Goal: Transaction & Acquisition: Purchase product/service

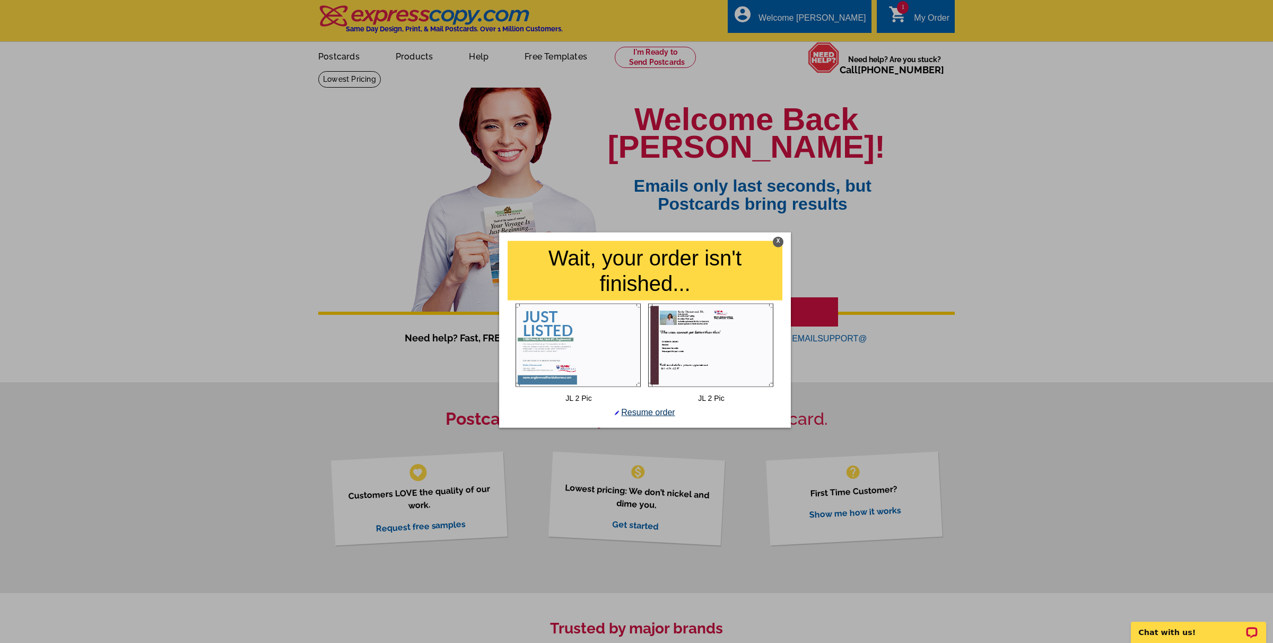
click at [635, 413] on link "Resume order" at bounding box center [645, 411] width 60 height 9
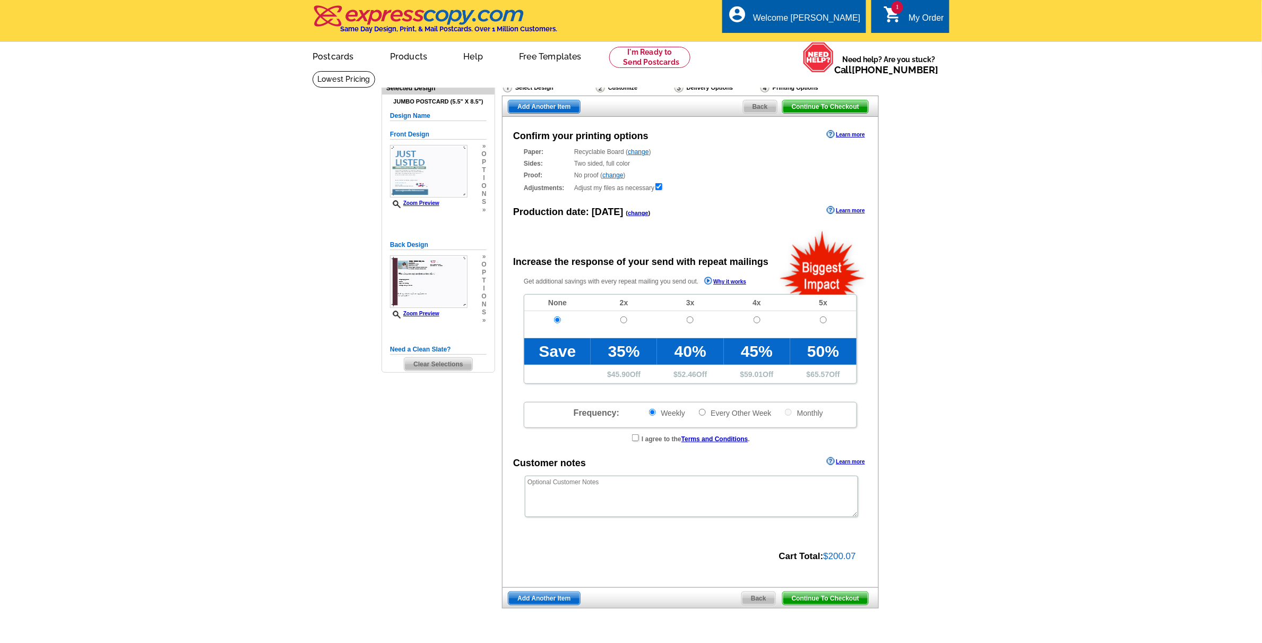
radio input "false"
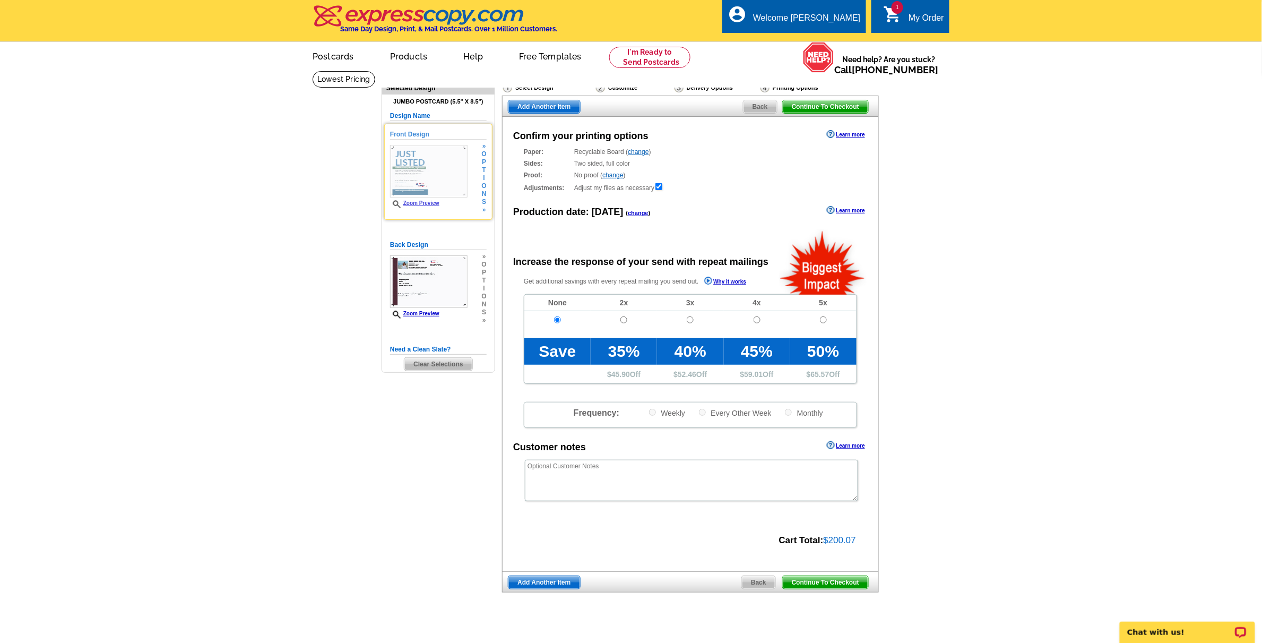
click at [417, 168] on img at bounding box center [428, 171] width 77 height 53
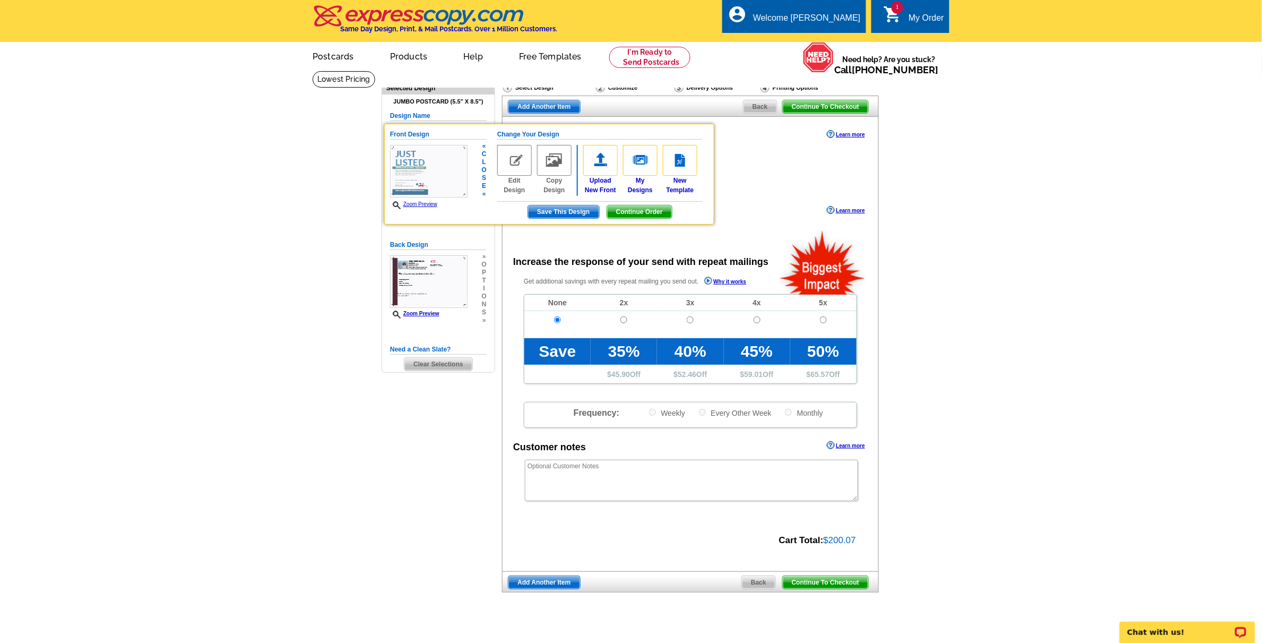
click at [514, 181] on link "Edit Design" at bounding box center [514, 170] width 34 height 50
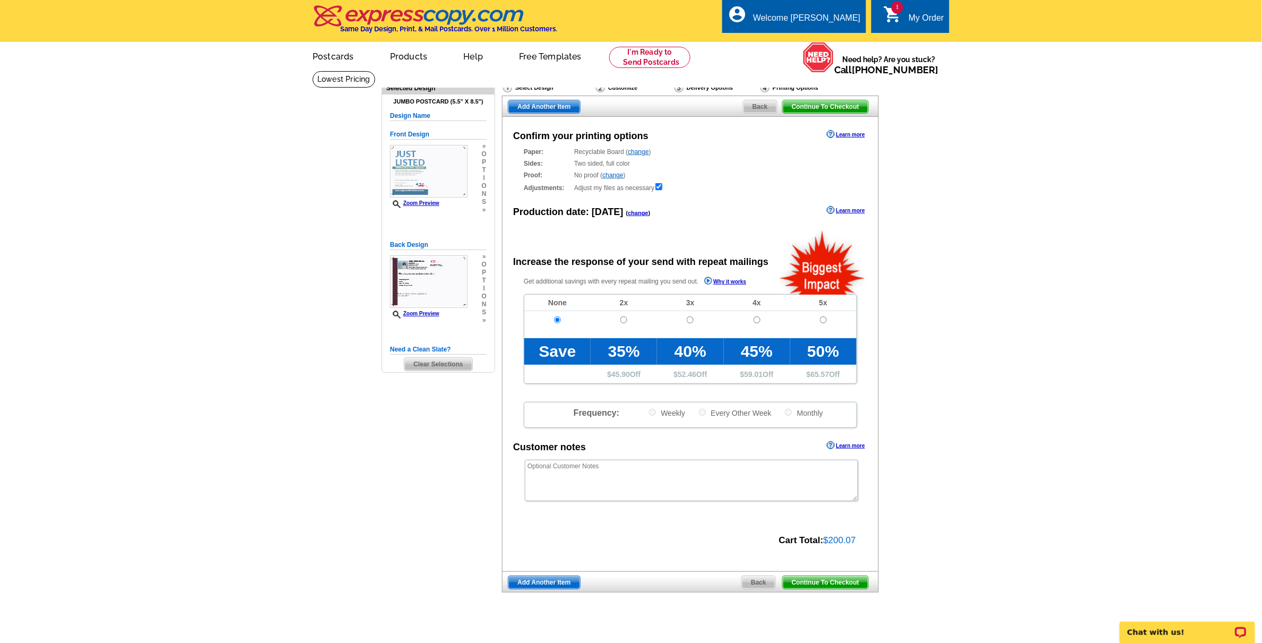
click at [917, 16] on div "My Order" at bounding box center [926, 20] width 36 height 15
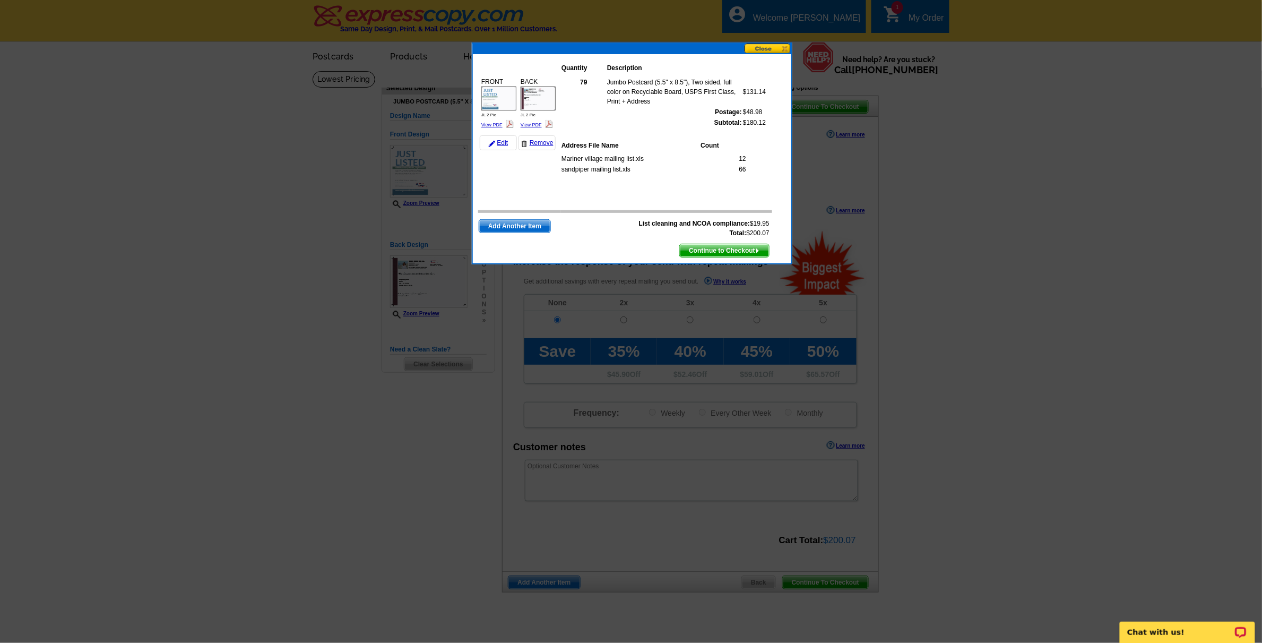
click at [763, 48] on button at bounding box center [767, 49] width 47 height 10
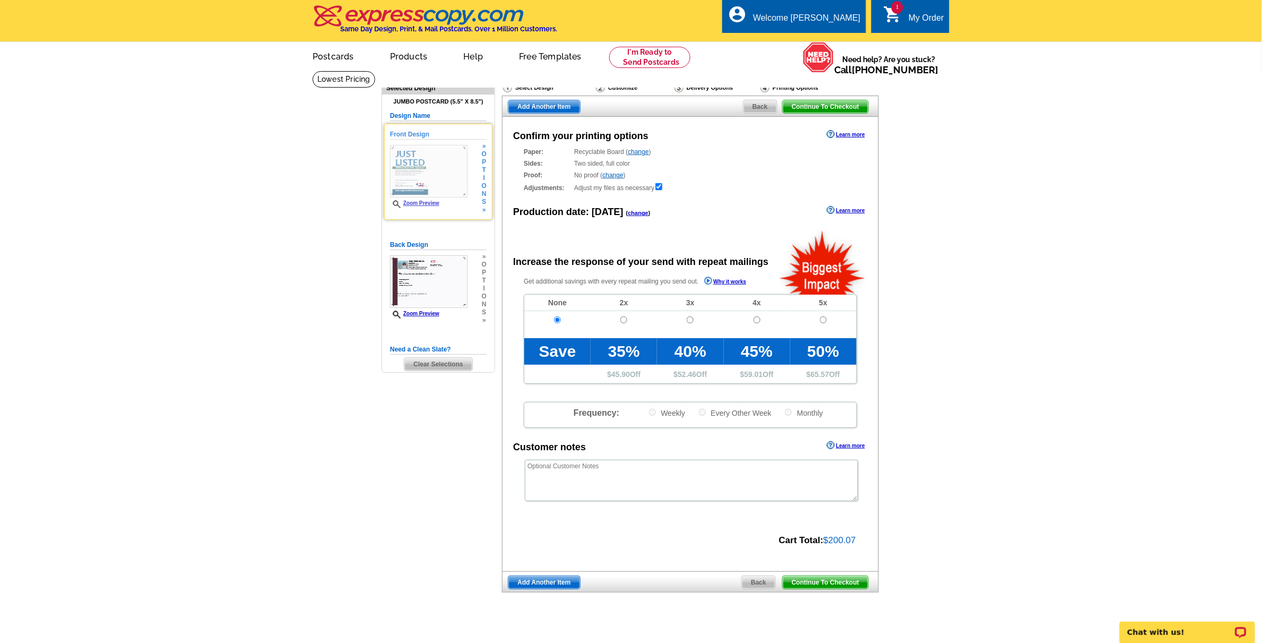
click at [405, 165] on img at bounding box center [428, 171] width 77 height 53
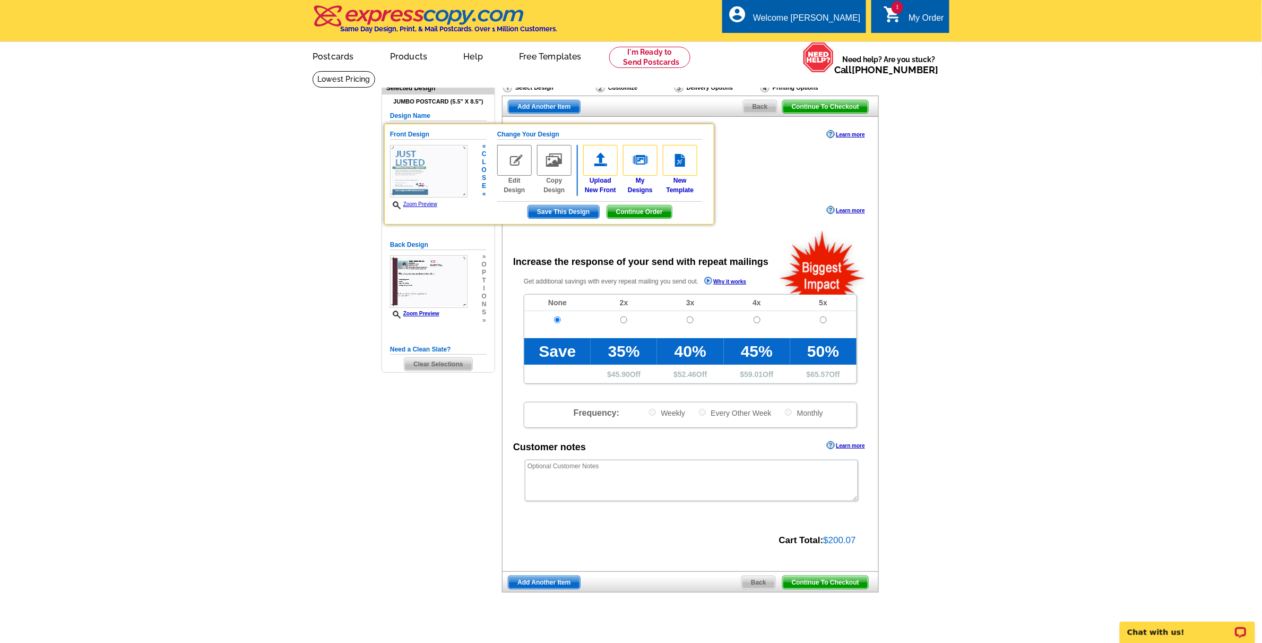
click at [510, 158] on img at bounding box center [514, 160] width 34 height 31
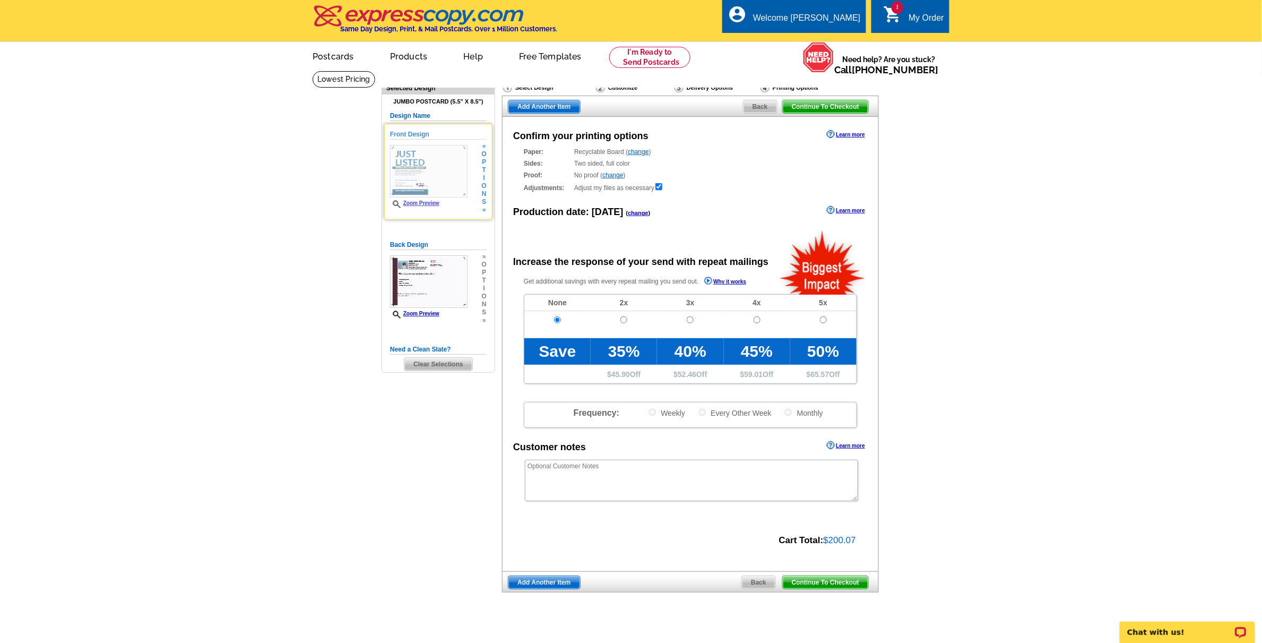
click at [409, 173] on img at bounding box center [428, 171] width 77 height 53
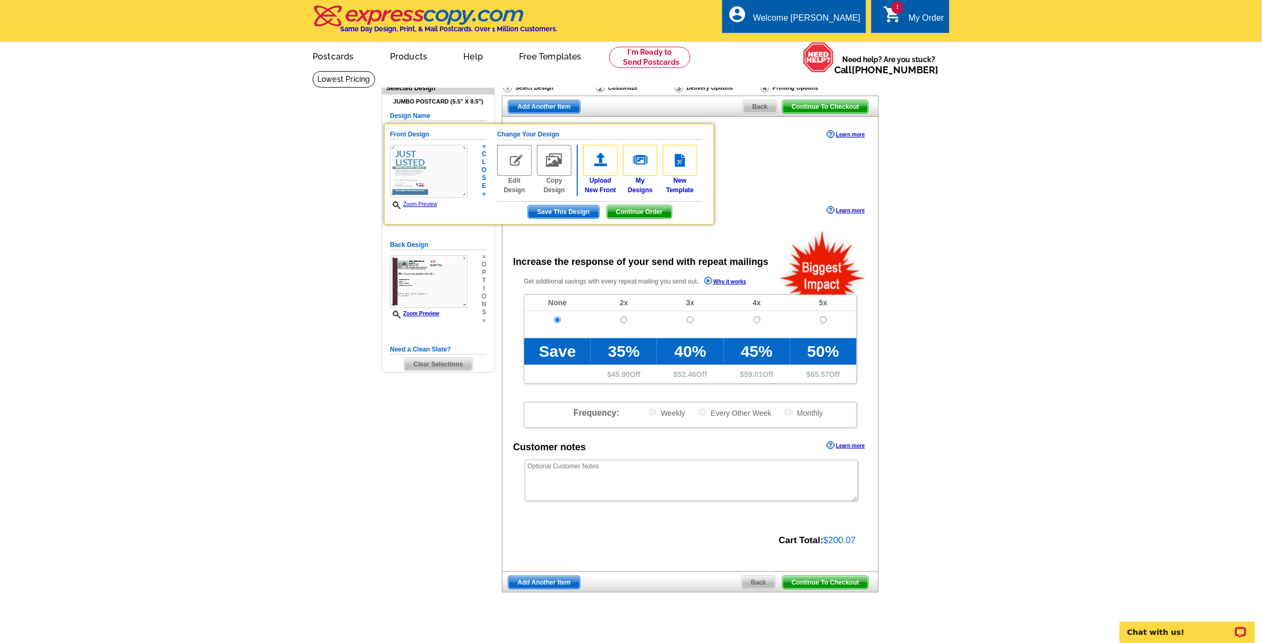
click at [517, 158] on img at bounding box center [514, 160] width 34 height 31
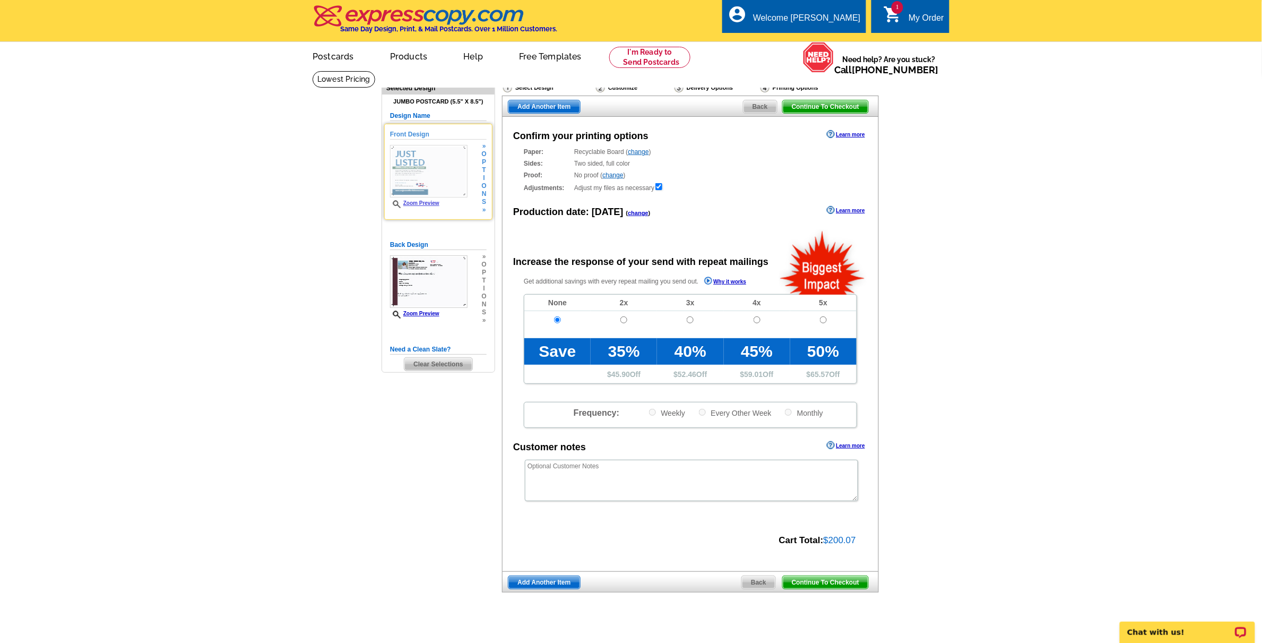
click at [517, 158] on div "Paper: Recyclable Board ( change ) Select a different stock option Recyclable B…" at bounding box center [690, 170] width 376 height 46
click at [428, 276] on img at bounding box center [428, 281] width 77 height 53
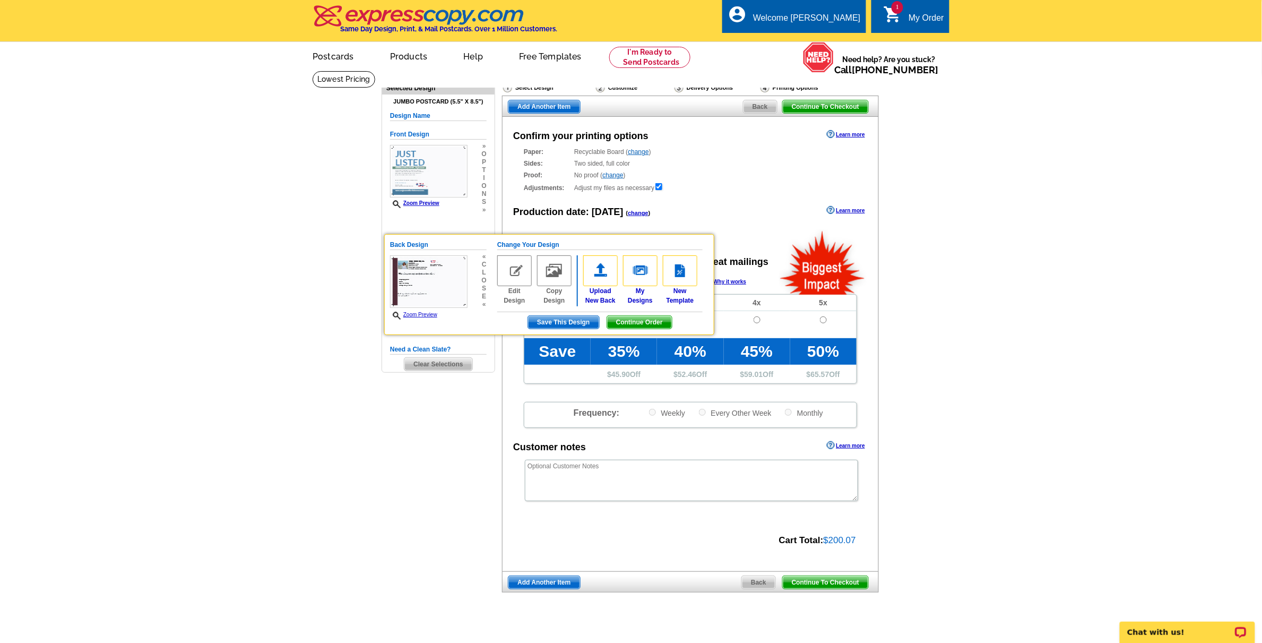
click at [915, 14] on div "My Order" at bounding box center [926, 20] width 36 height 15
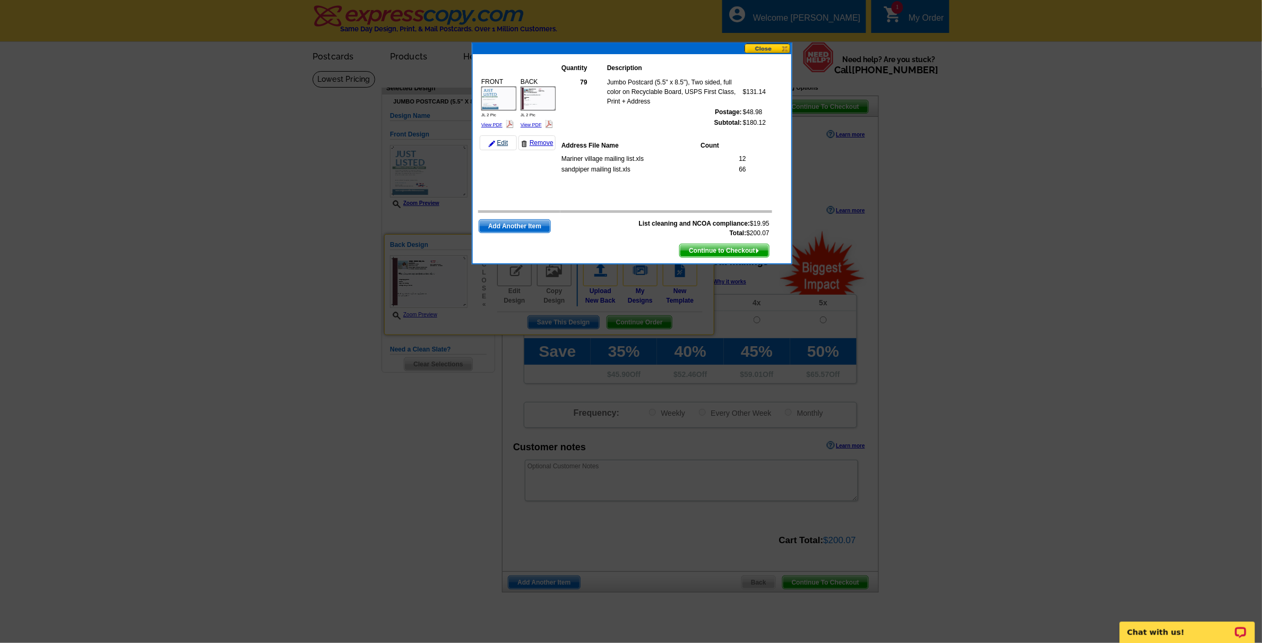
click at [502, 144] on link "Edit" at bounding box center [498, 142] width 37 height 15
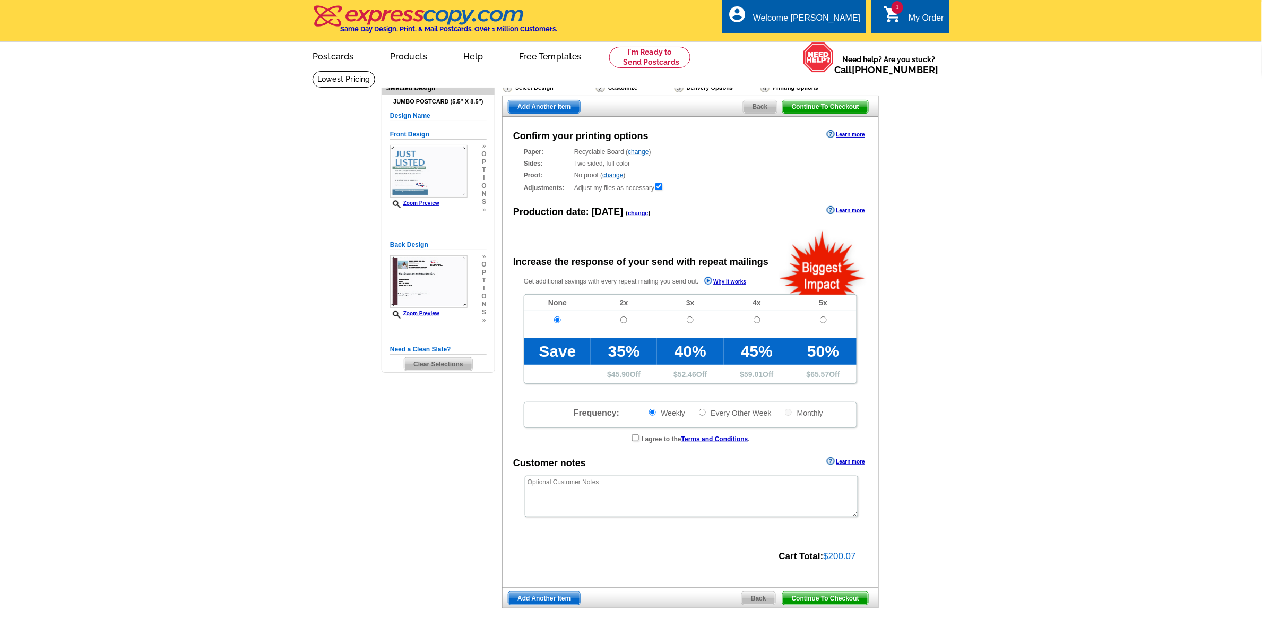
radio input "false"
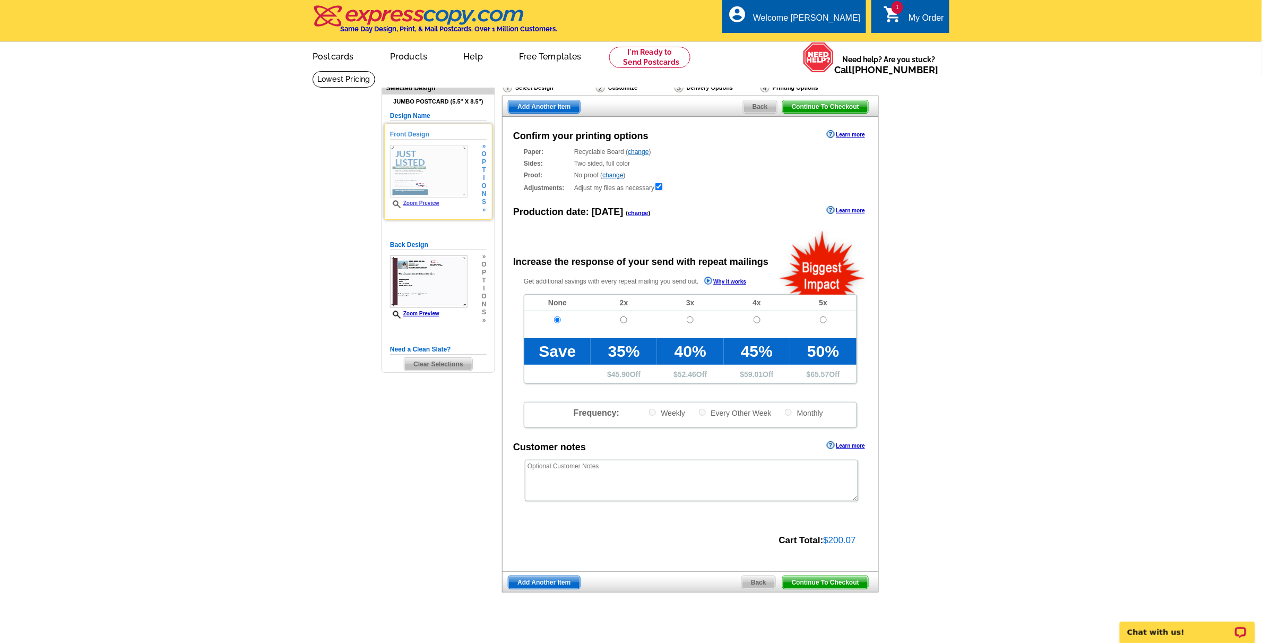
click at [437, 171] on img at bounding box center [428, 171] width 77 height 53
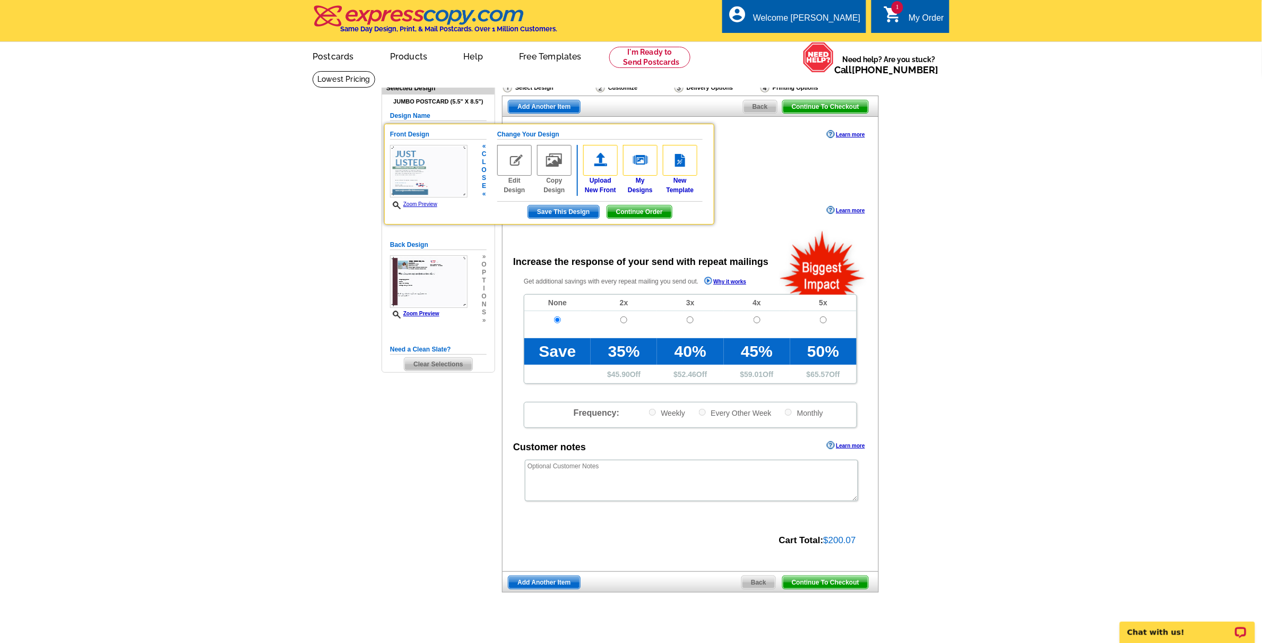
click at [552, 215] on span "Save This Design" at bounding box center [563, 211] width 71 height 13
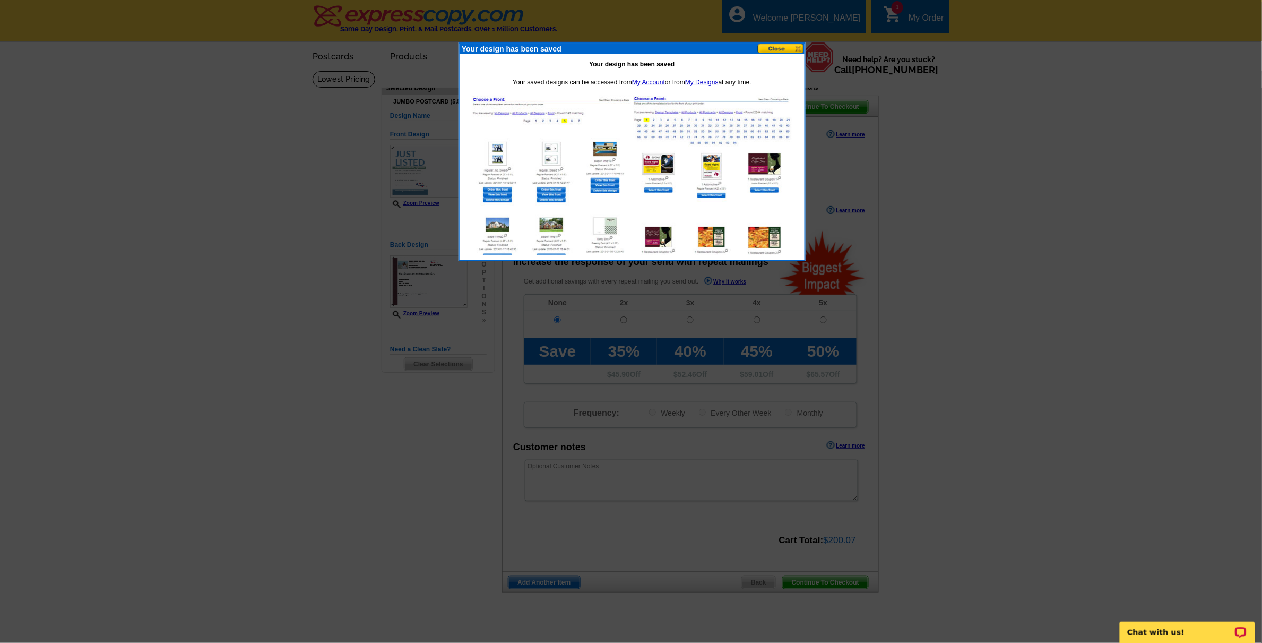
click at [778, 48] on button at bounding box center [781, 49] width 47 height 10
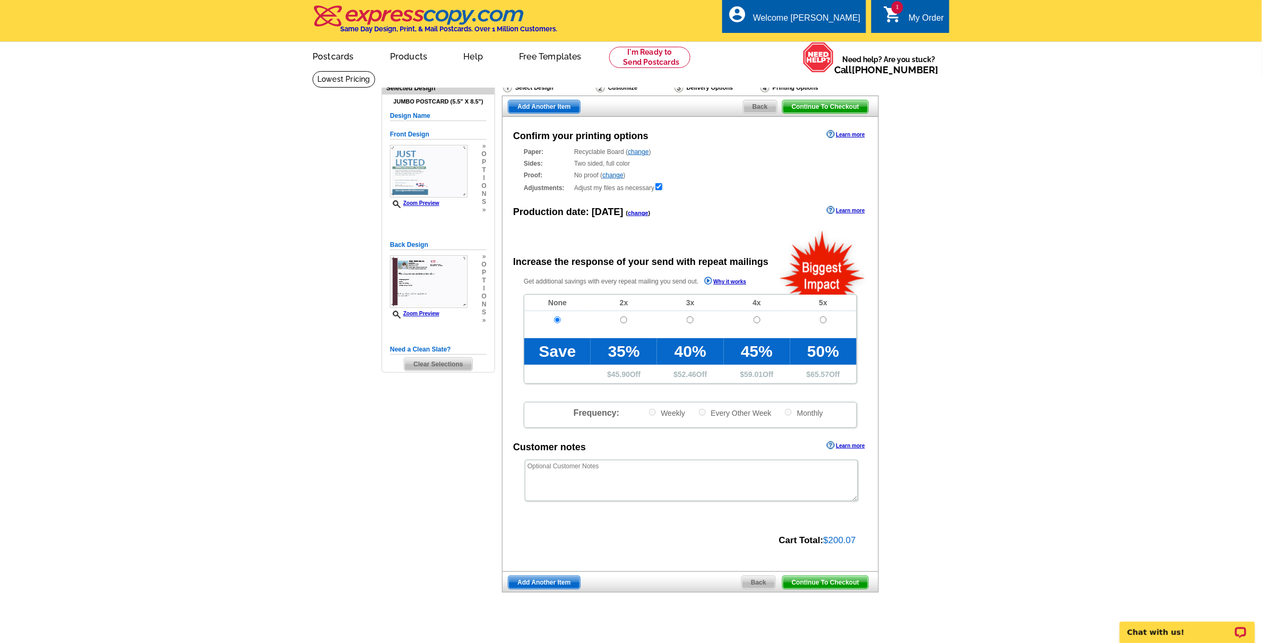
click at [771, 48] on ul "picture_in_picture Postcards store_mall_directory Products keyboard_arrow_down …" at bounding box center [533, 65] width 475 height 46
click at [409, 200] on div "Zoom Preview" at bounding box center [428, 176] width 77 height 63
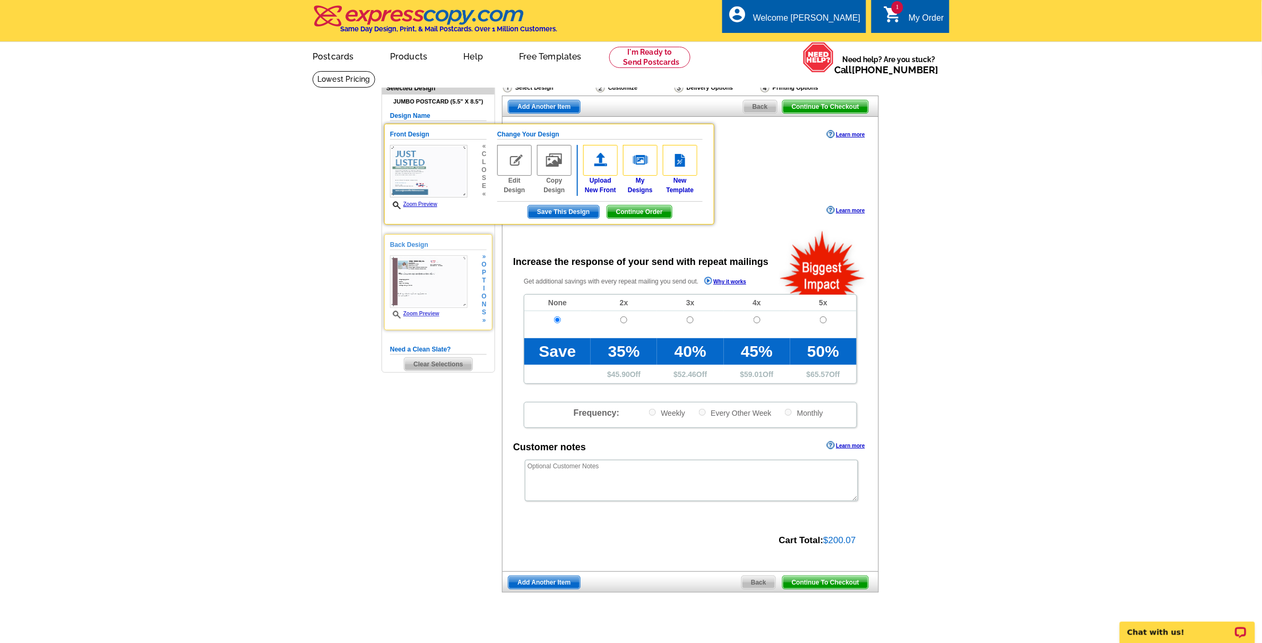
click at [413, 284] on img at bounding box center [428, 281] width 77 height 53
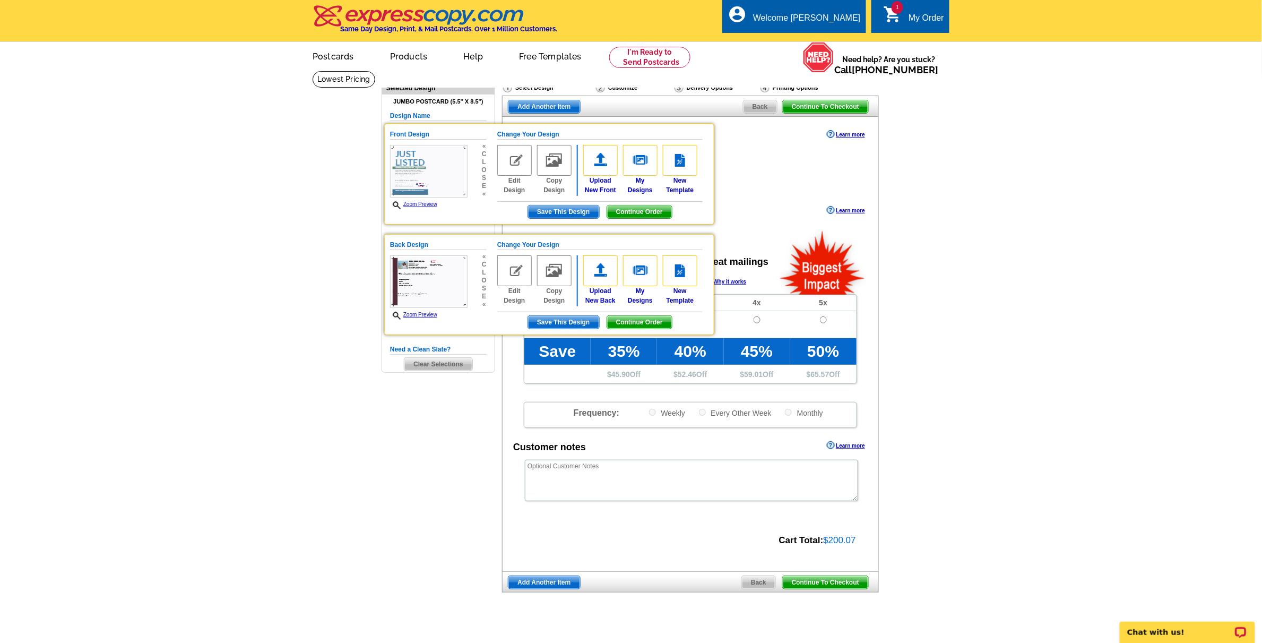
drag, startPoint x: 1025, startPoint y: 272, endPoint x: 970, endPoint y: 195, distance: 94.4
click at [1025, 271] on main "Need Help? call 800-260-5887, chat with support, or have our designers make som…" at bounding box center [631, 359] width 1262 height 577
click at [918, 8] on div "1 shopping_cart My Order" at bounding box center [910, 15] width 78 height 33
click at [1056, 294] on main "Need Help? call 800-260-5887, chat with support, or have our designers make som…" at bounding box center [631, 359] width 1262 height 577
click at [409, 204] on link "Zoom Preview" at bounding box center [413, 204] width 47 height 6
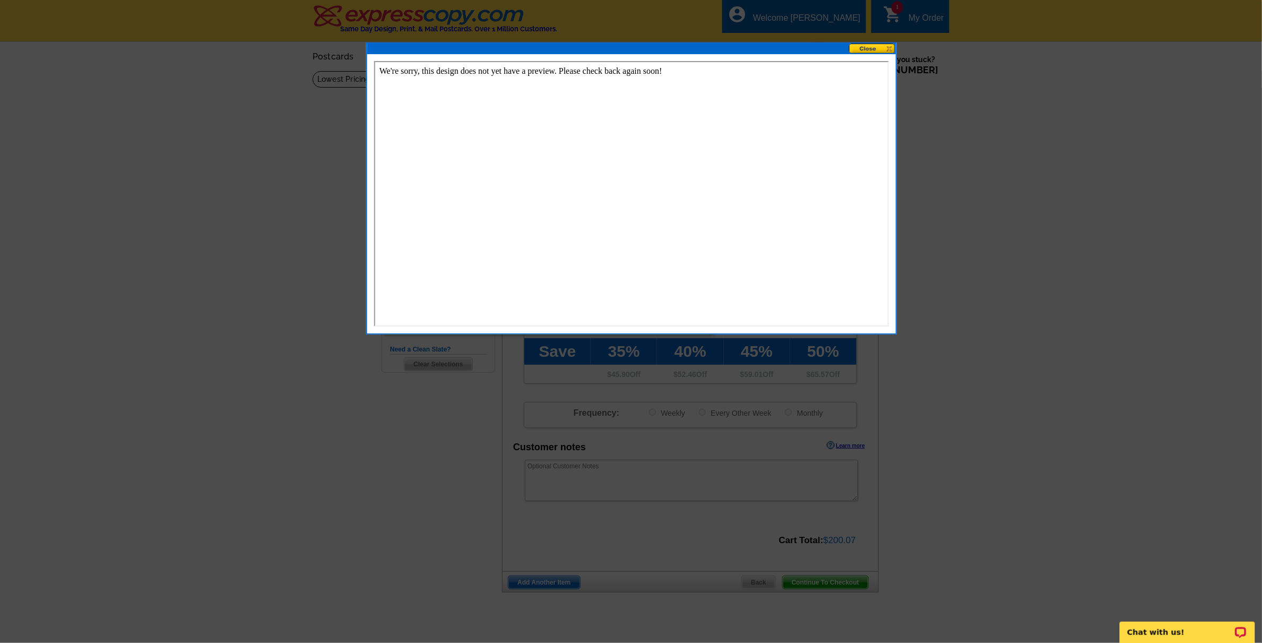
click at [871, 47] on button at bounding box center [872, 49] width 47 height 10
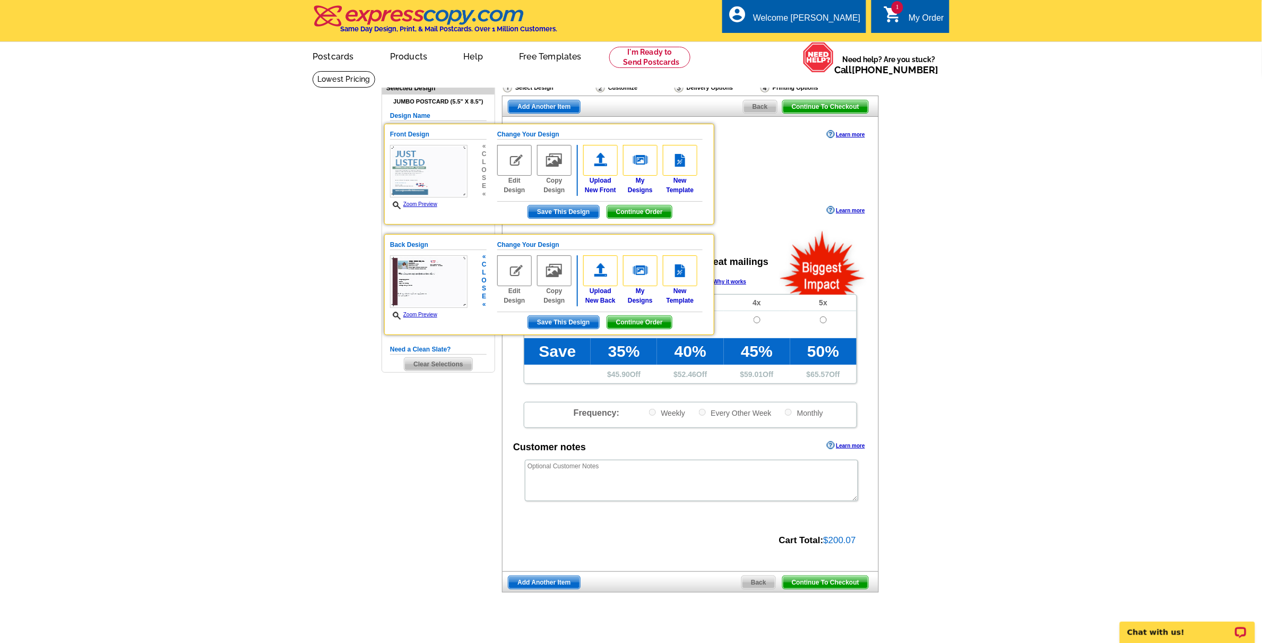
click at [420, 314] on link "Zoom Preview" at bounding box center [413, 314] width 47 height 6
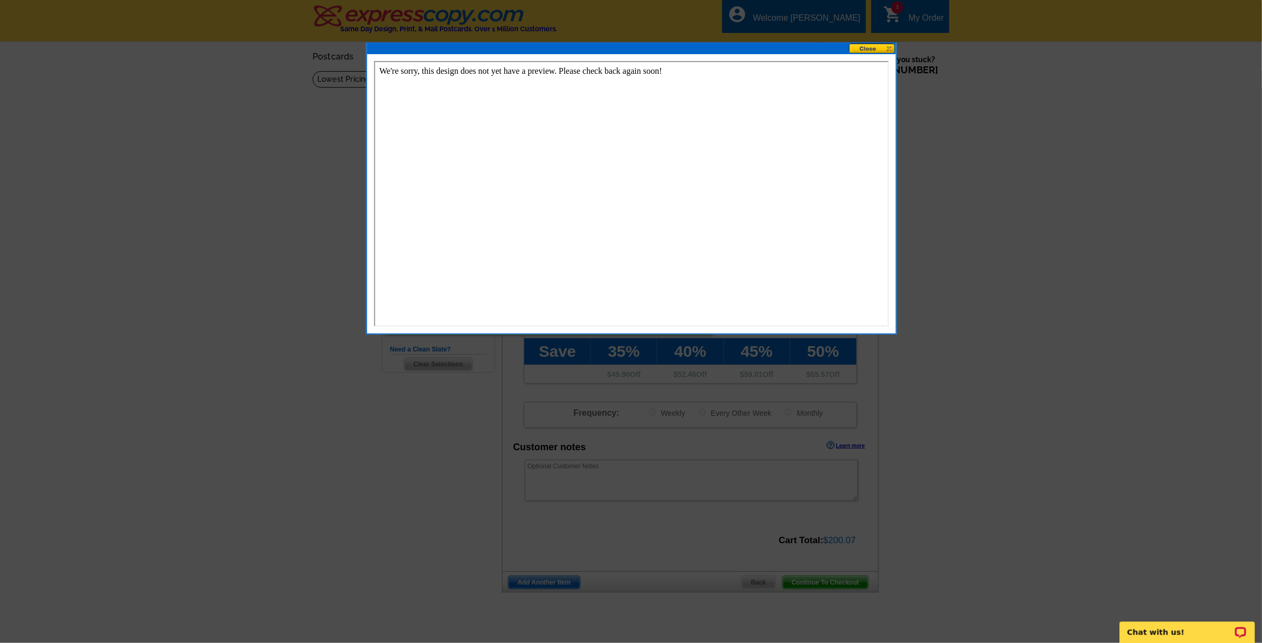
click at [869, 49] on button at bounding box center [872, 49] width 47 height 10
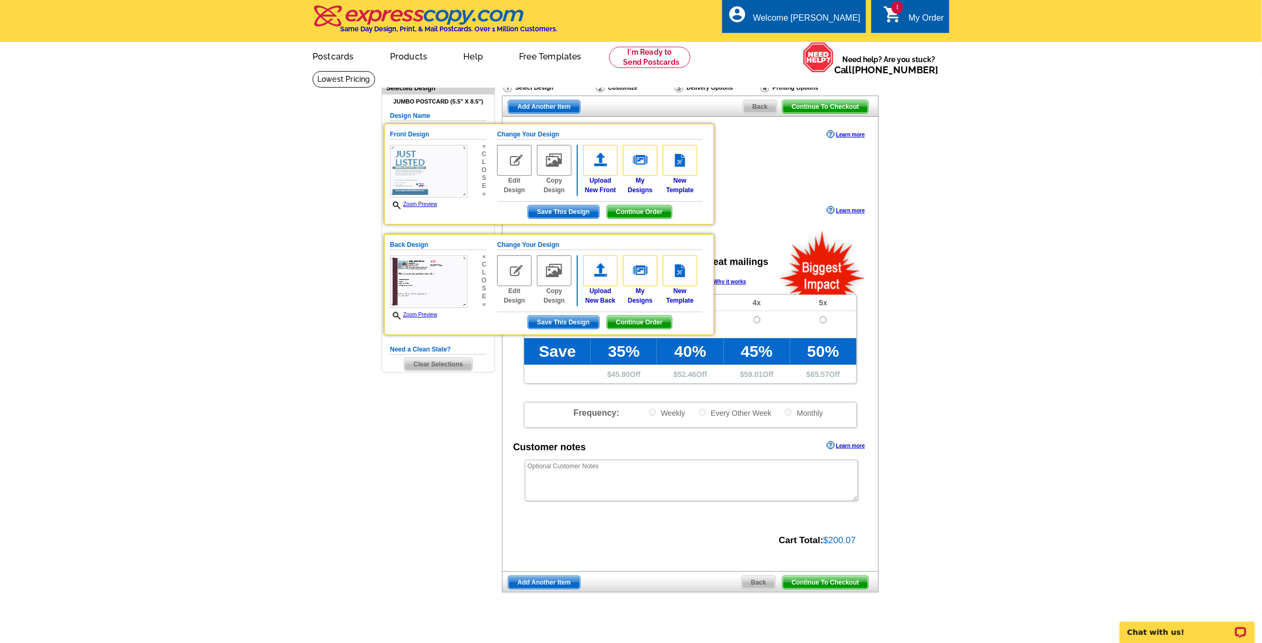
click at [919, 15] on div "My Order" at bounding box center [926, 20] width 36 height 15
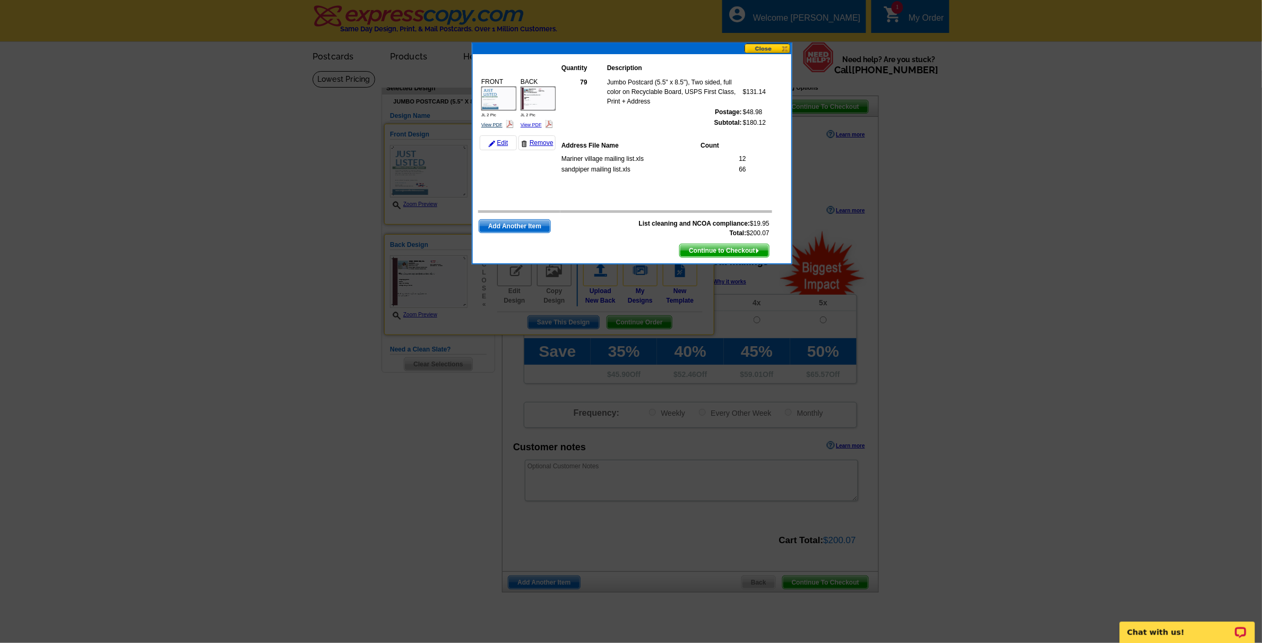
click at [493, 122] on link "View PDF" at bounding box center [491, 124] width 21 height 5
click at [499, 142] on link "Edit" at bounding box center [498, 142] width 37 height 15
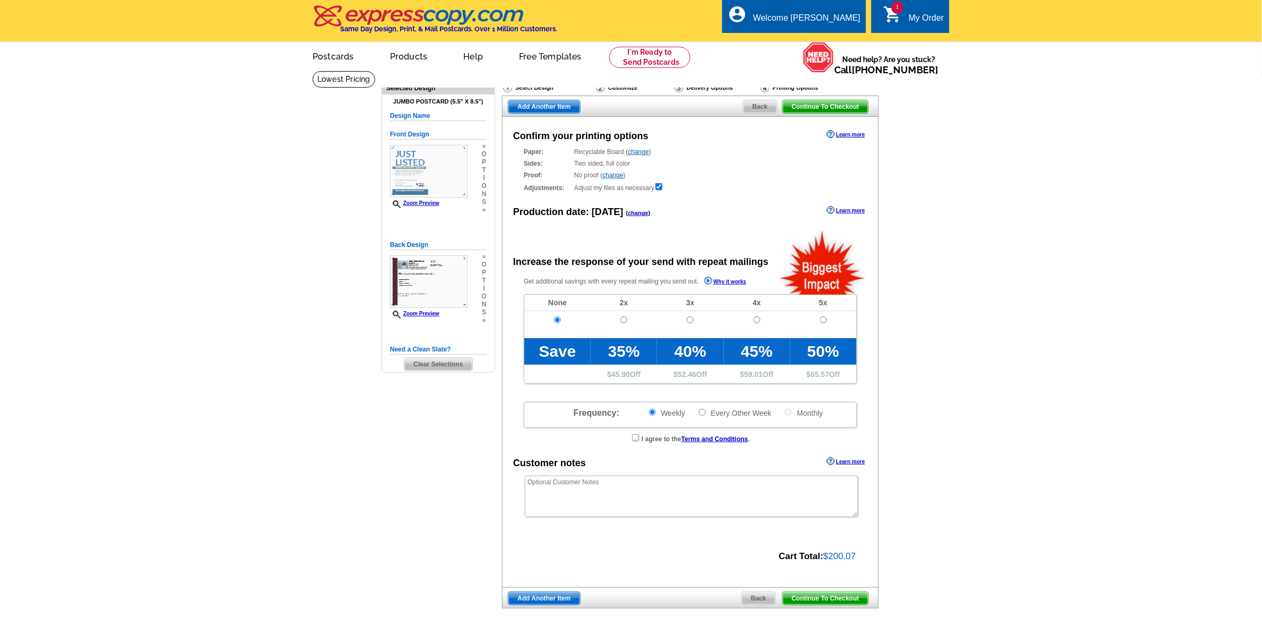
radio input "false"
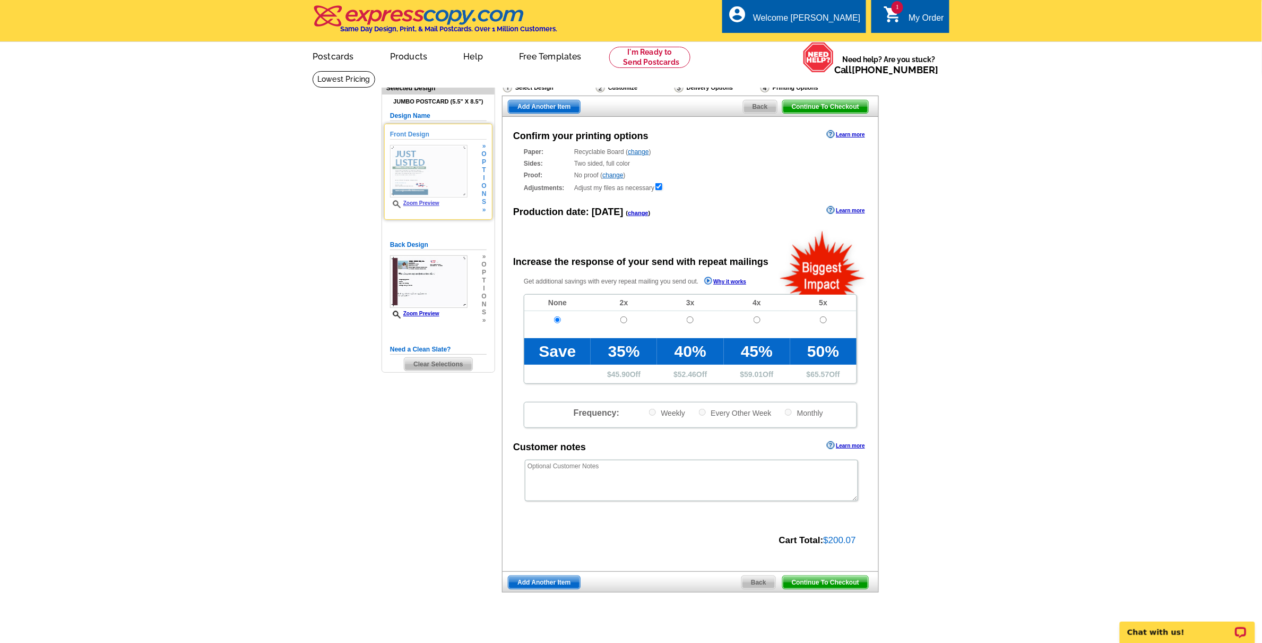
click at [483, 189] on span "o" at bounding box center [484, 186] width 5 height 8
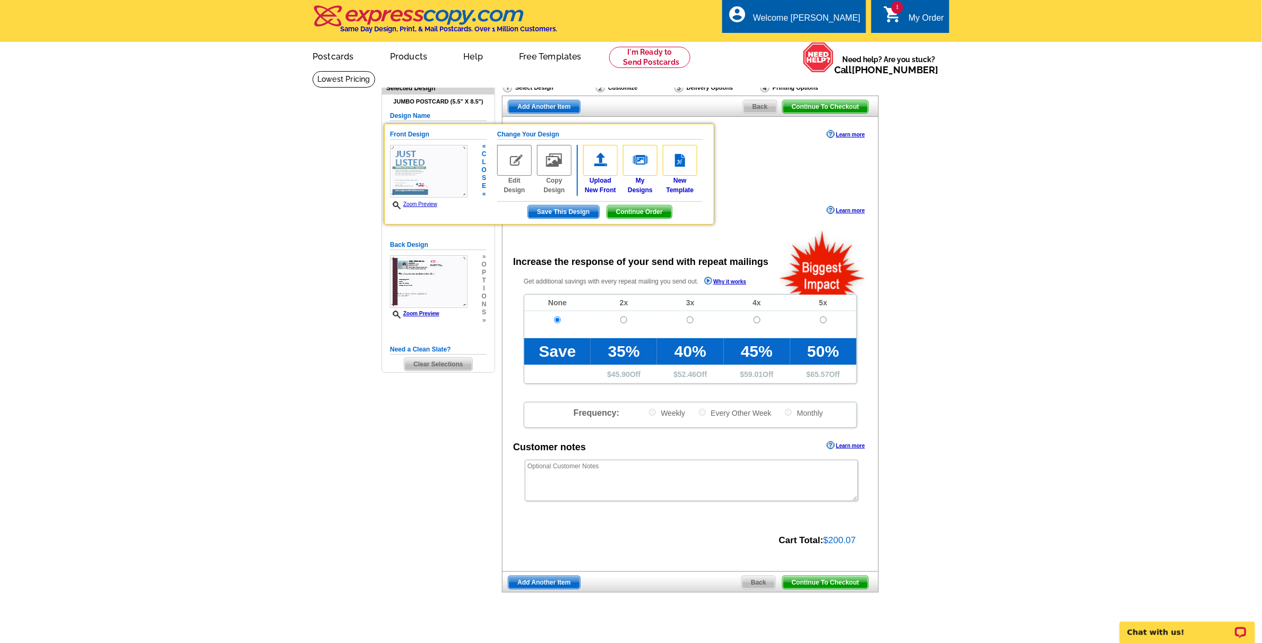
click at [512, 150] on img at bounding box center [514, 160] width 34 height 31
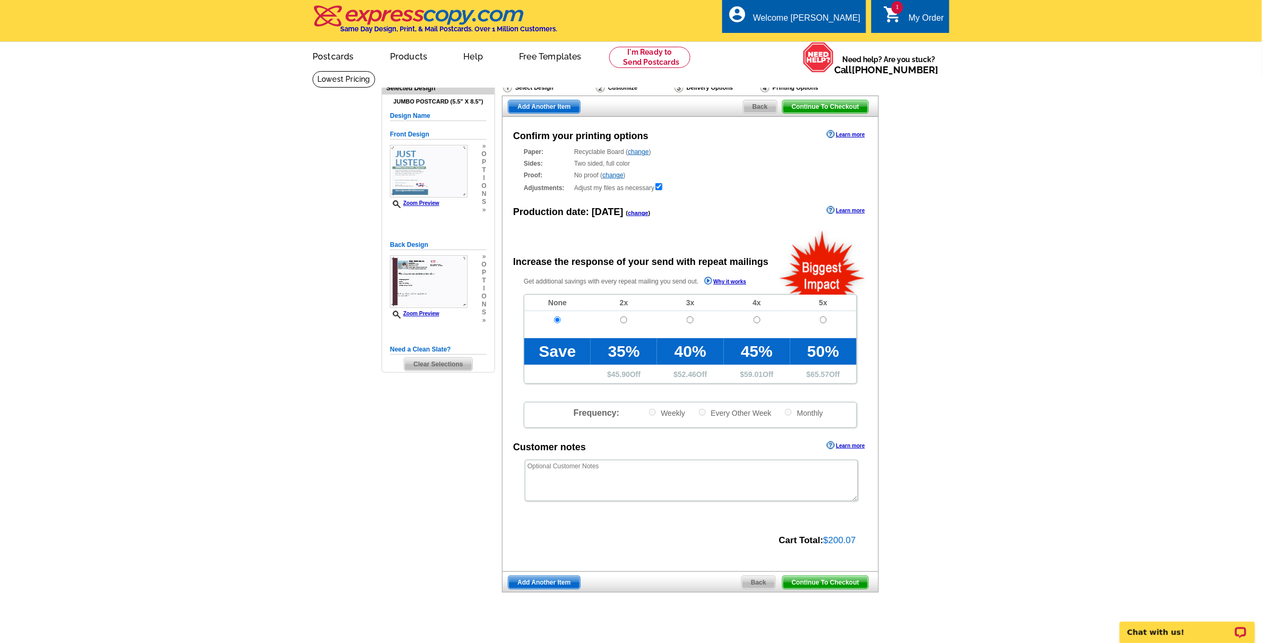
click at [401, 173] on img at bounding box center [428, 171] width 77 height 53
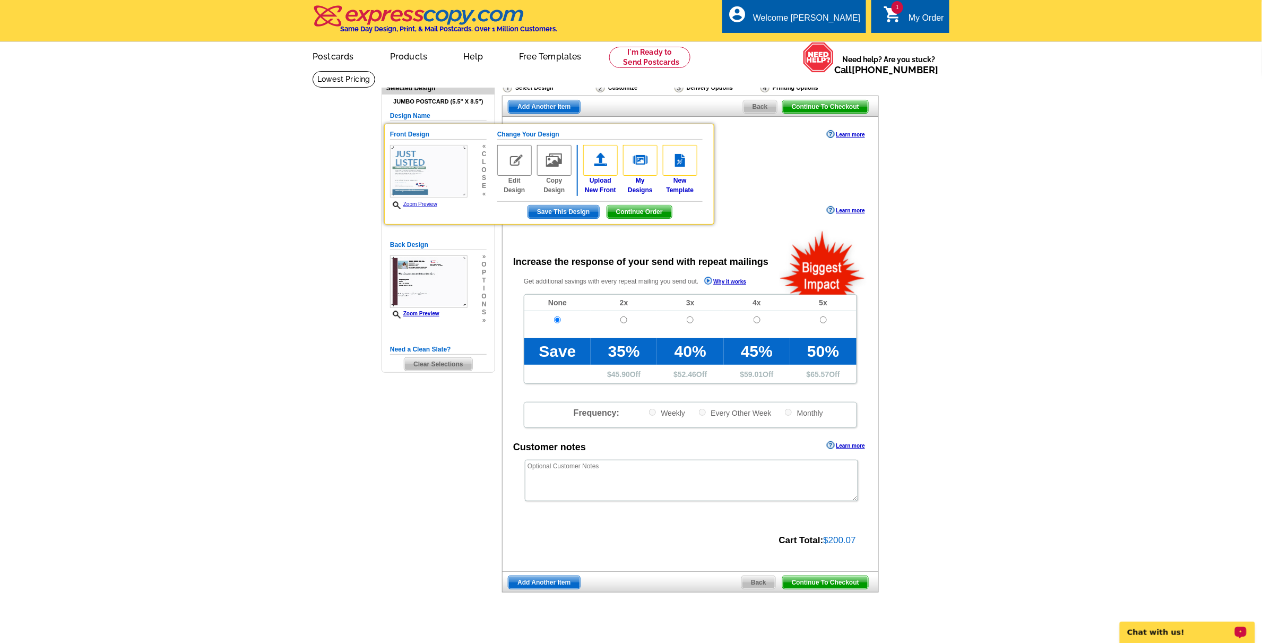
drag, startPoint x: 1122, startPoint y: 625, endPoint x: 2249, endPoint y: 1236, distance: 1282.1
click at [1135, 627] on p "Chat with us!" at bounding box center [1179, 631] width 105 height 8
click at [288, 172] on main "Need Help? call 800-260-5887, chat with support, or have our designers make som…" at bounding box center [631, 359] width 1262 height 577
click at [637, 182] on link "My Designs" at bounding box center [640, 170] width 34 height 50
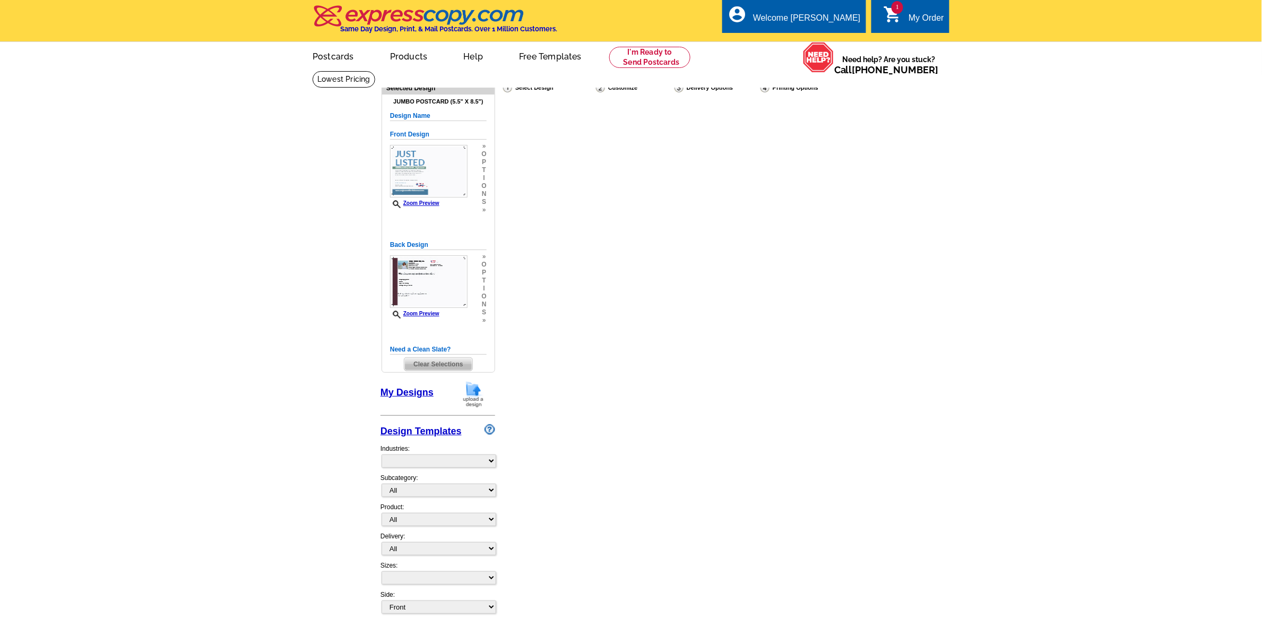
select select "front"
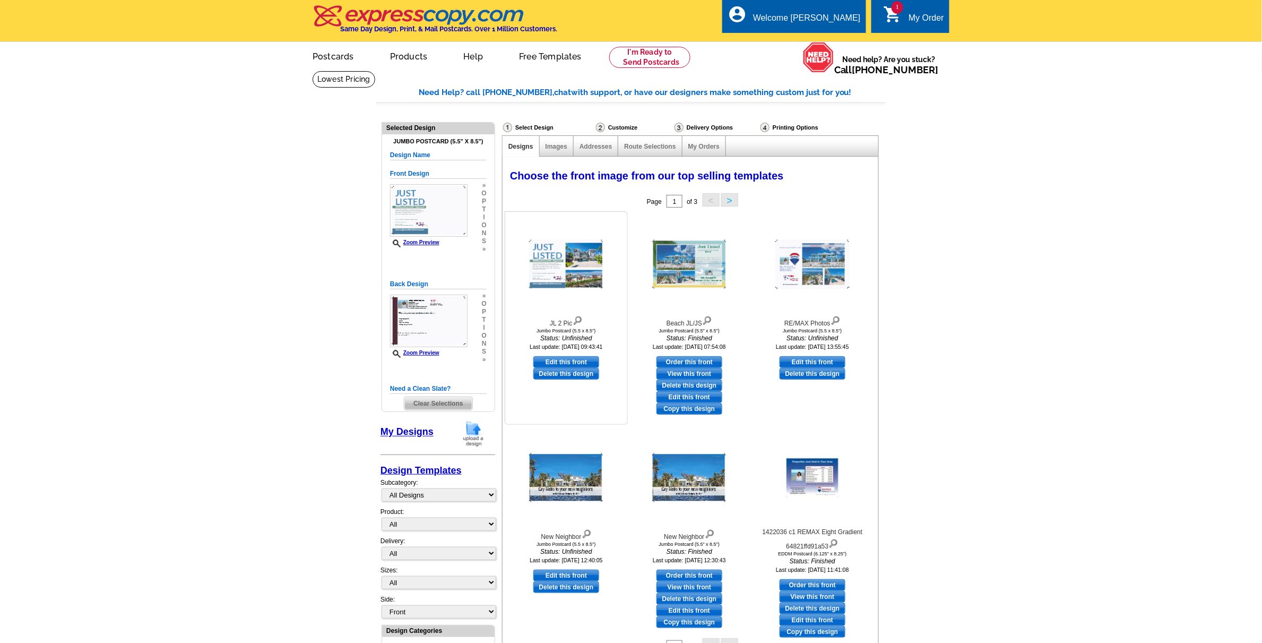
click at [566, 362] on link "Edit this front" at bounding box center [566, 362] width 66 height 12
select select "2"
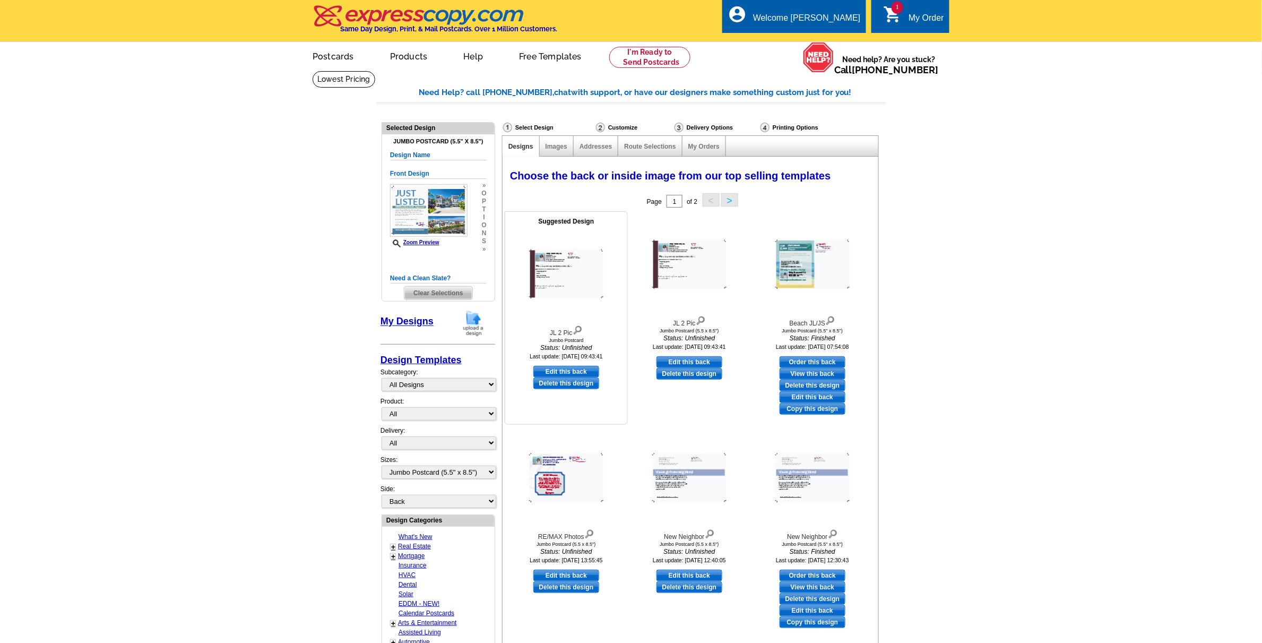
click at [551, 370] on link "Edit this back" at bounding box center [566, 372] width 66 height 12
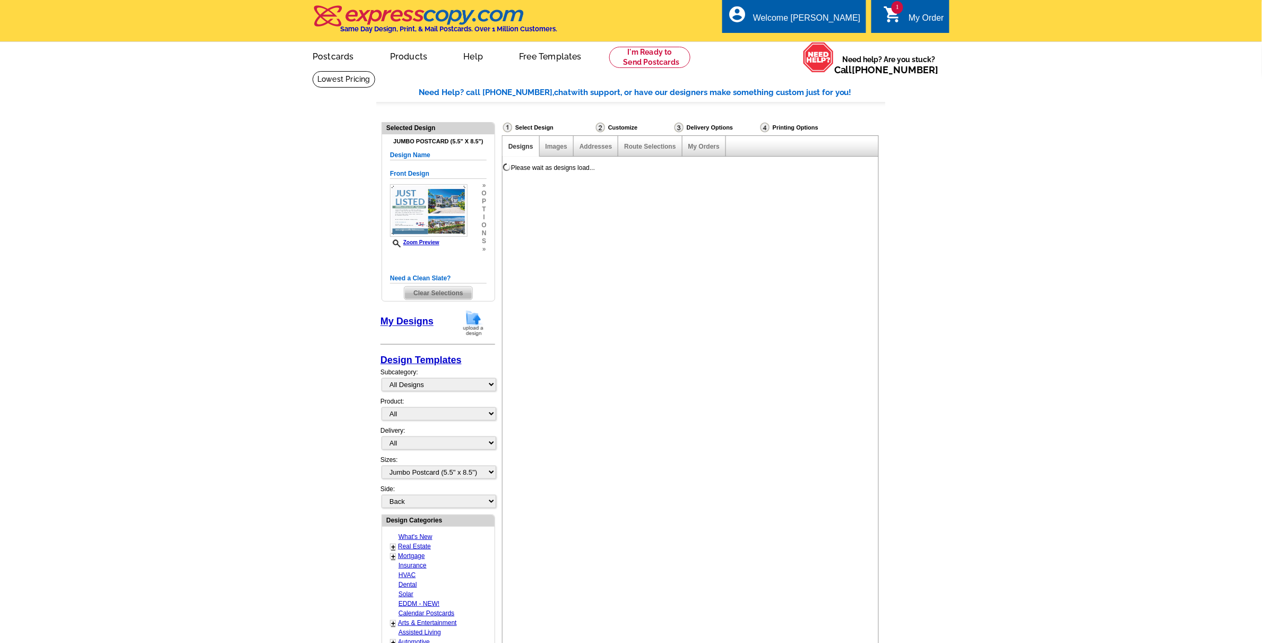
select select "front"
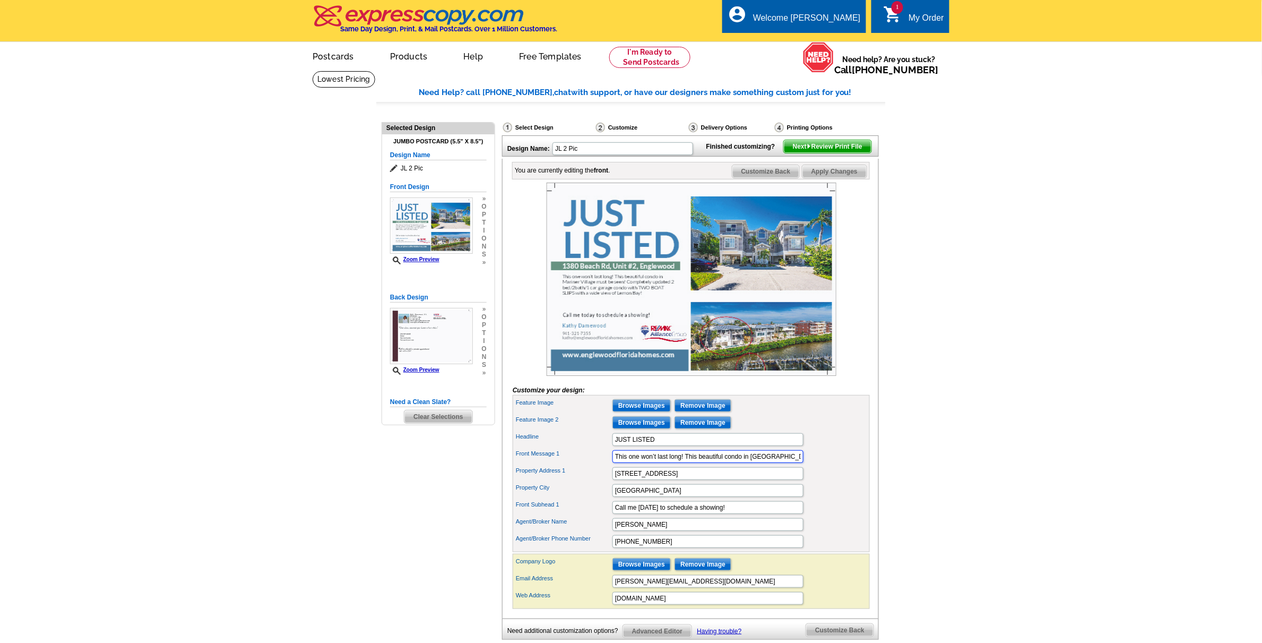
click at [786, 463] on input "This one won’t last long! This beautiful condo in Mariner Village must be seen!…" at bounding box center [707, 456] width 191 height 13
click at [767, 463] on input "This one won’t last long! This beautiful condo in Mariner Village must be seen!…" at bounding box center [707, 456] width 191 height 13
click at [796, 463] on input "This one won’t last long! This beautiful condo in Mariner Village must be seen!…" at bounding box center [707, 456] width 191 height 13
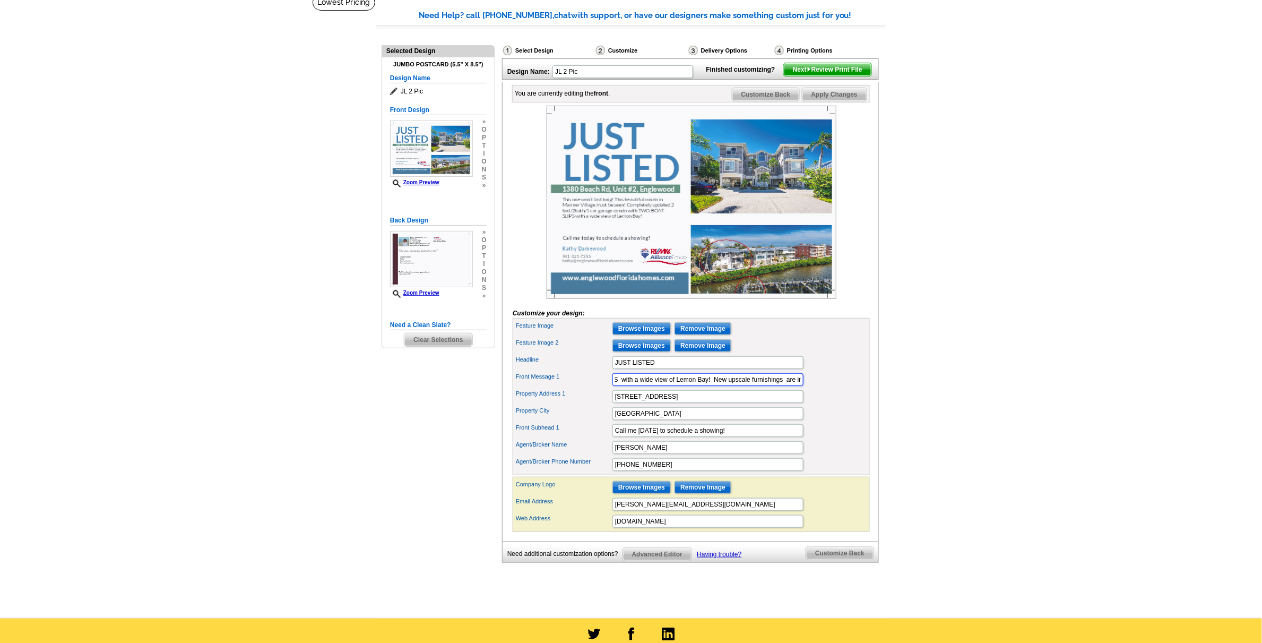
scroll to position [0, 0]
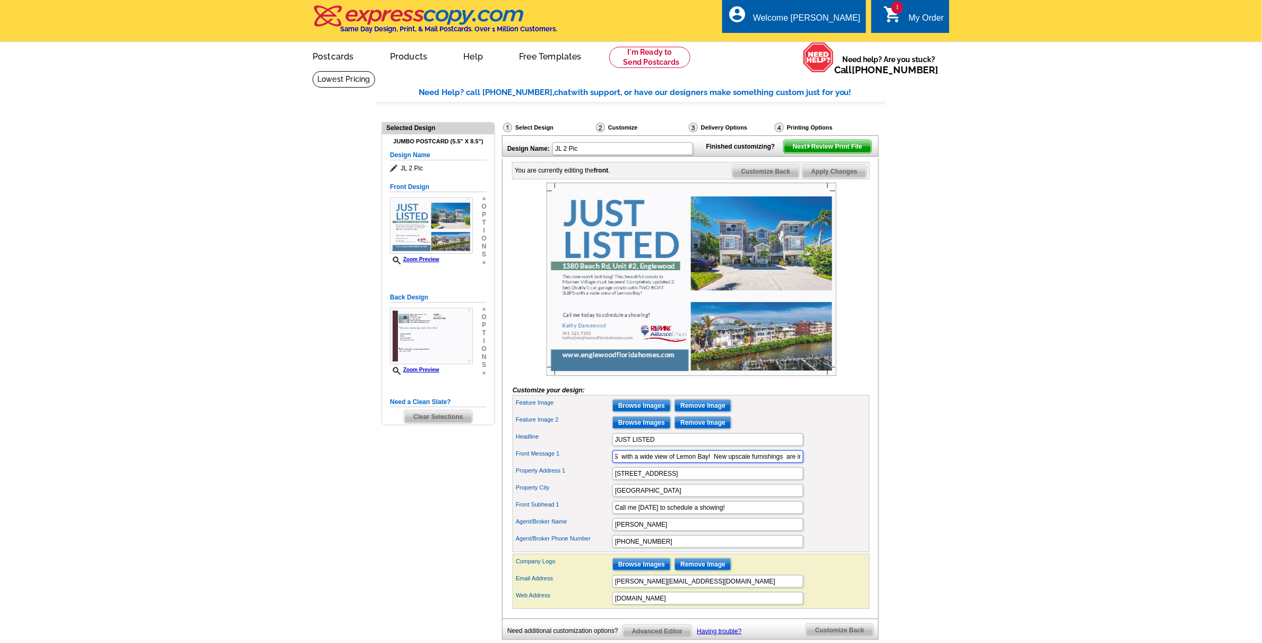
type input "This one won’t last long! This beautiful condo in Mariner Village must be seen!…"
click at [807, 149] on img at bounding box center [809, 146] width 5 height 5
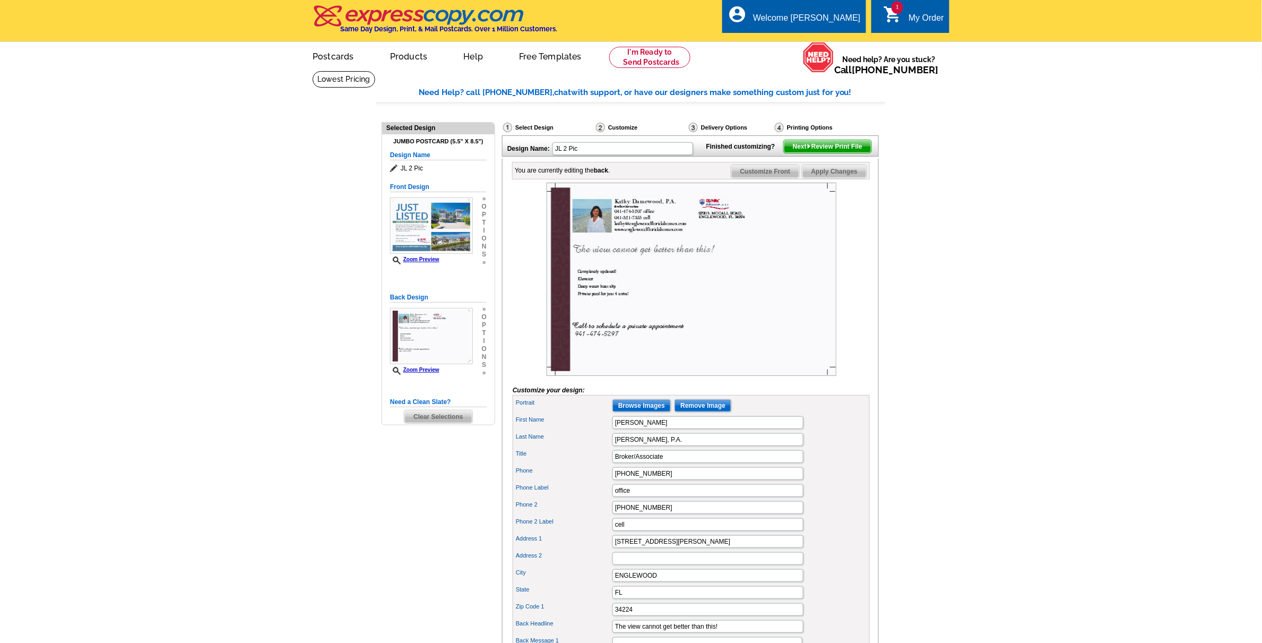
scroll to position [265, 0]
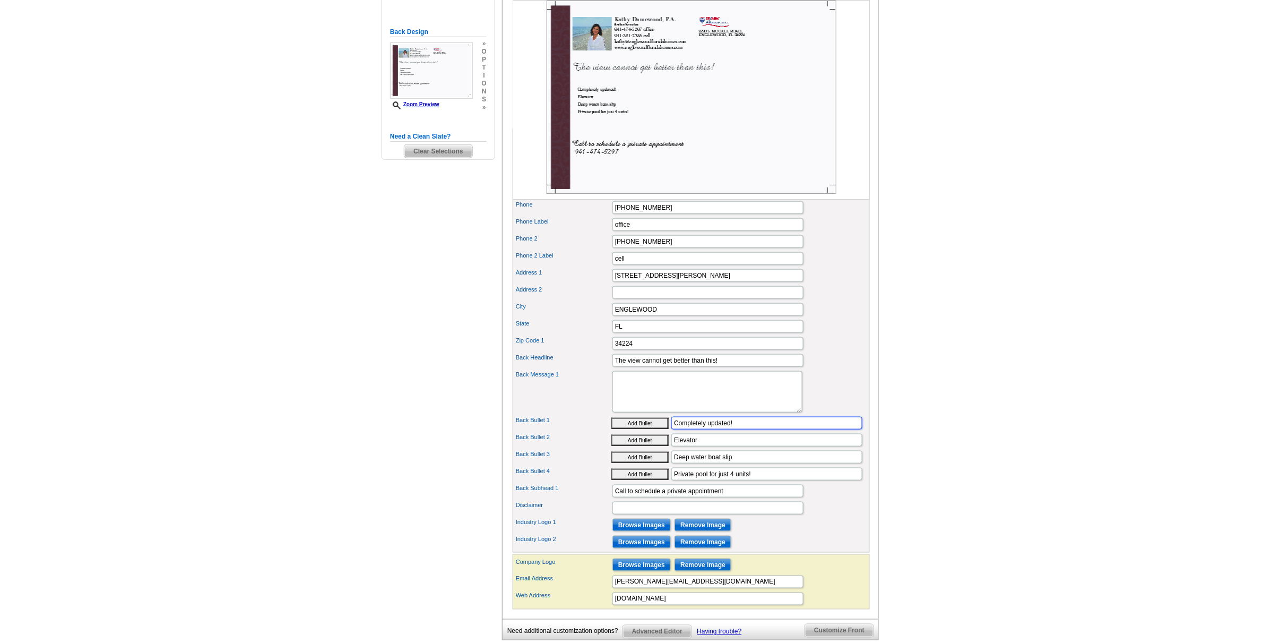
click at [751, 429] on input "Completely updated!" at bounding box center [766, 423] width 191 height 13
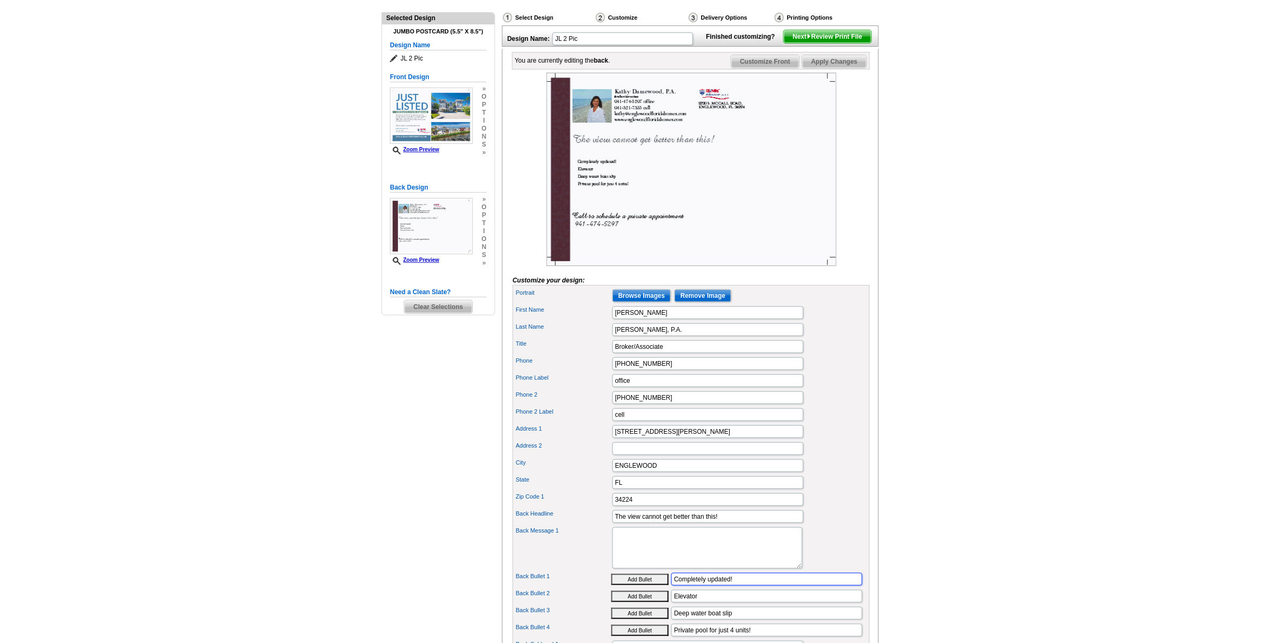
scroll to position [66, 0]
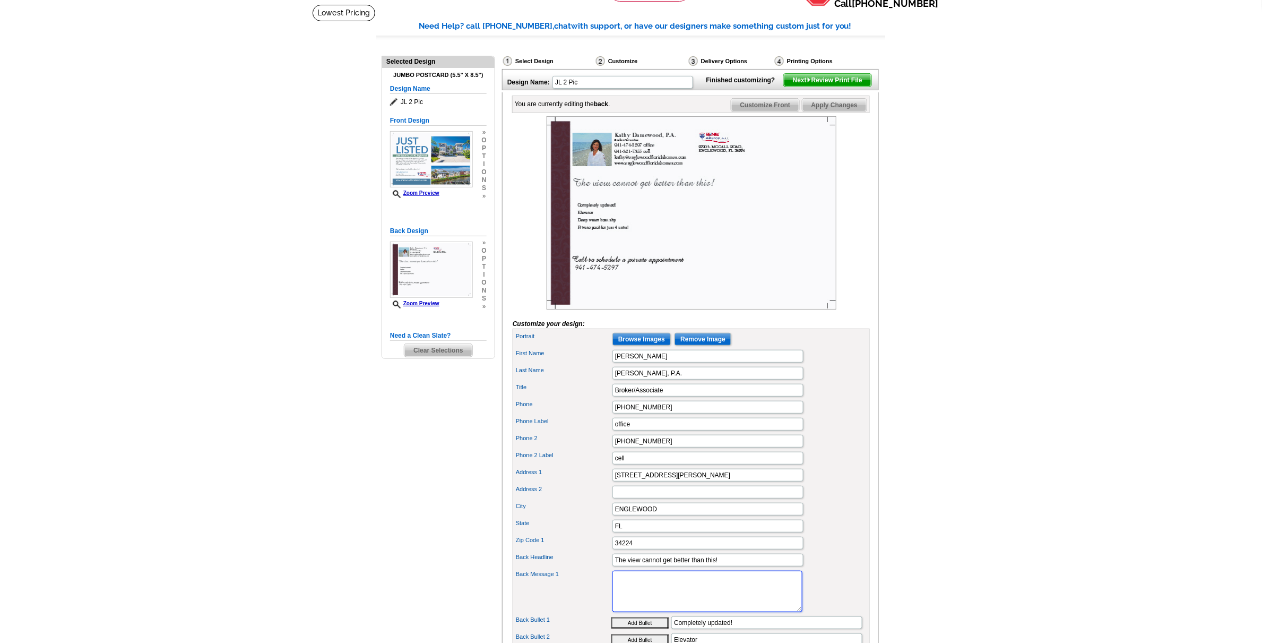
click at [628, 601] on textarea "Back Message 1" at bounding box center [707, 590] width 190 height 41
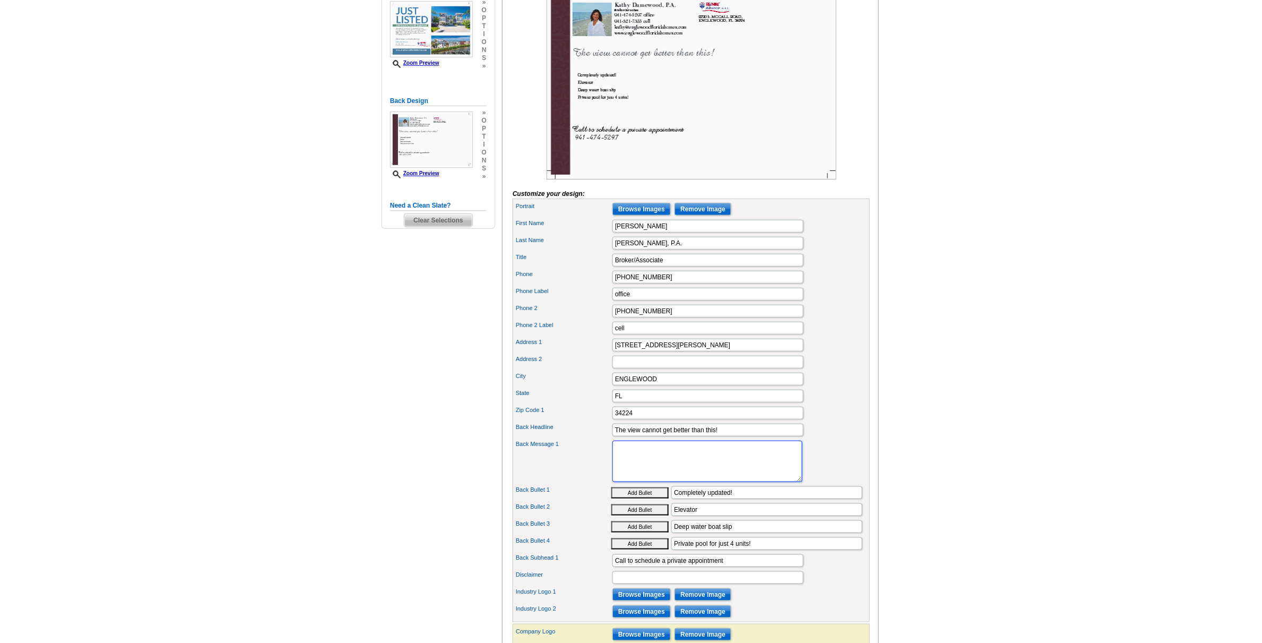
scroll to position [199, 0]
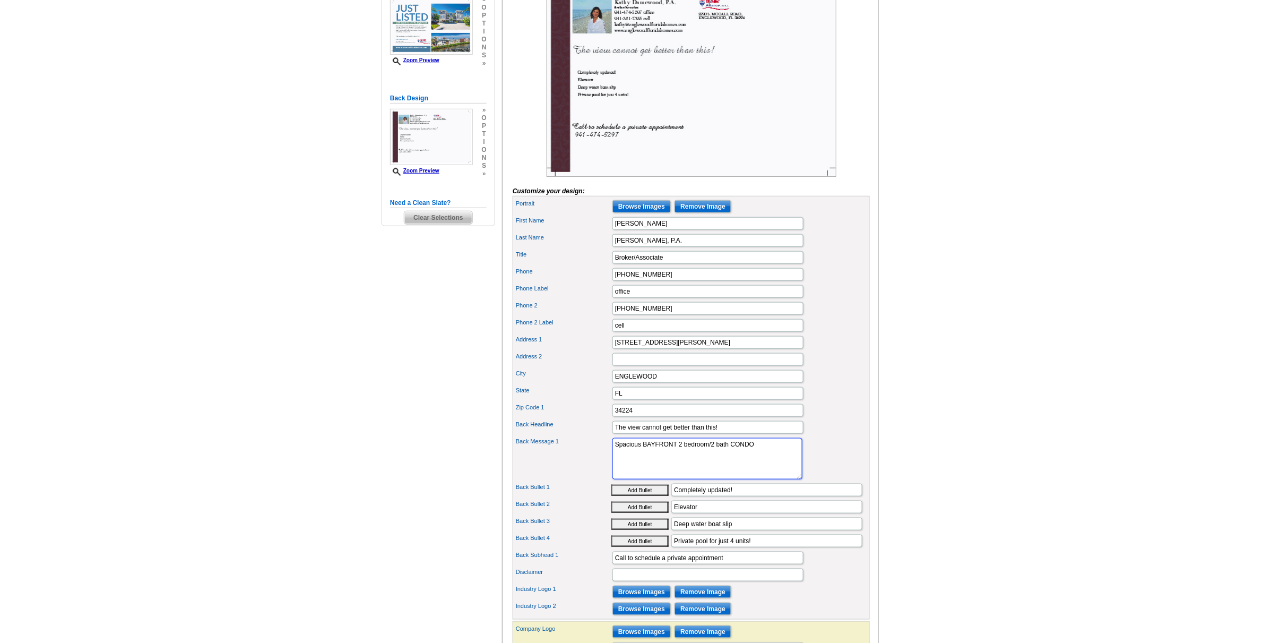
type textarea "Spacious BAYFRONT 2 bedroom/2 bath CONDO"
drag, startPoint x: 776, startPoint y: 439, endPoint x: 529, endPoint y: 442, distance: 247.3
click at [529, 442] on div "Portrait Browse Images Remove Image First Name Kathy Last Name Damewood, P.A. T…" at bounding box center [691, 407] width 357 height 423
drag, startPoint x: 754, startPoint y: 442, endPoint x: 609, endPoint y: 441, distance: 145.4
click at [609, 436] on div "Back Headline The view cannot get better than this!" at bounding box center [691, 427] width 353 height 17
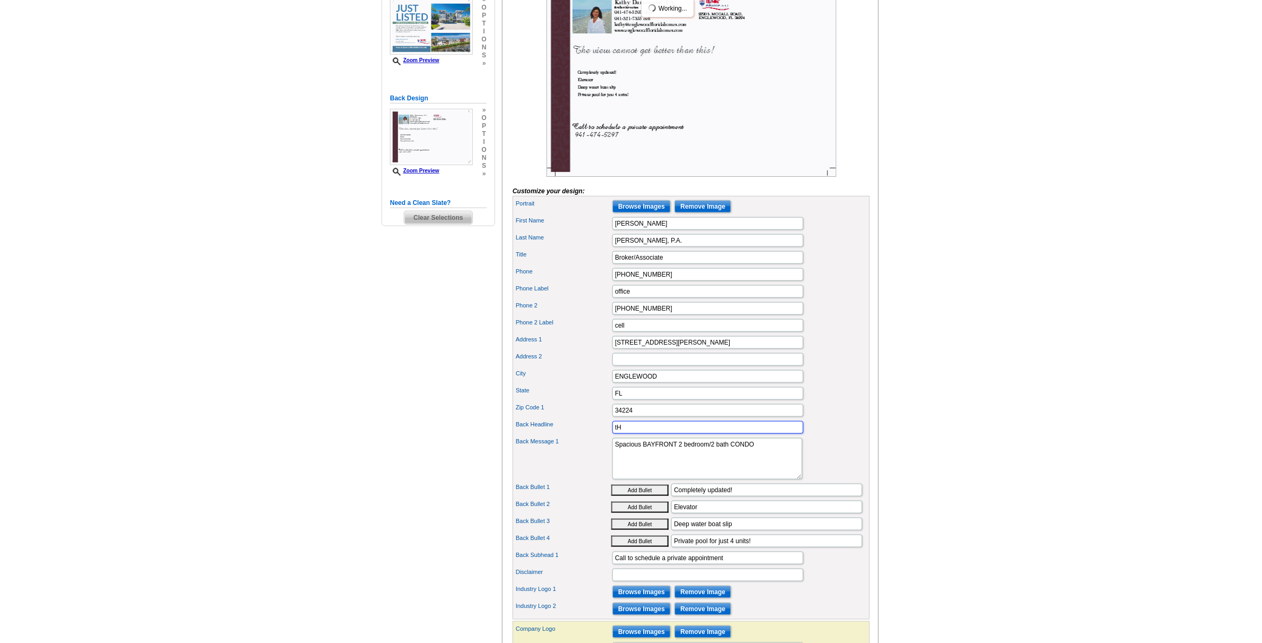
type input "t"
click at [620, 433] on input "tHE VIEW CANNOT GET BETTER THAN THIS!" at bounding box center [707, 427] width 191 height 13
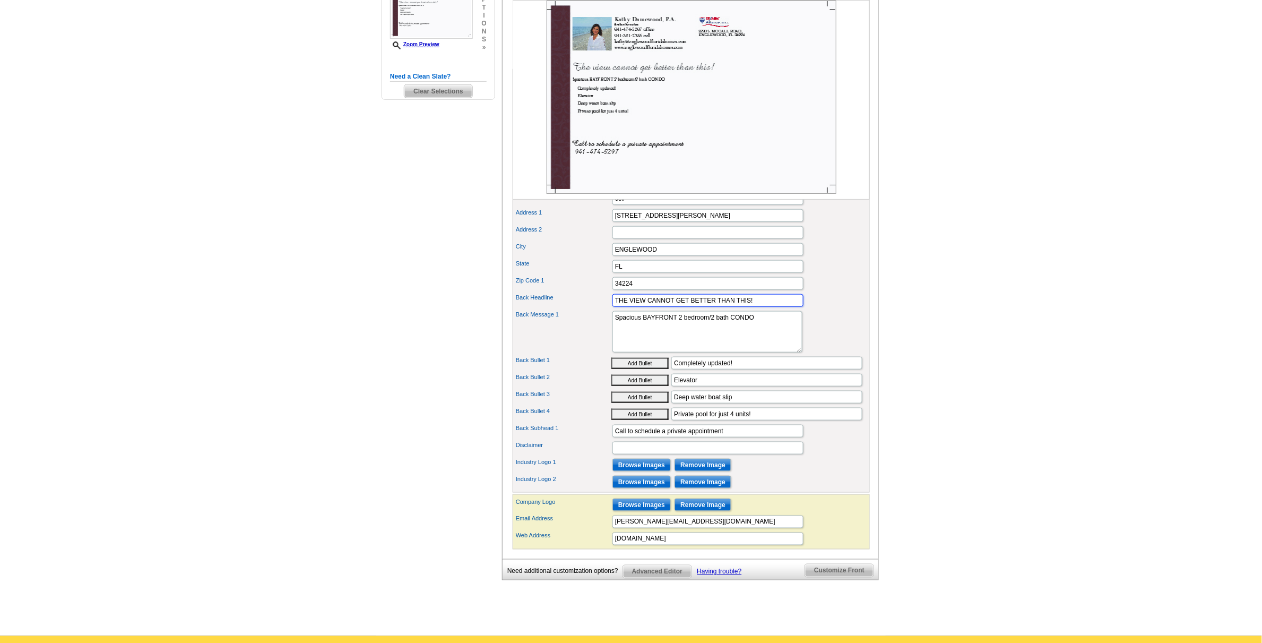
scroll to position [332, 0]
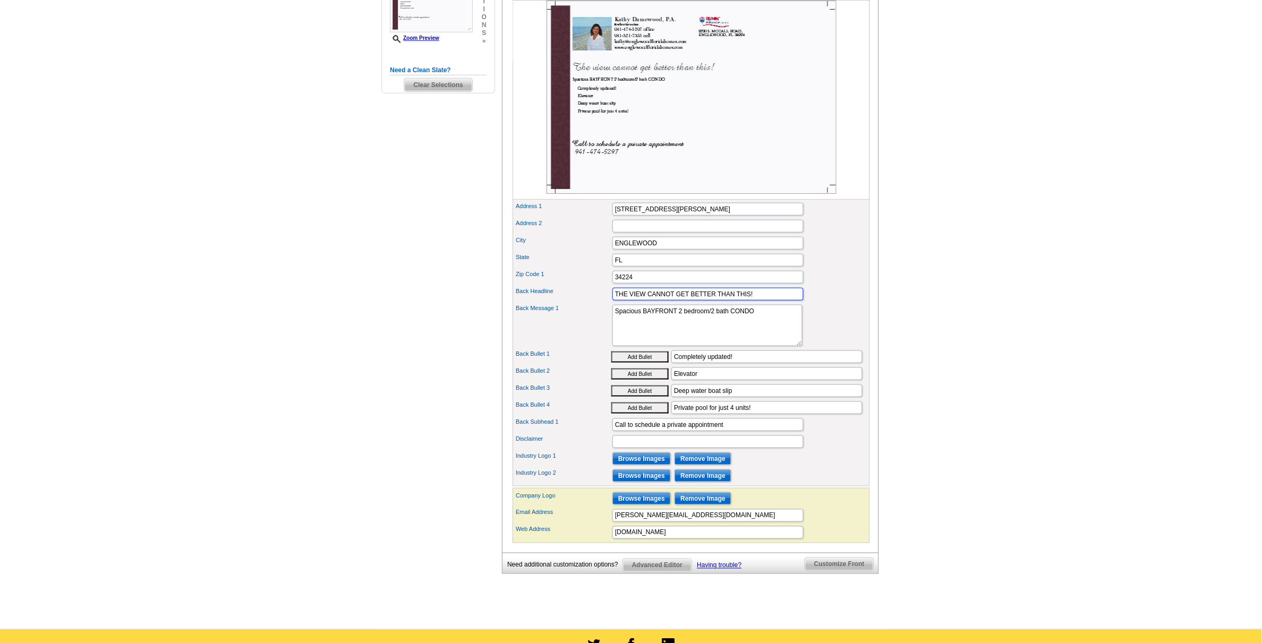
type input "THE VIEW CANNOT GET BETTER THAN THIS!"
drag, startPoint x: 761, startPoint y: 331, endPoint x: 769, endPoint y: 338, distance: 10.9
click at [762, 331] on textarea "Spacious BAYFRONT 2 bedroom/2 bath CONDO" at bounding box center [707, 325] width 190 height 41
click at [765, 414] on input "Private pool for just 4 units!" at bounding box center [766, 407] width 191 height 13
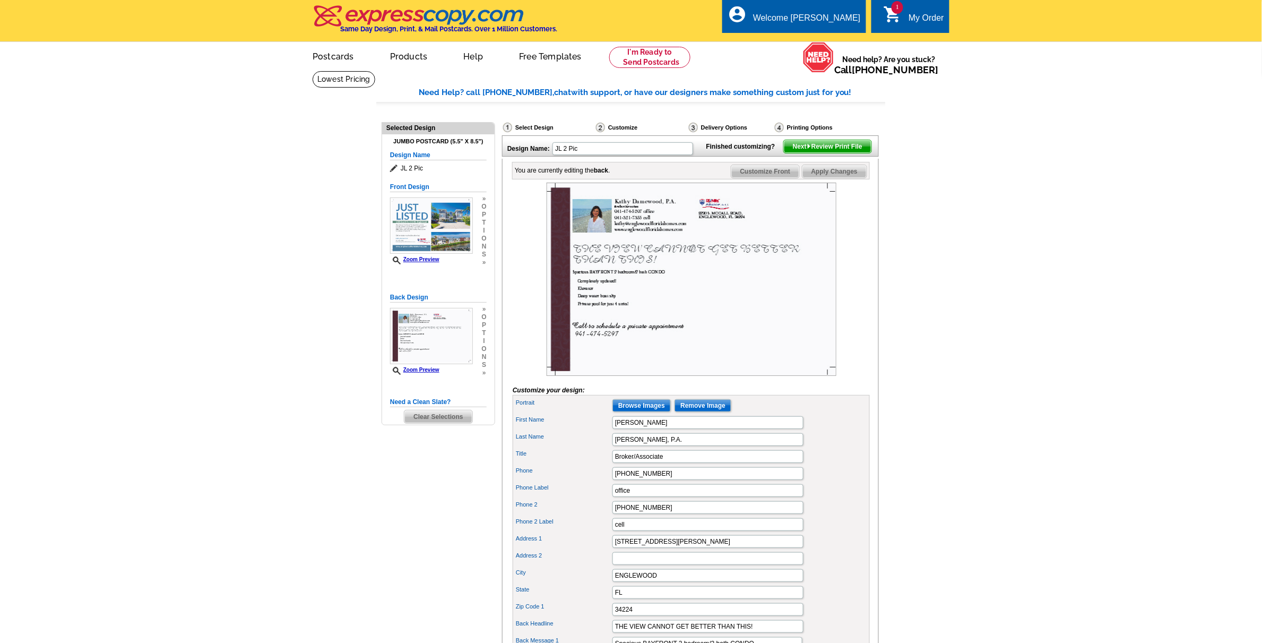
type input "Private pool for just the 4 units in this building!"
click at [736, 309] on img at bounding box center [692, 279] width 290 height 193
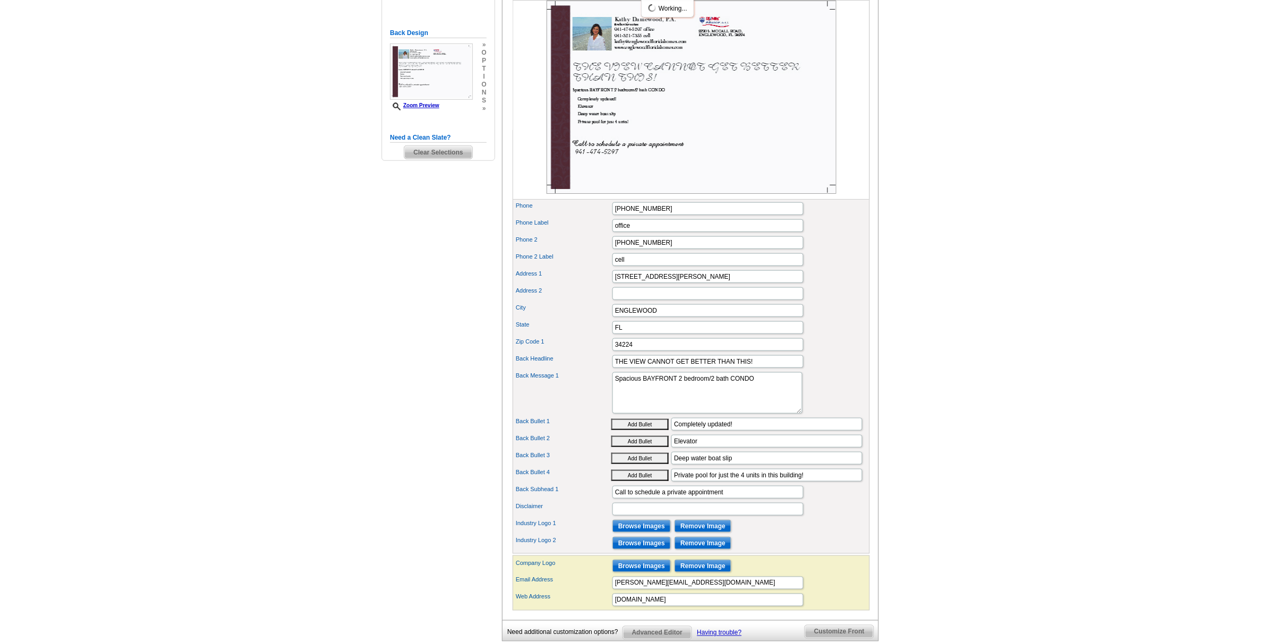
scroll to position [265, 0]
drag, startPoint x: 783, startPoint y: 378, endPoint x: 576, endPoint y: 375, distance: 207.0
click at [576, 369] on div "Back Headline THE VIEW CANNOT GET BETTER THAN THIS!" at bounding box center [691, 360] width 353 height 17
type input "The view can't get better than this!"
click at [611, 418] on button "Add Bullet" at bounding box center [639, 423] width 57 height 11
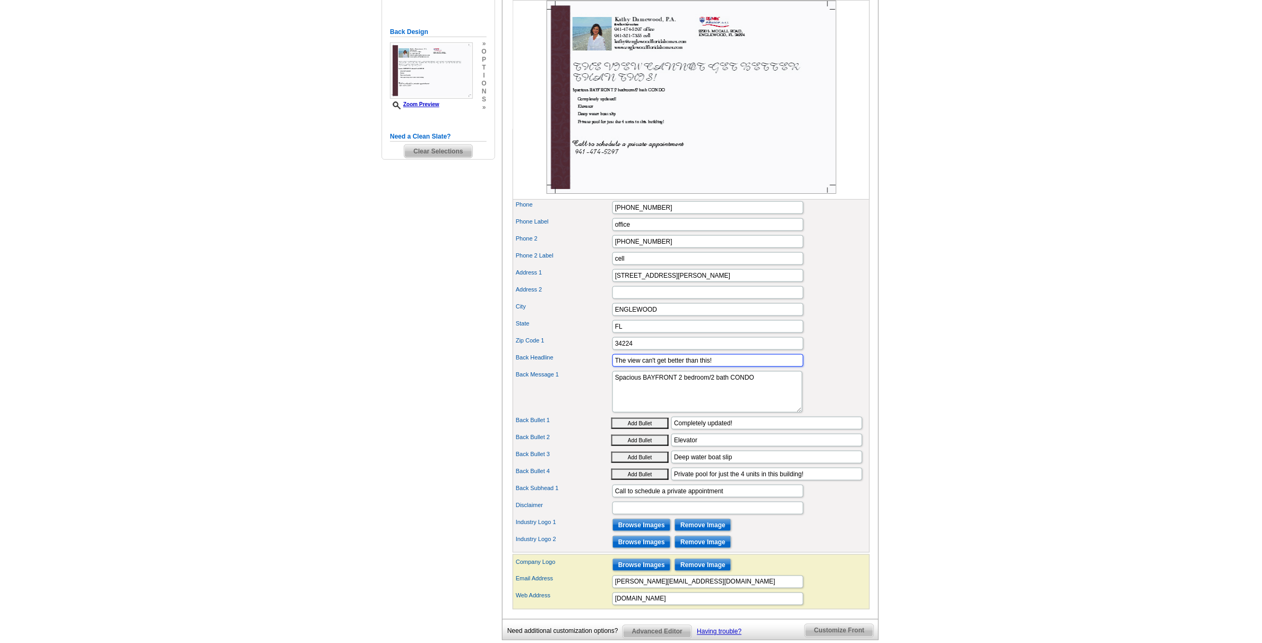
type input "• Completely updated!"
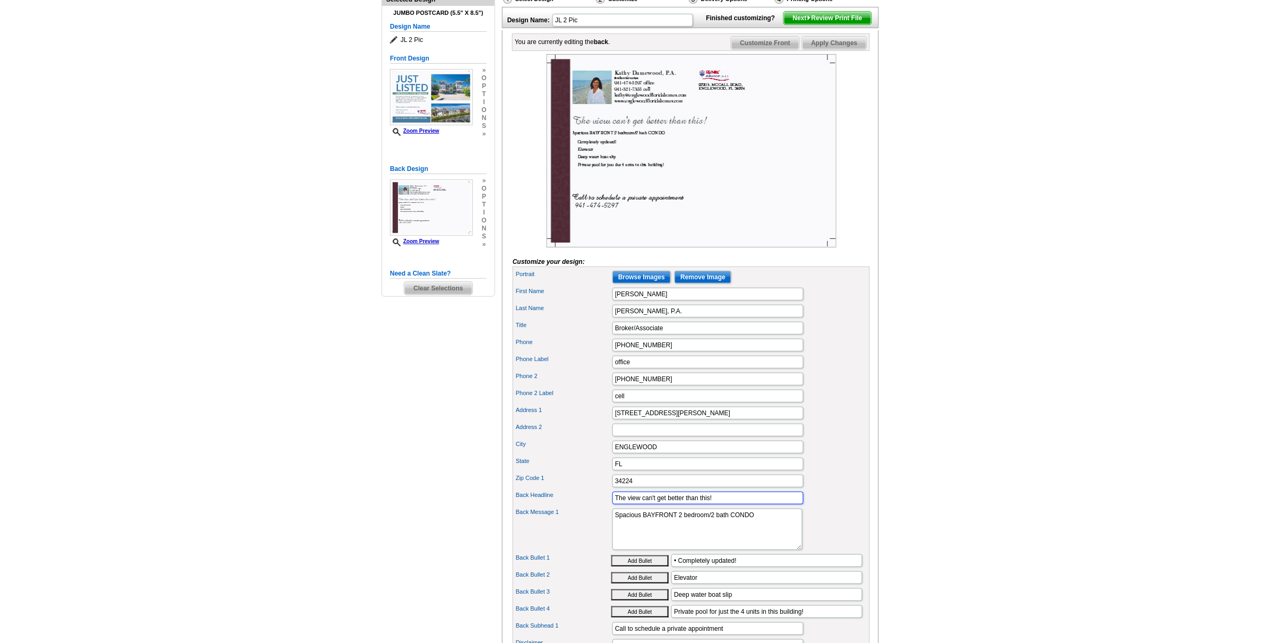
scroll to position [133, 0]
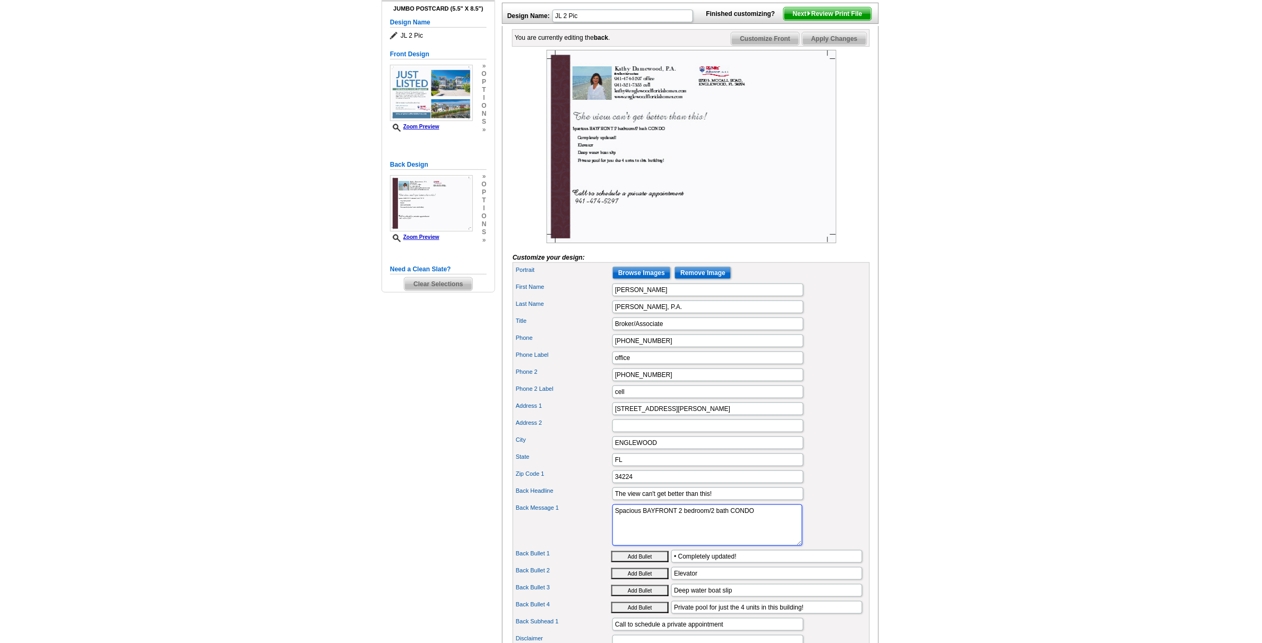
click at [766, 529] on textarea "Spacious BAYFRONT 2 bedroom/2 bath CONDO" at bounding box center [707, 524] width 190 height 41
type textarea "Spacious BAYFRONT 2 bedroom/2 bath CONDO -"
click at [783, 596] on input "Deep water boat slip" at bounding box center [766, 590] width 191 height 13
type input "Deep water boat slip + flats boat slip"
click at [738, 579] on input "Elevator" at bounding box center [766, 573] width 191 height 13
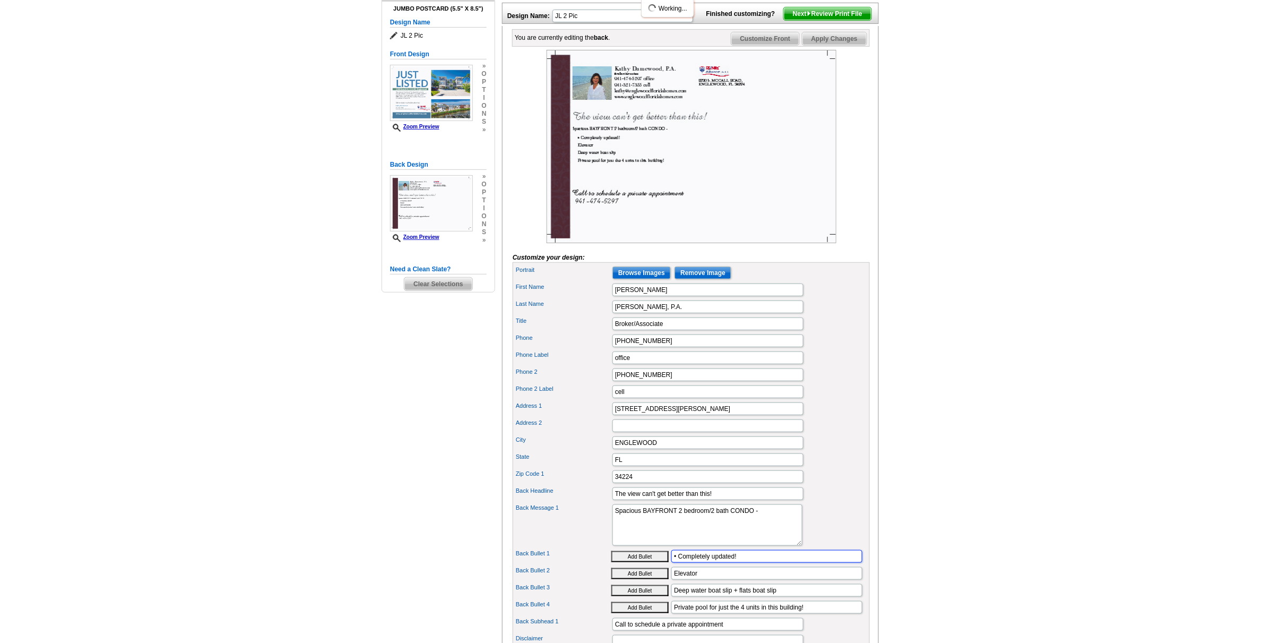
drag, startPoint x: 675, startPoint y: 579, endPoint x: 680, endPoint y: 593, distance: 14.6
click at [675, 562] on input "• Completely updated!" at bounding box center [766, 556] width 191 height 13
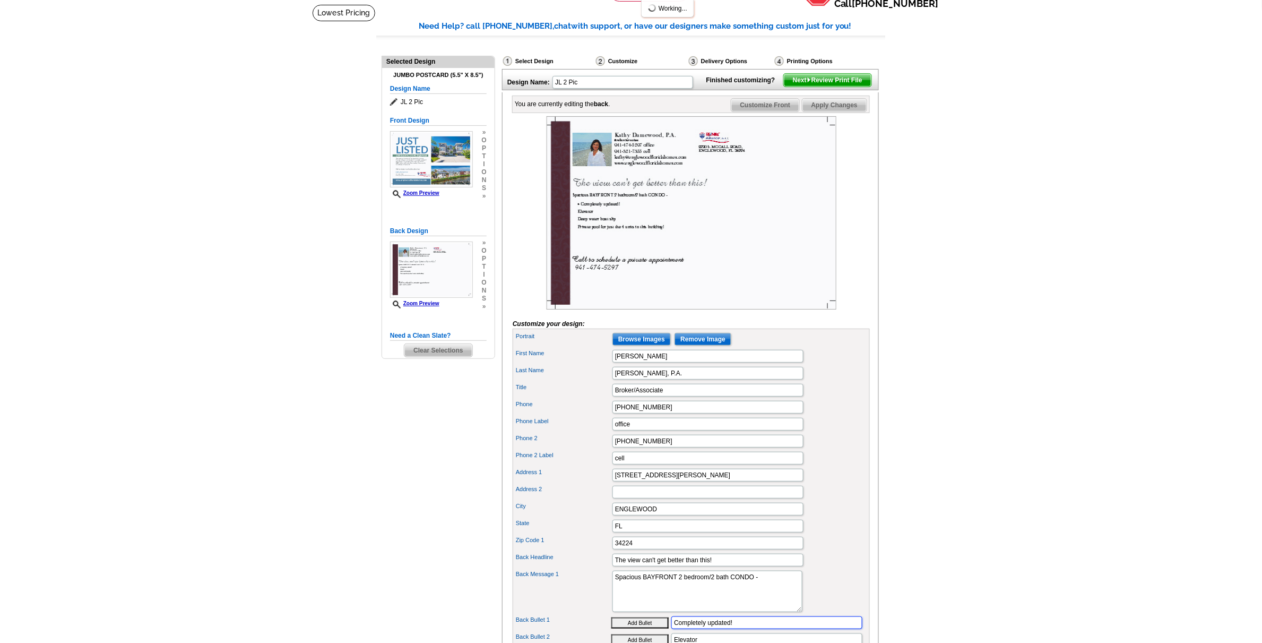
scroll to position [72, 0]
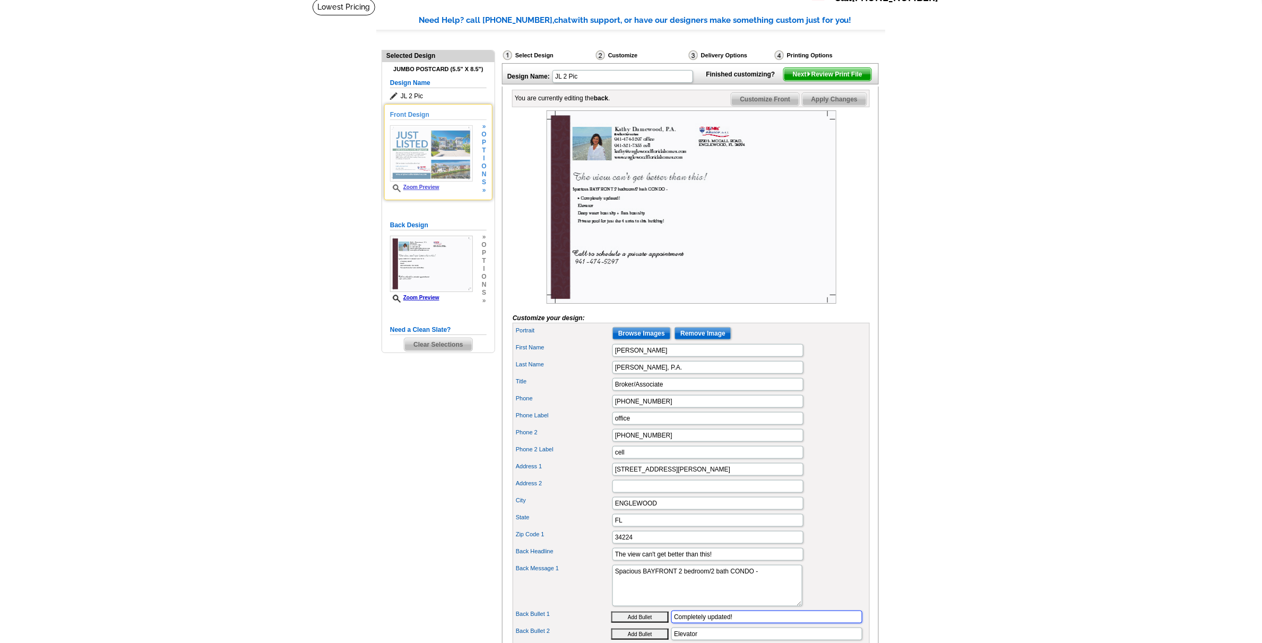
type input "Completely updated!"
click at [433, 153] on img at bounding box center [431, 153] width 83 height 56
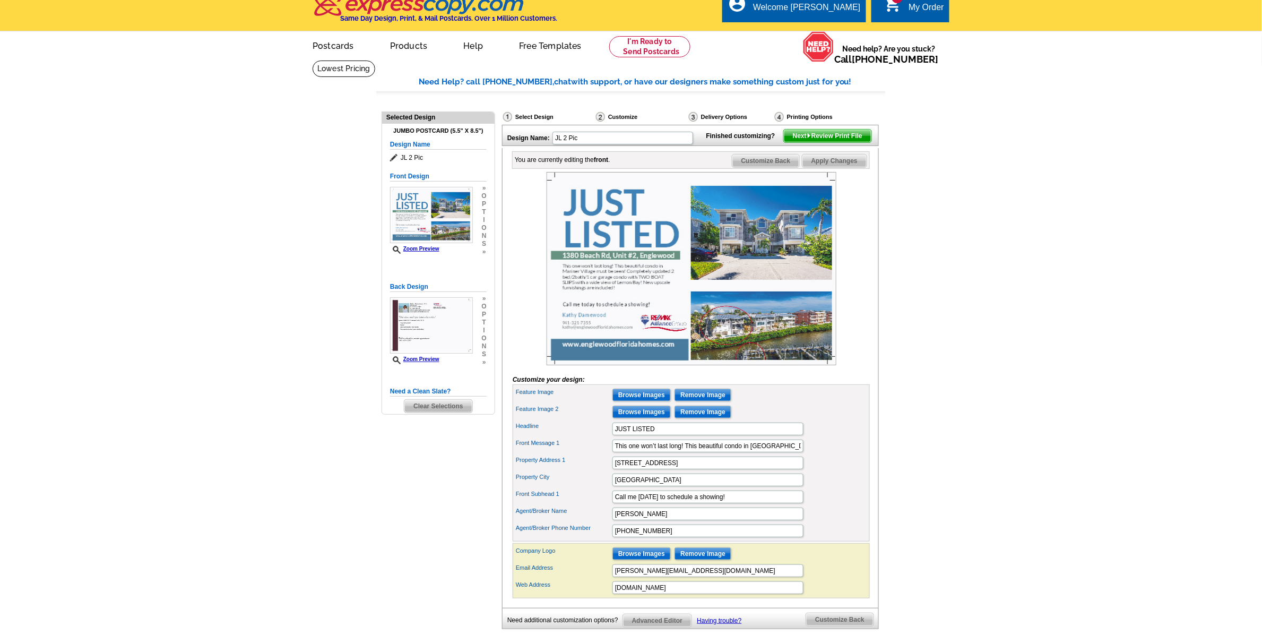
scroll to position [0, 0]
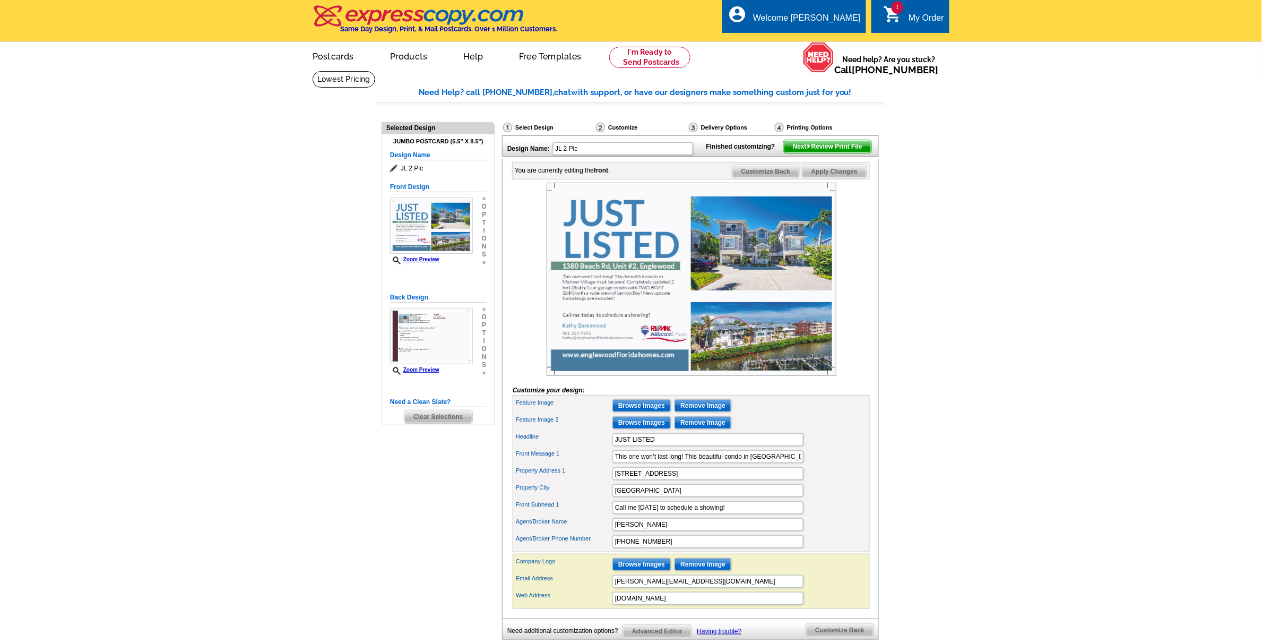
click at [766, 178] on span "Customize Back" at bounding box center [765, 171] width 67 height 13
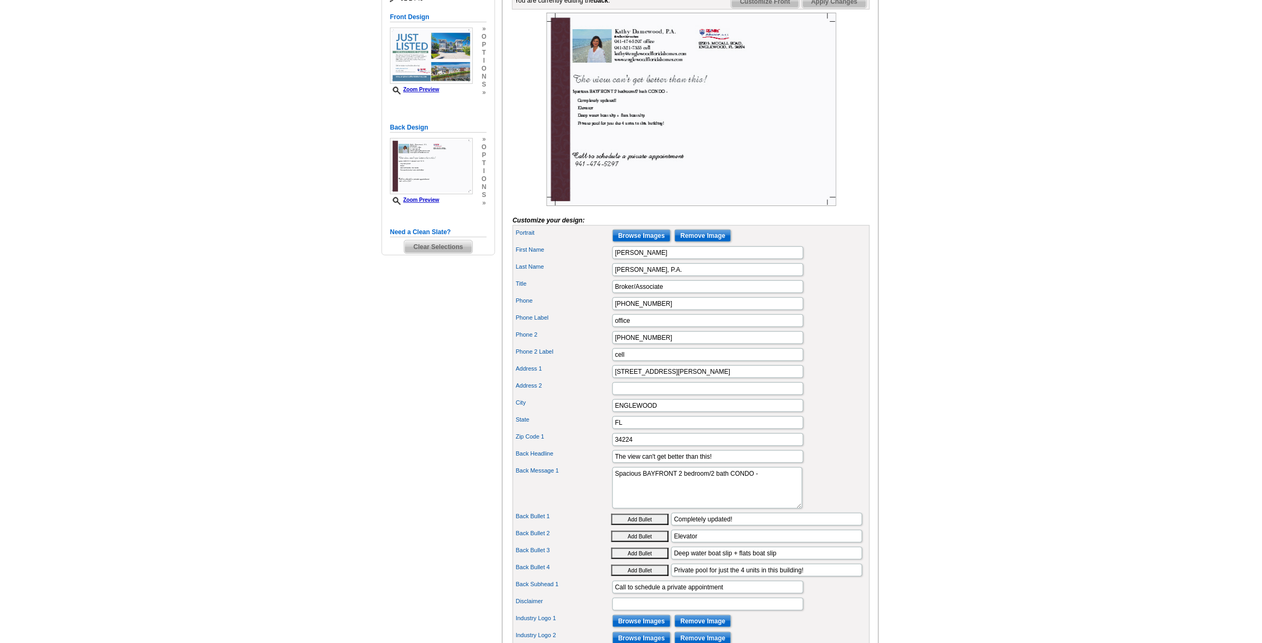
scroll to position [199, 0]
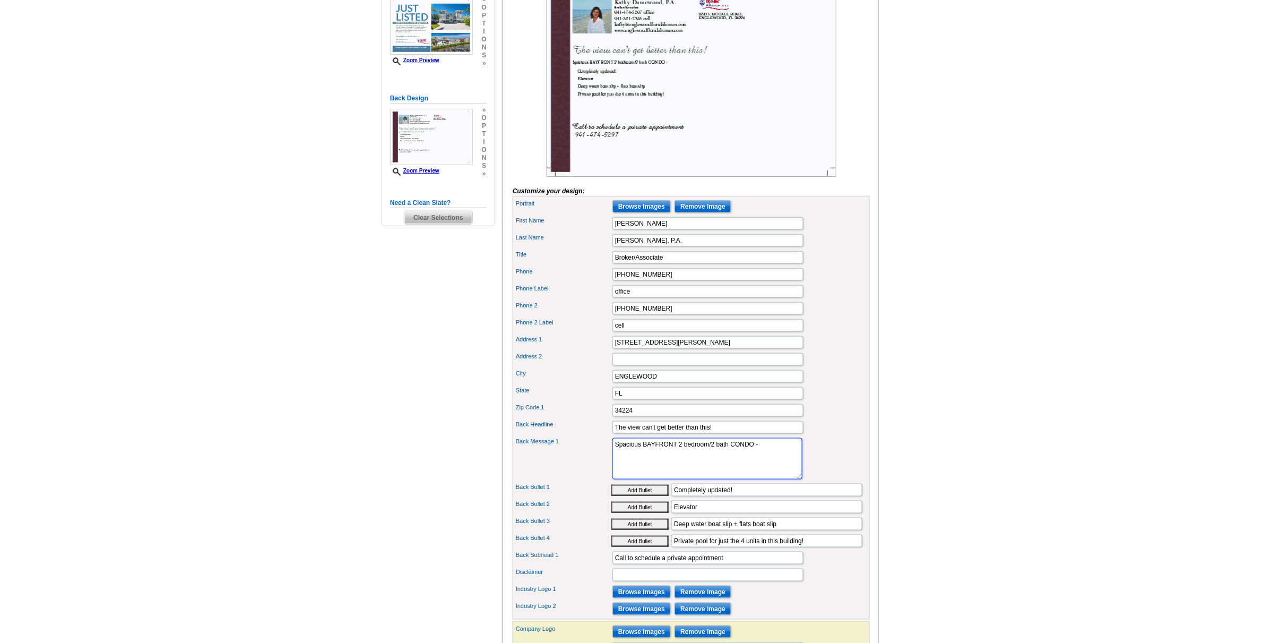
click at [771, 468] on textarea "Spacious BAYFRONT 2 bedroom/2 bath CONDO -" at bounding box center [707, 458] width 190 height 41
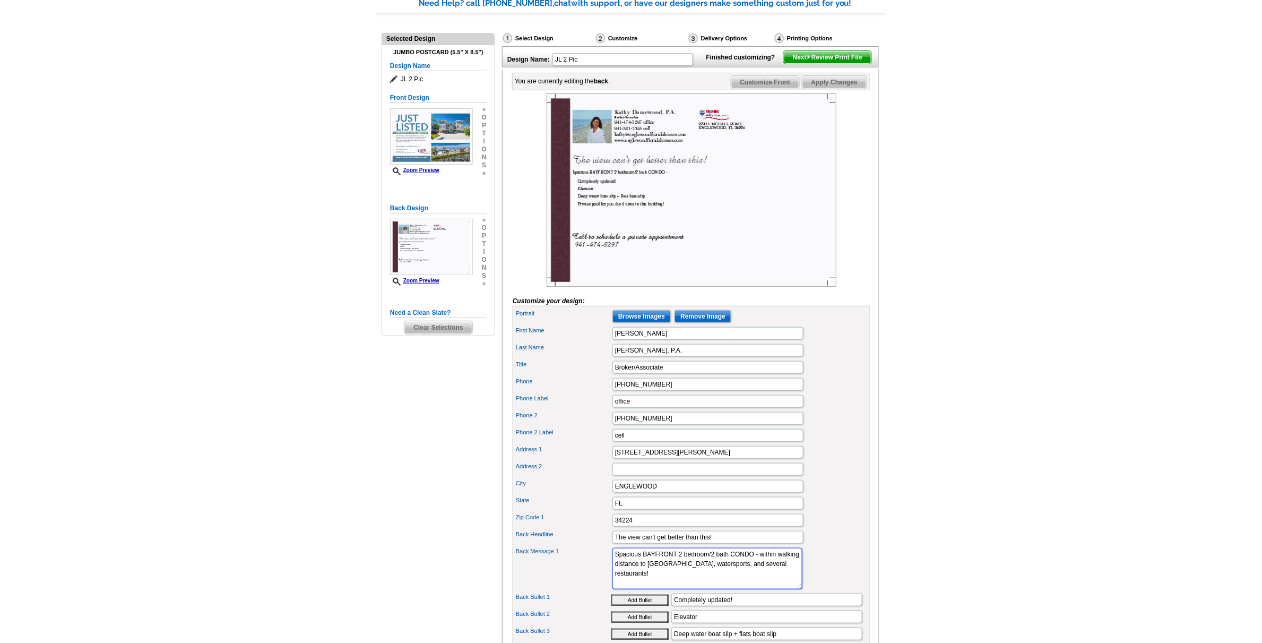
scroll to position [0, 0]
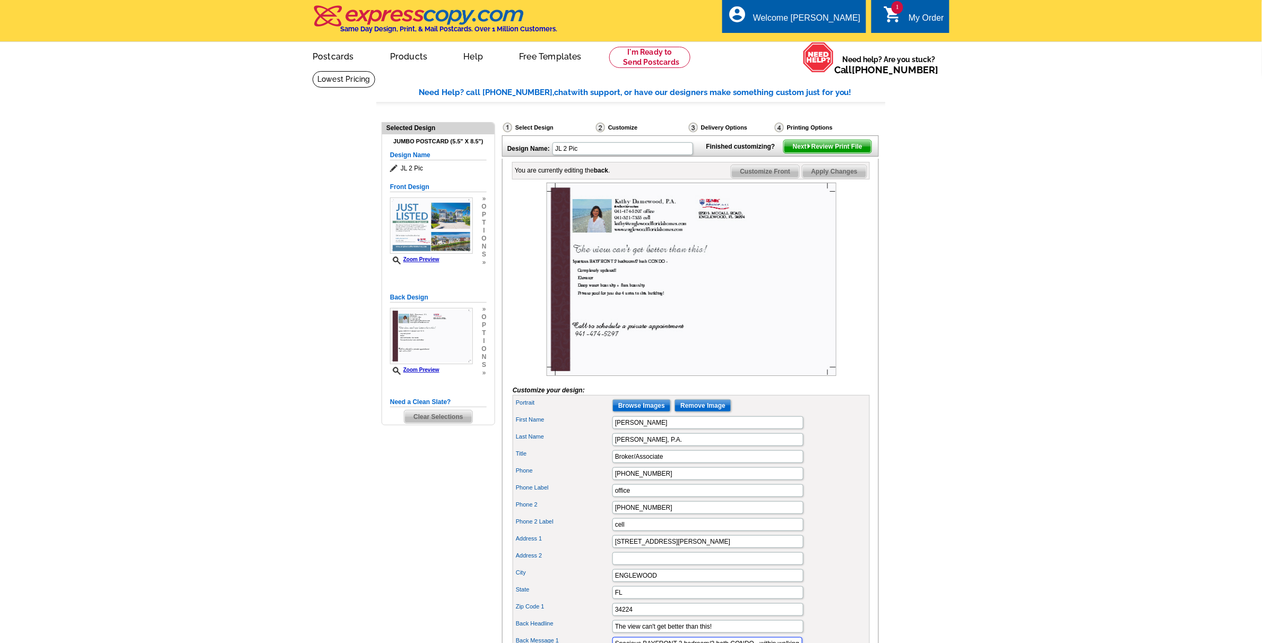
type textarea "Spacious BAYFRONT 2 bedroom/2 bath CONDO - within walking distance to Englewood…"
click at [829, 178] on span "Apply Changes" at bounding box center [834, 171] width 64 height 13
click at [807, 149] on img at bounding box center [809, 146] width 5 height 5
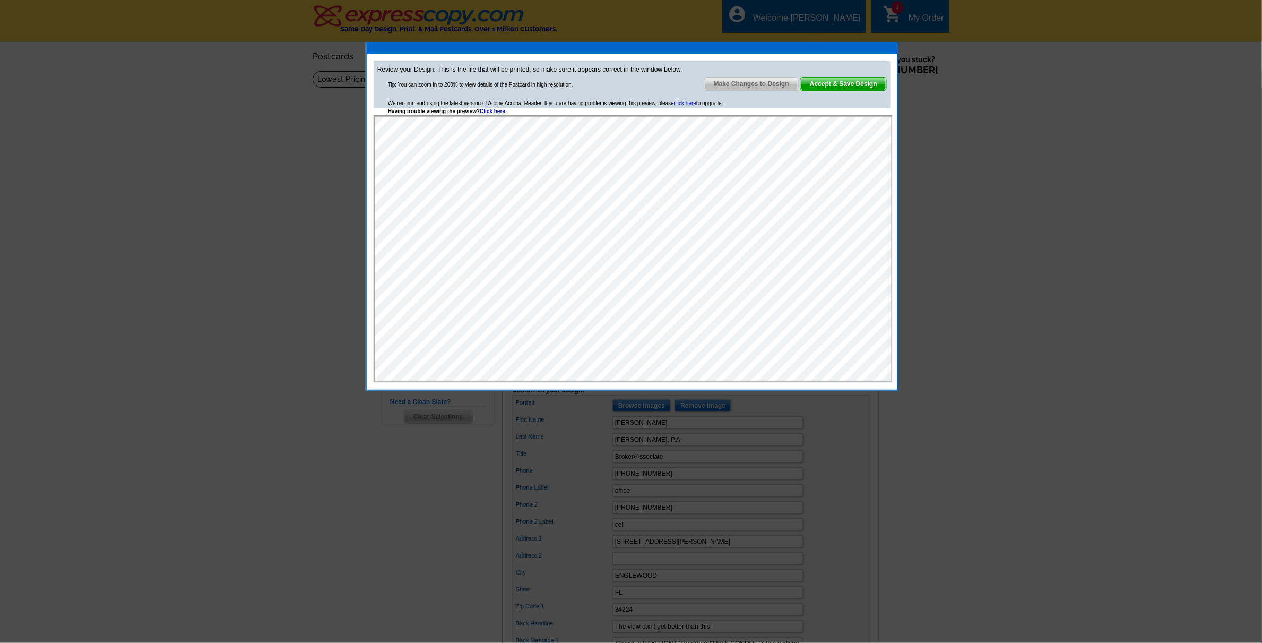
click at [749, 83] on span "Make Changes to Design" at bounding box center [751, 83] width 93 height 13
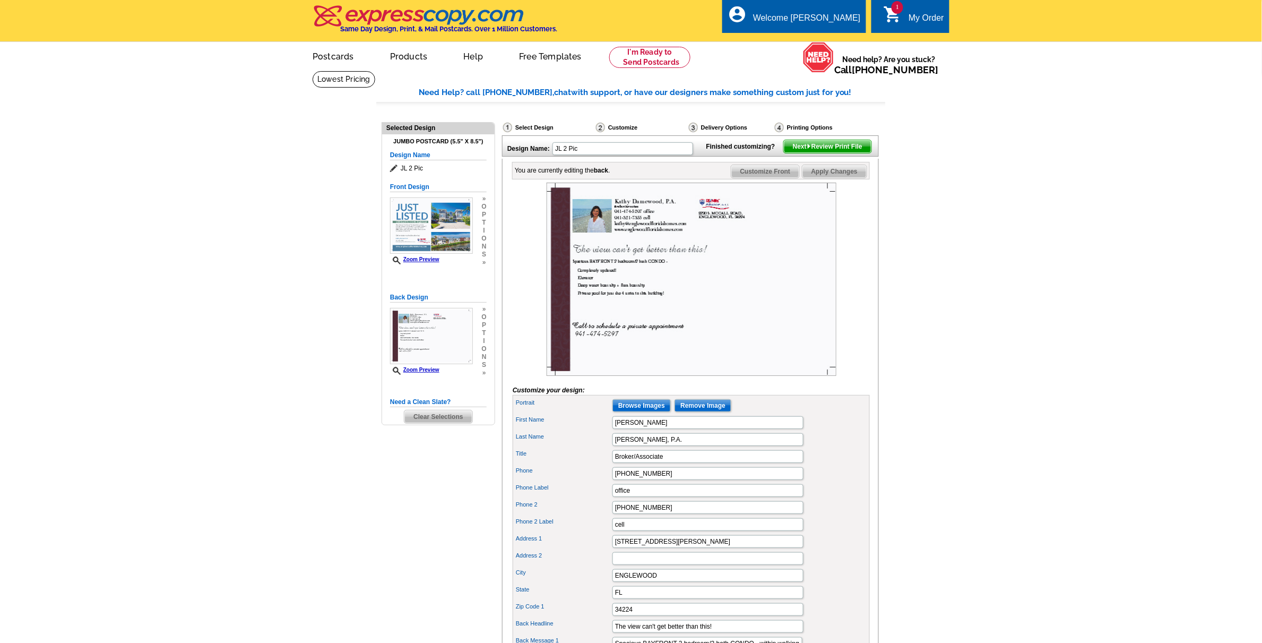
click at [749, 178] on span "Customize Front" at bounding box center [765, 171] width 68 height 13
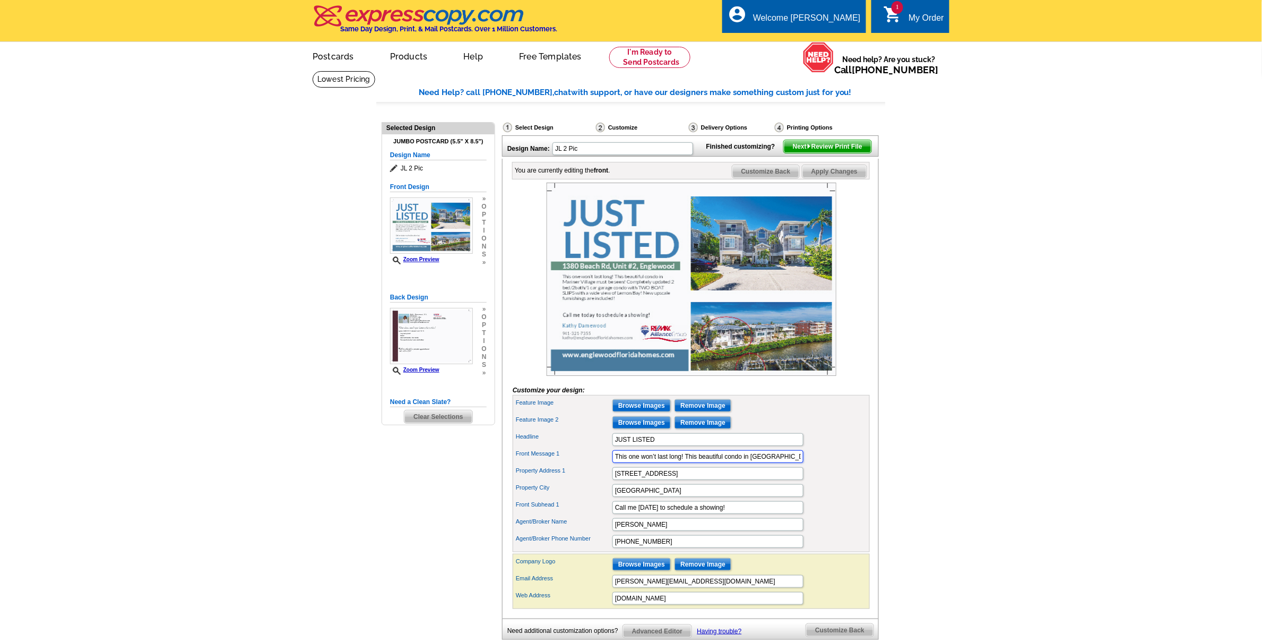
click at [794, 463] on input "This one won’t last long! This beautiful condo in Mariner Village must be seen!…" at bounding box center [707, 456] width 191 height 13
type input "This one won’t last long! This beautiful condo in Mariner Village must be seen!…"
click at [830, 178] on span "Apply Changes" at bounding box center [834, 171] width 64 height 13
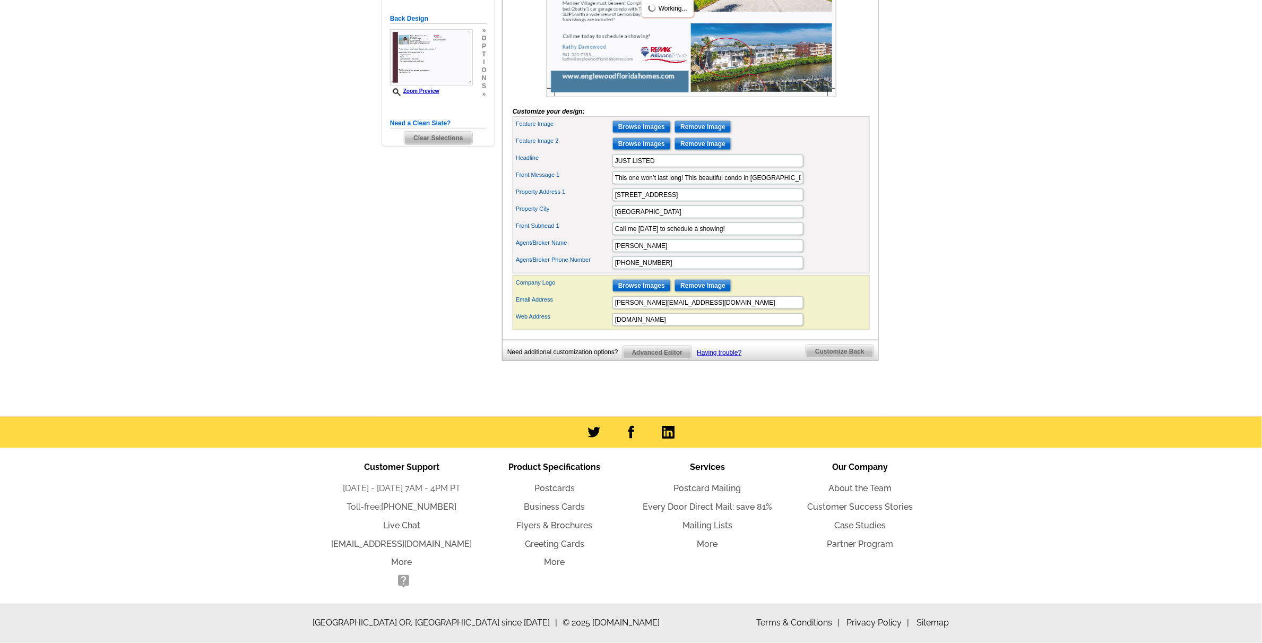
scroll to position [300, 0]
click at [674, 247] on input "Kathy Damewood" at bounding box center [707, 245] width 191 height 13
type input "Kathy Damewood, P.A."
click at [688, 260] on input "941-321-7355" at bounding box center [707, 262] width 191 height 13
type input "941-321-7355 or 941-474-5297"
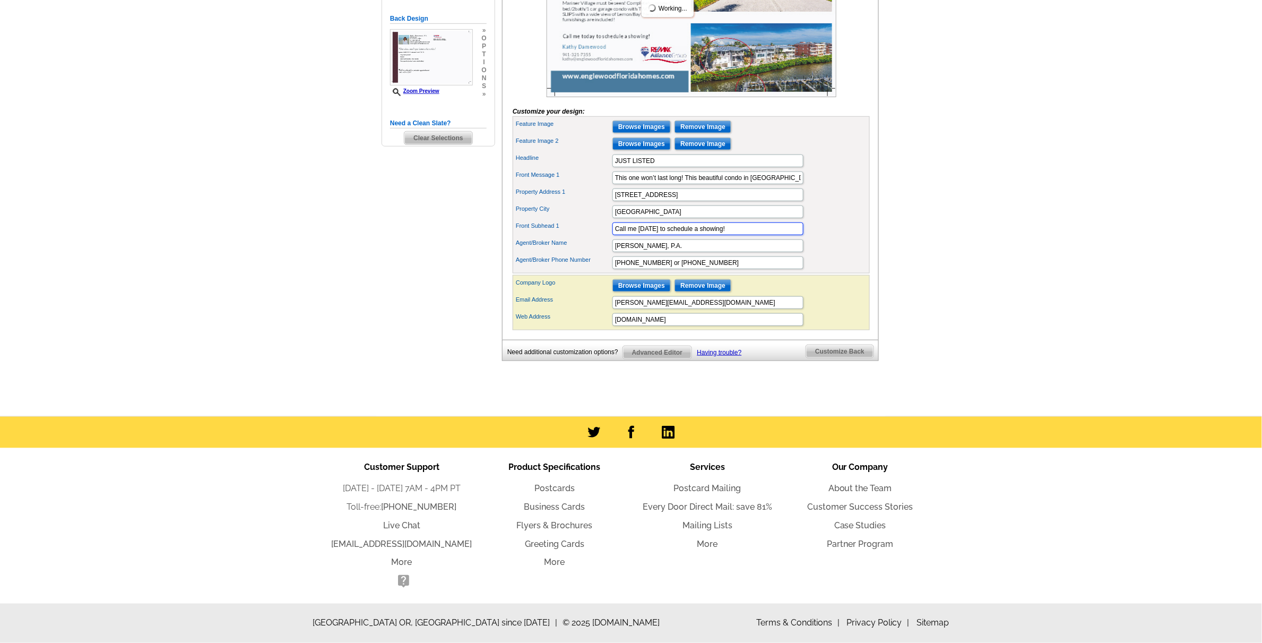
click at [639, 228] on input "Call me today to schedule a showing!" at bounding box center [707, 228] width 191 height 13
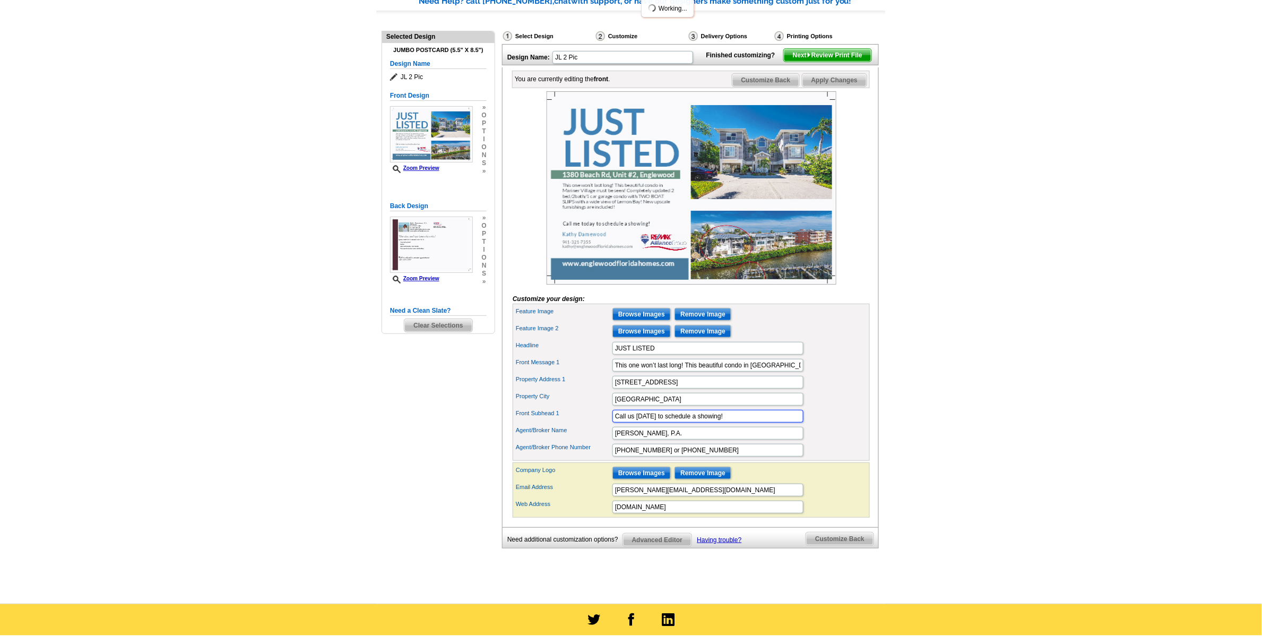
scroll to position [0, 0]
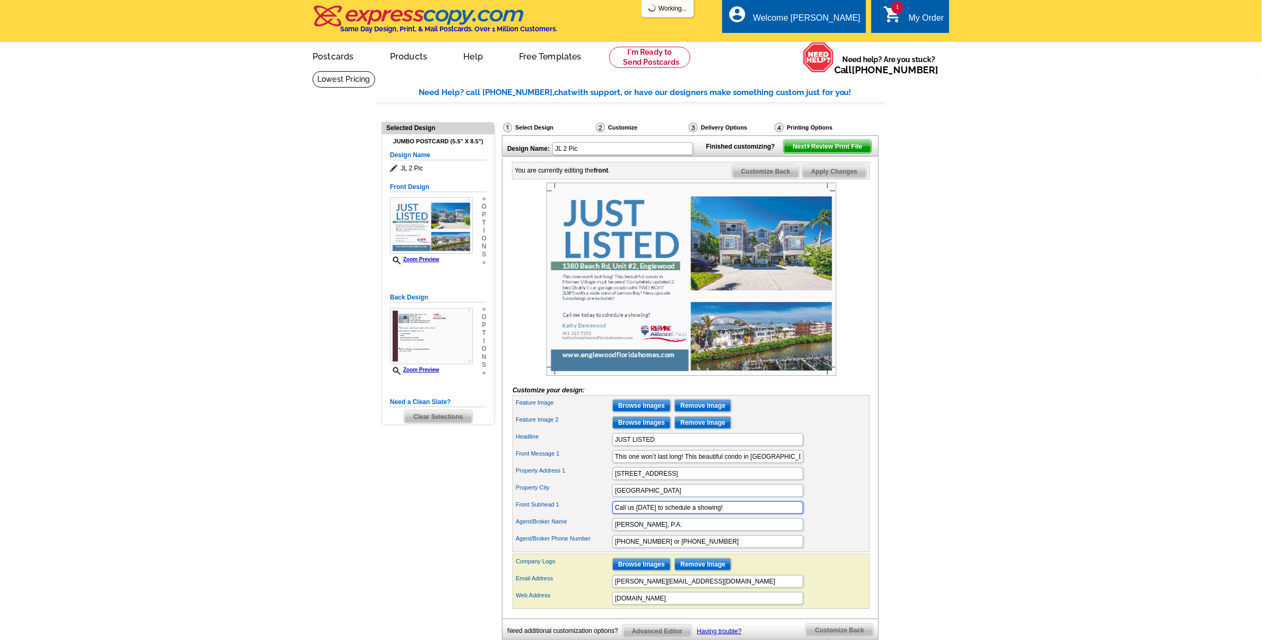
type input "Call us today to schedule a showing!"
click at [828, 178] on span "Apply Changes" at bounding box center [834, 171] width 64 height 13
click at [641, 412] on input "Browse Images" at bounding box center [641, 405] width 58 height 13
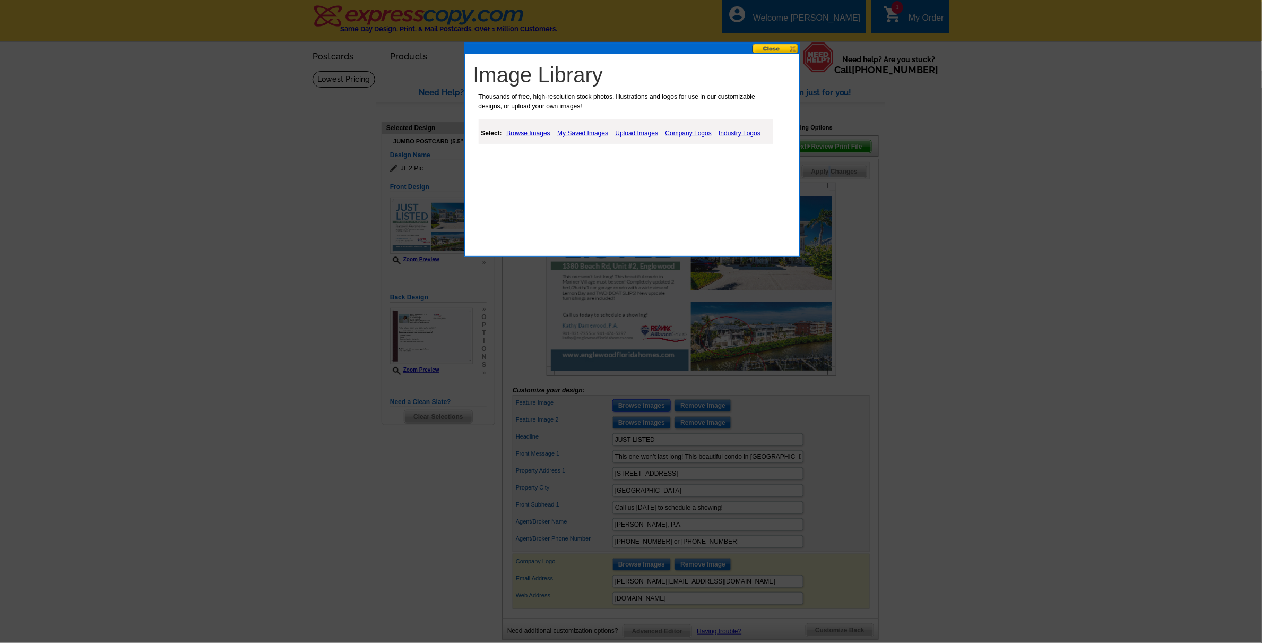
click at [774, 46] on button at bounding box center [775, 49] width 47 height 10
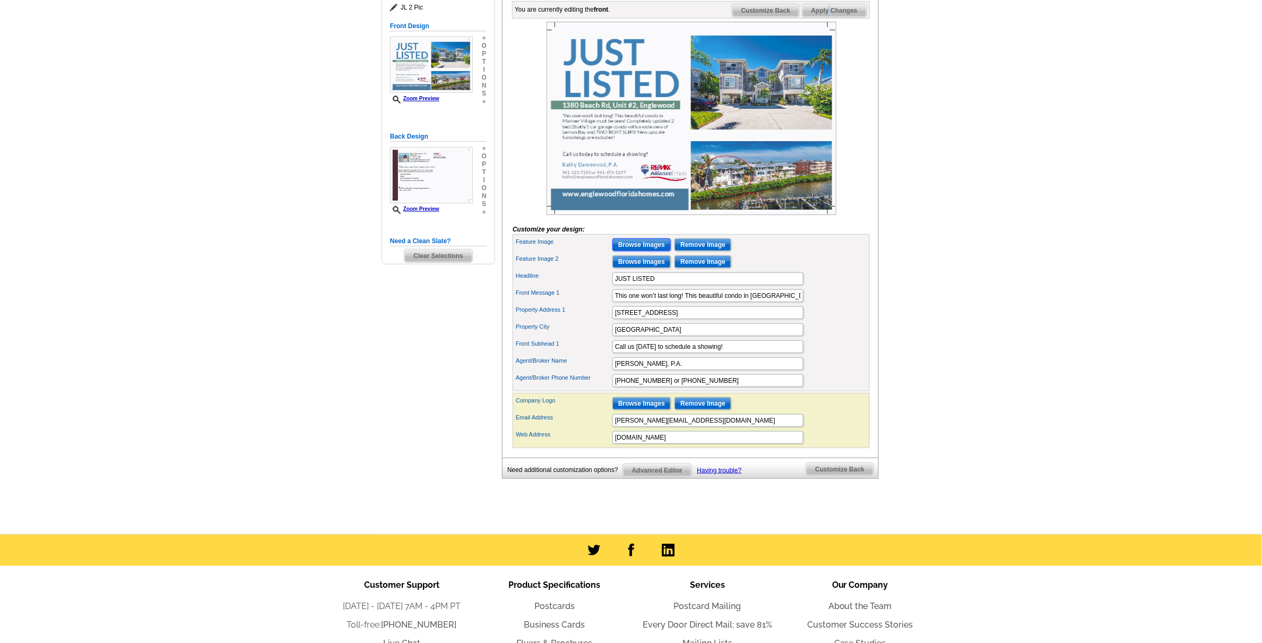
scroll to position [265, 0]
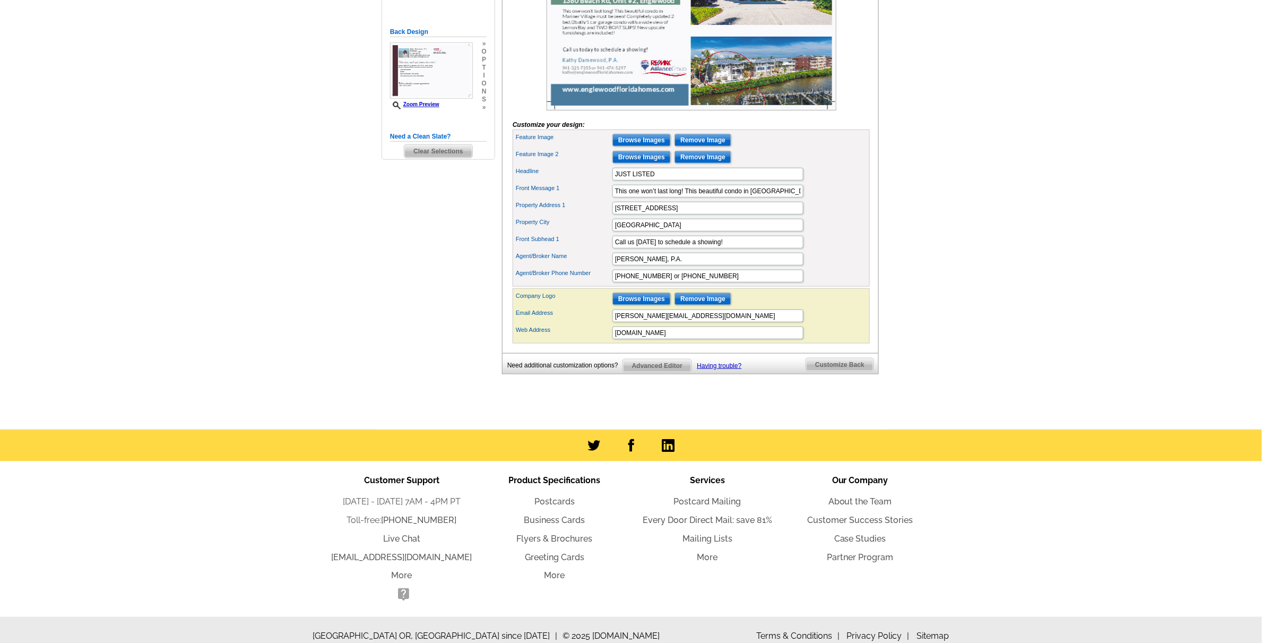
click at [640, 372] on span "Advanced Editor" at bounding box center [657, 365] width 68 height 13
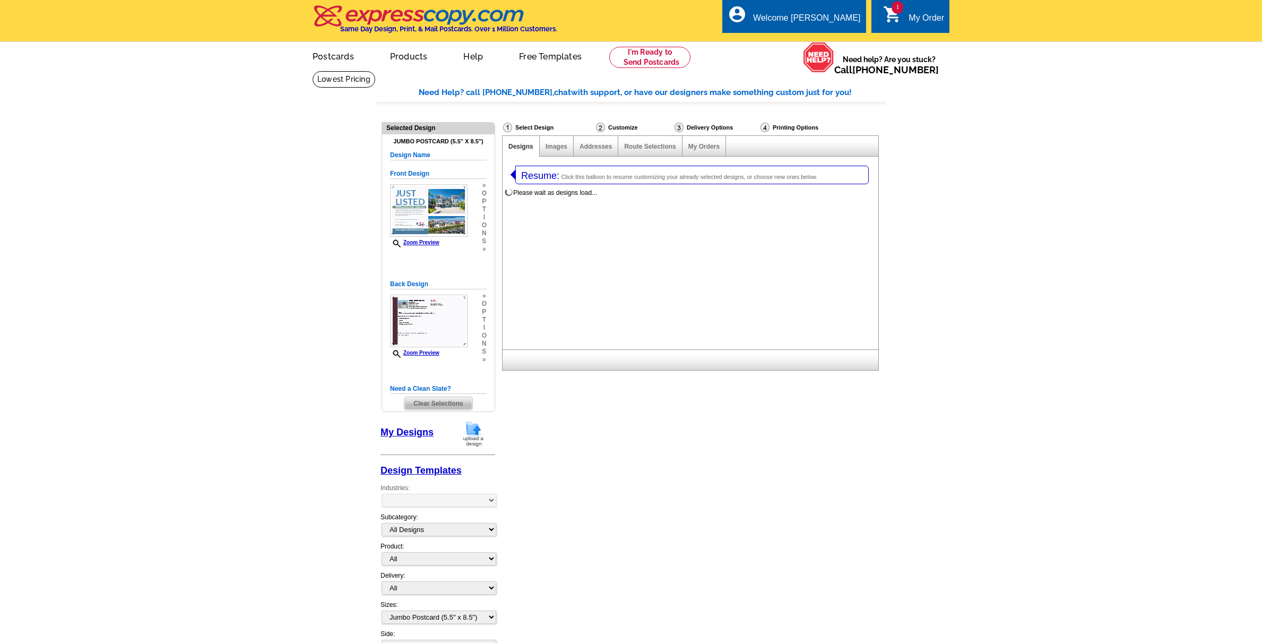
select select "2"
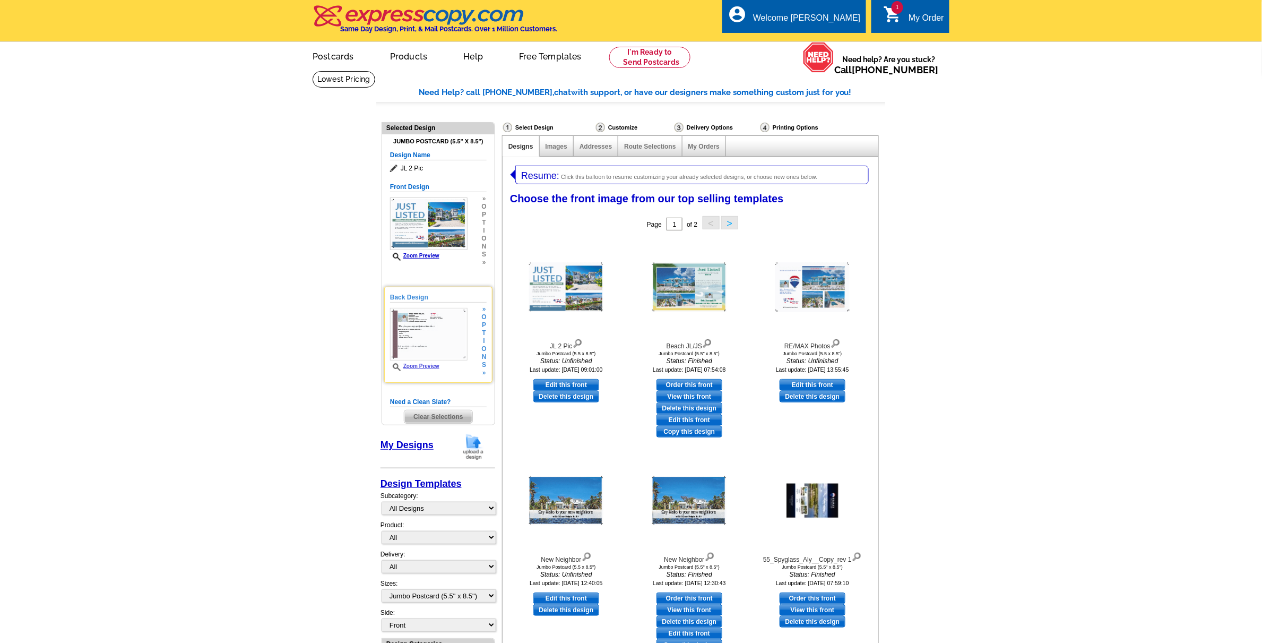
click at [414, 322] on img at bounding box center [428, 334] width 77 height 53
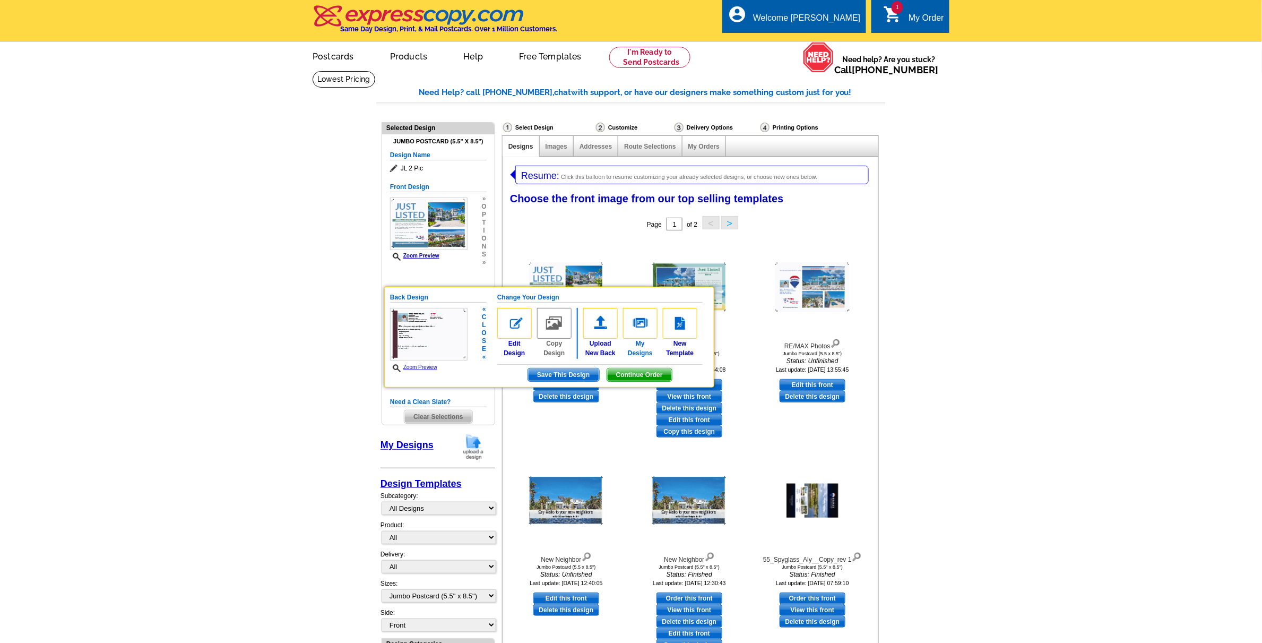
click at [640, 322] on img at bounding box center [640, 323] width 34 height 31
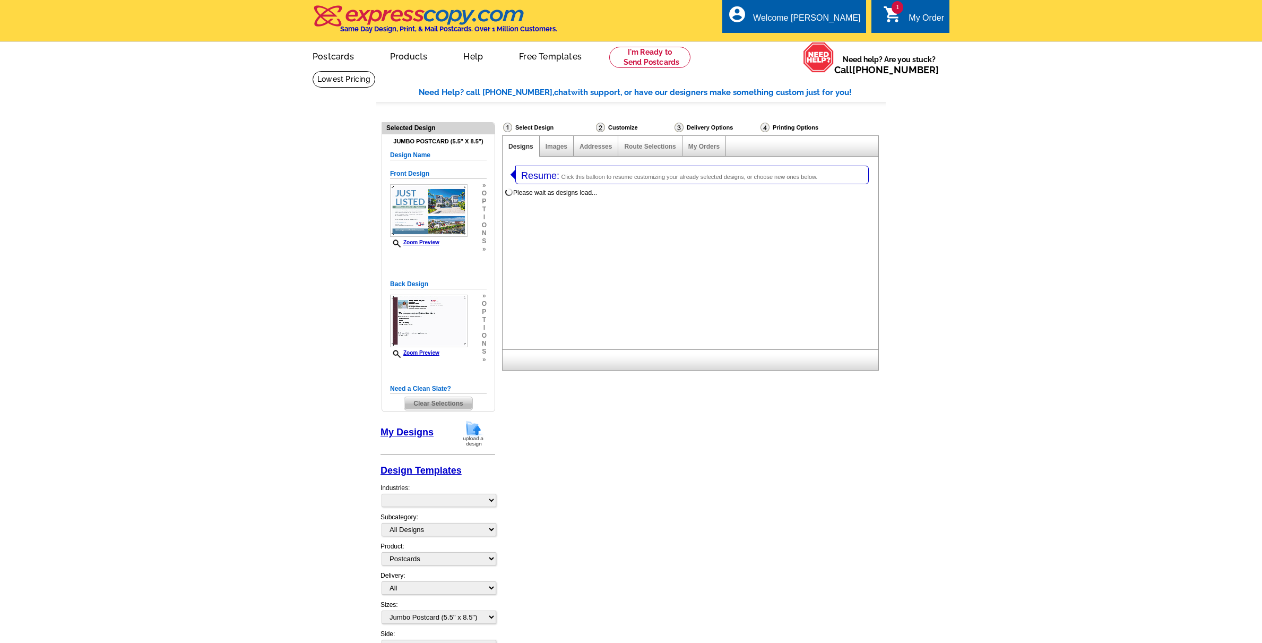
select select "1"
select select "2"
select select "back"
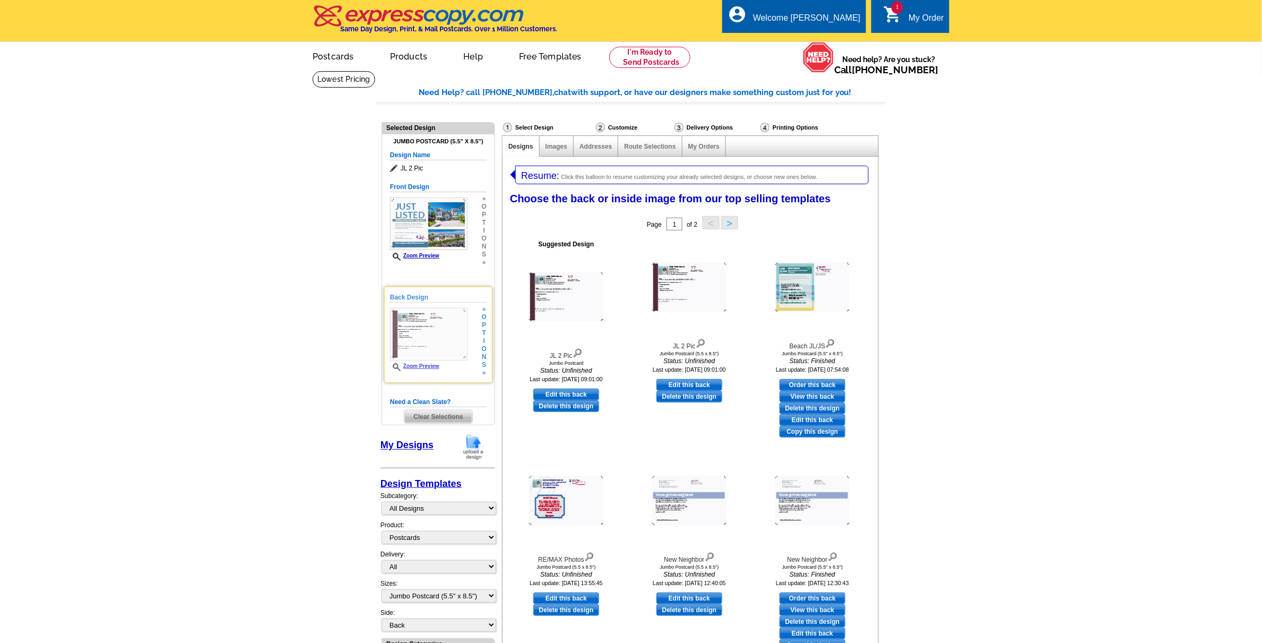
click at [412, 333] on img at bounding box center [428, 334] width 77 height 53
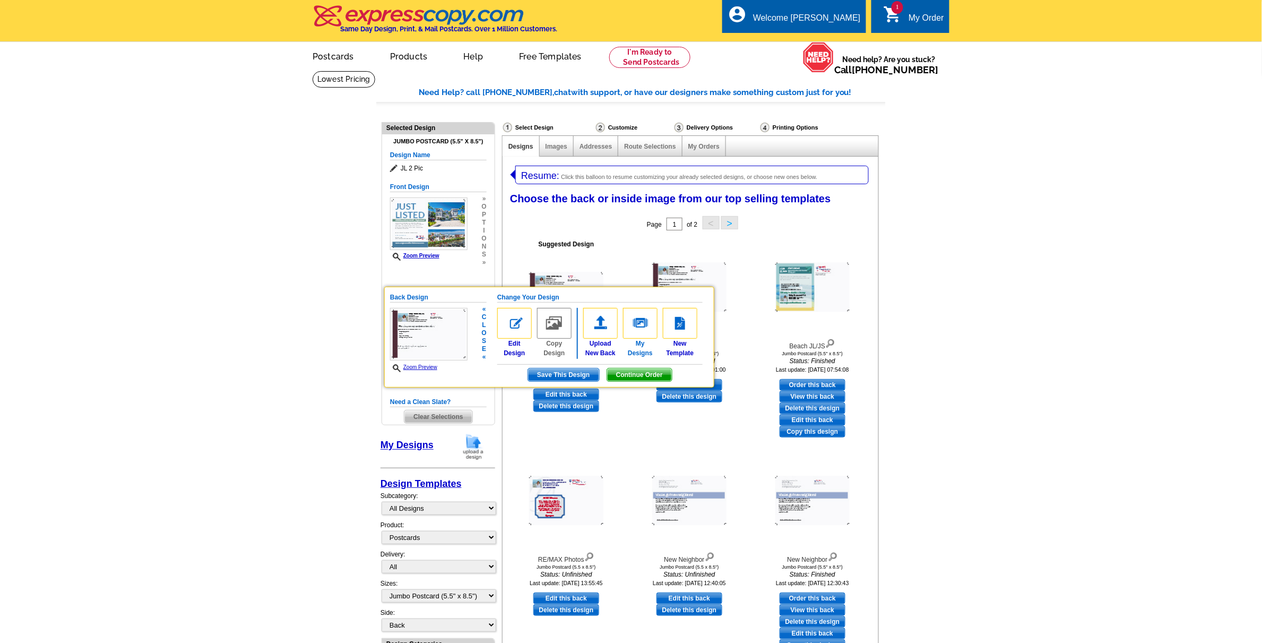
click at [645, 325] on img at bounding box center [640, 323] width 34 height 31
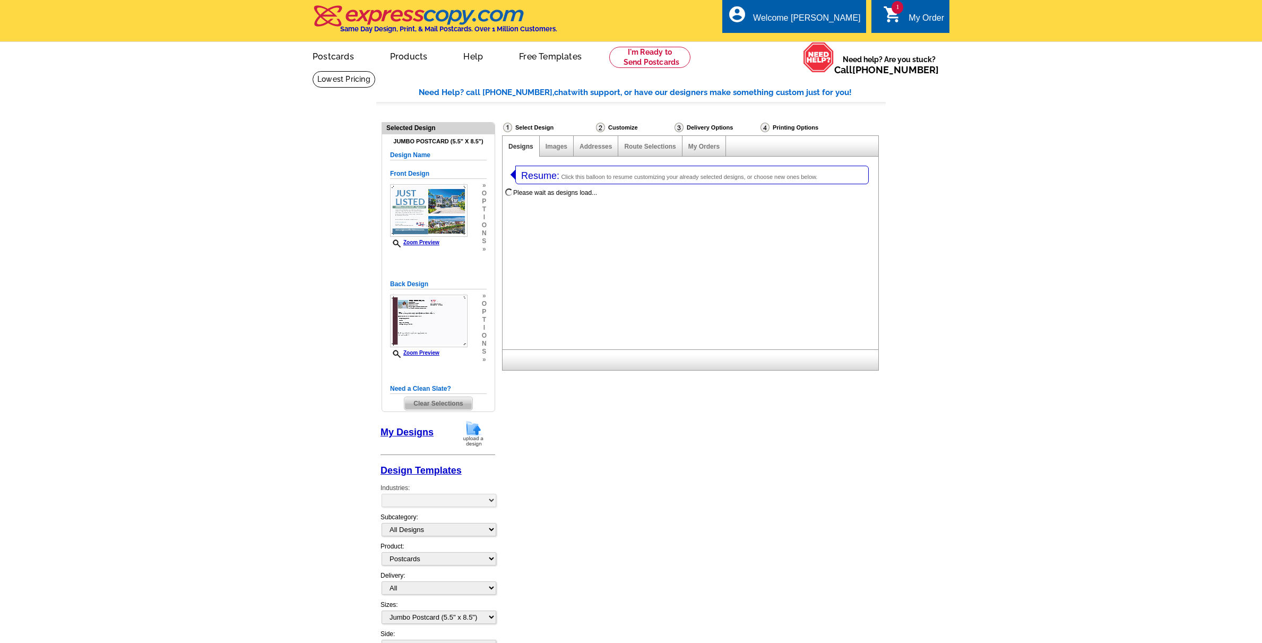
select select "1"
select select "2"
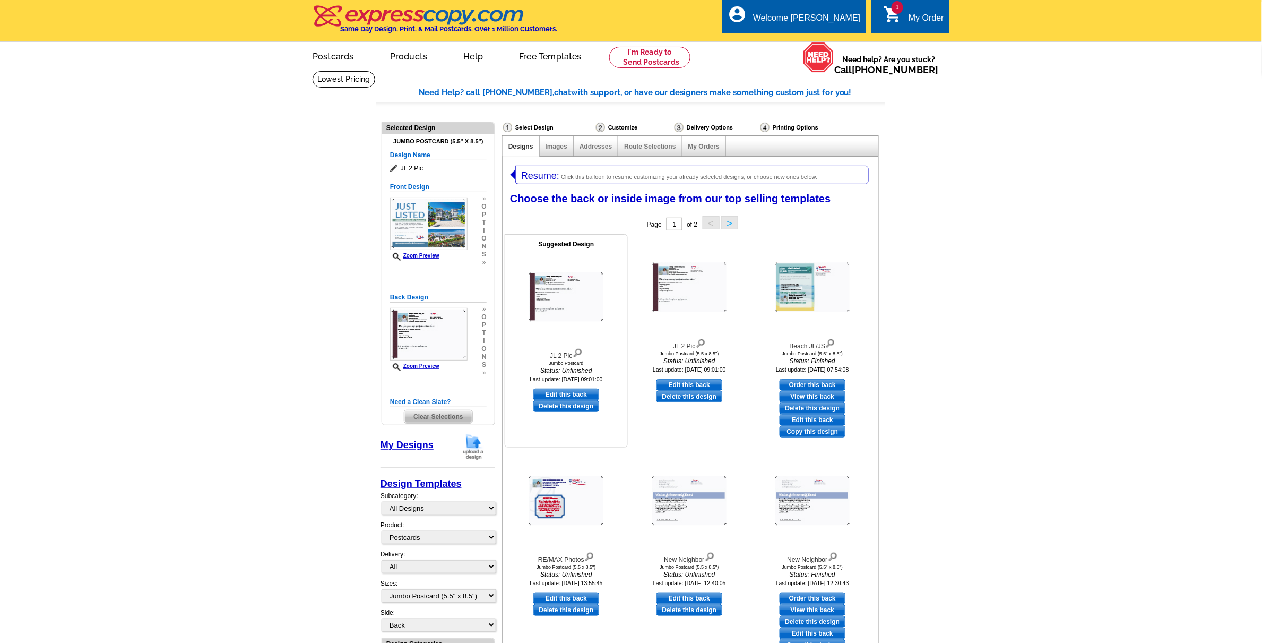
click at [560, 393] on link "Edit this back" at bounding box center [566, 394] width 66 height 12
select select "front"
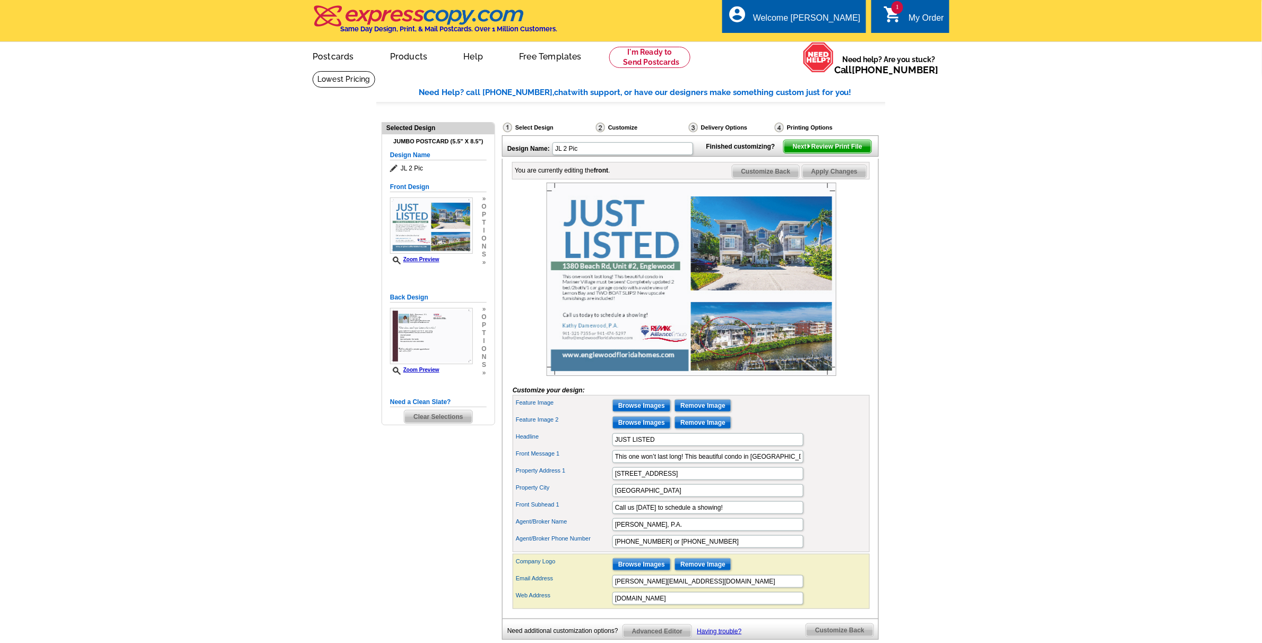
click at [819, 153] on span "Next Review Print File" at bounding box center [828, 146] width 88 height 13
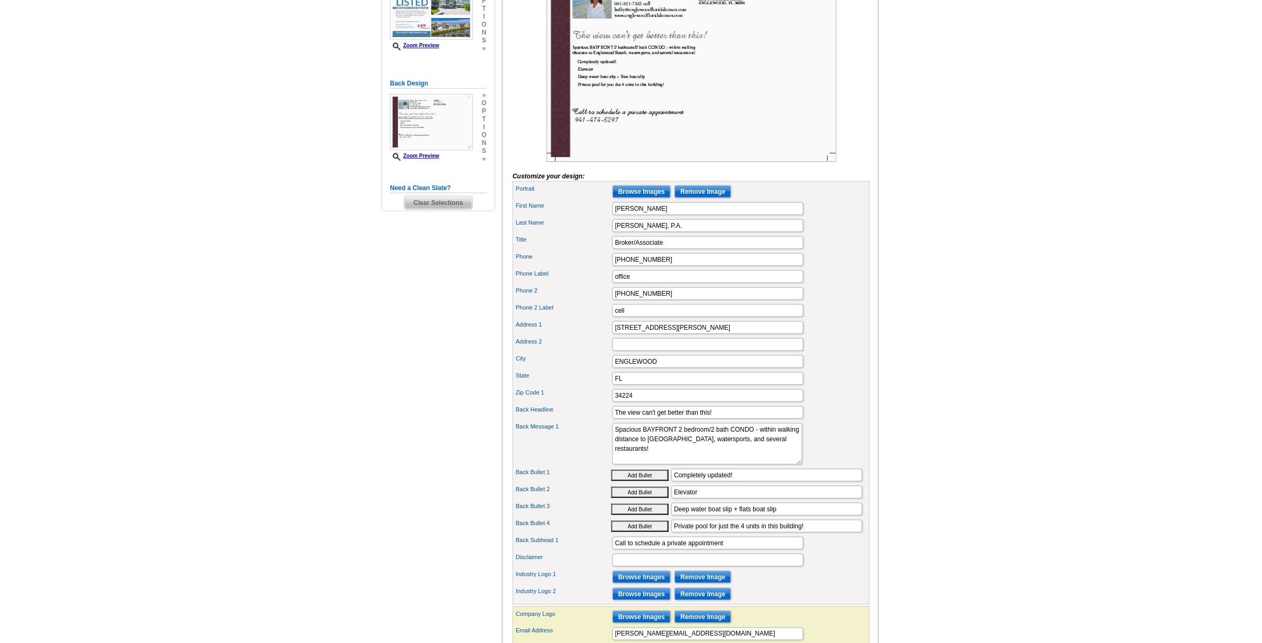
scroll to position [265, 0]
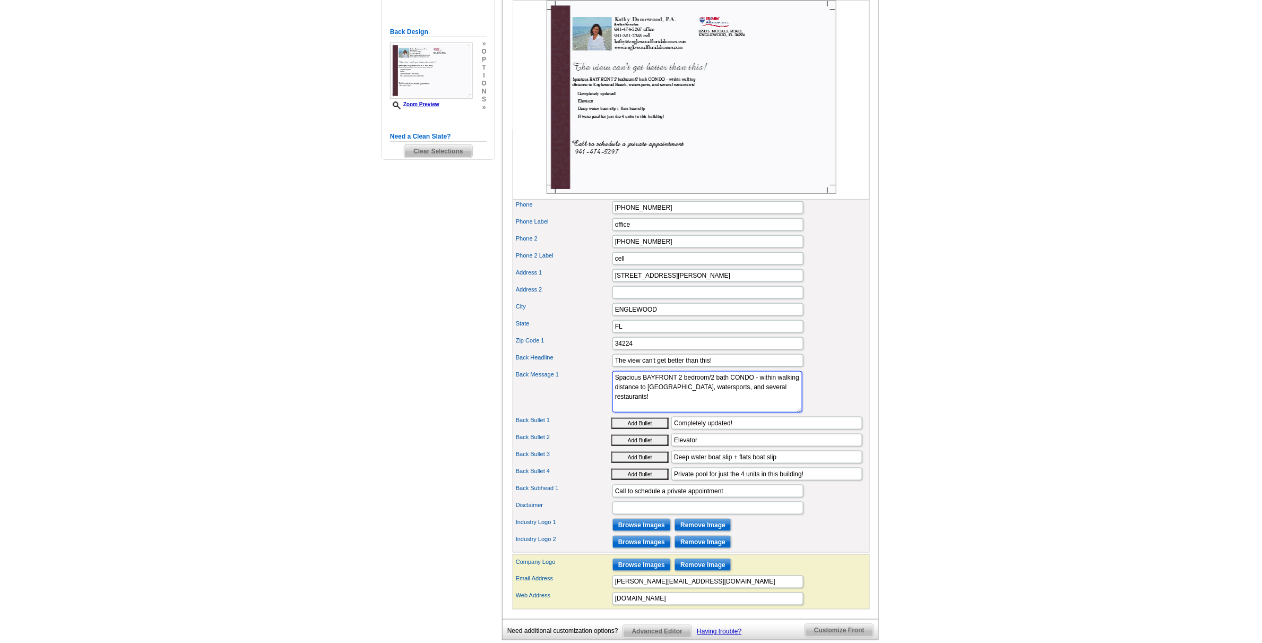
click at [755, 401] on textarea "Spacious BAYFRONT 2 bedroom/2 bath CONDO - within walking distance to Englewood…" at bounding box center [707, 391] width 190 height 41
click at [706, 409] on textarea "Spacious BAYFRONT 2 bedroom/2 bath CONDO - within walking distance to Englewood…" at bounding box center [707, 391] width 190 height 41
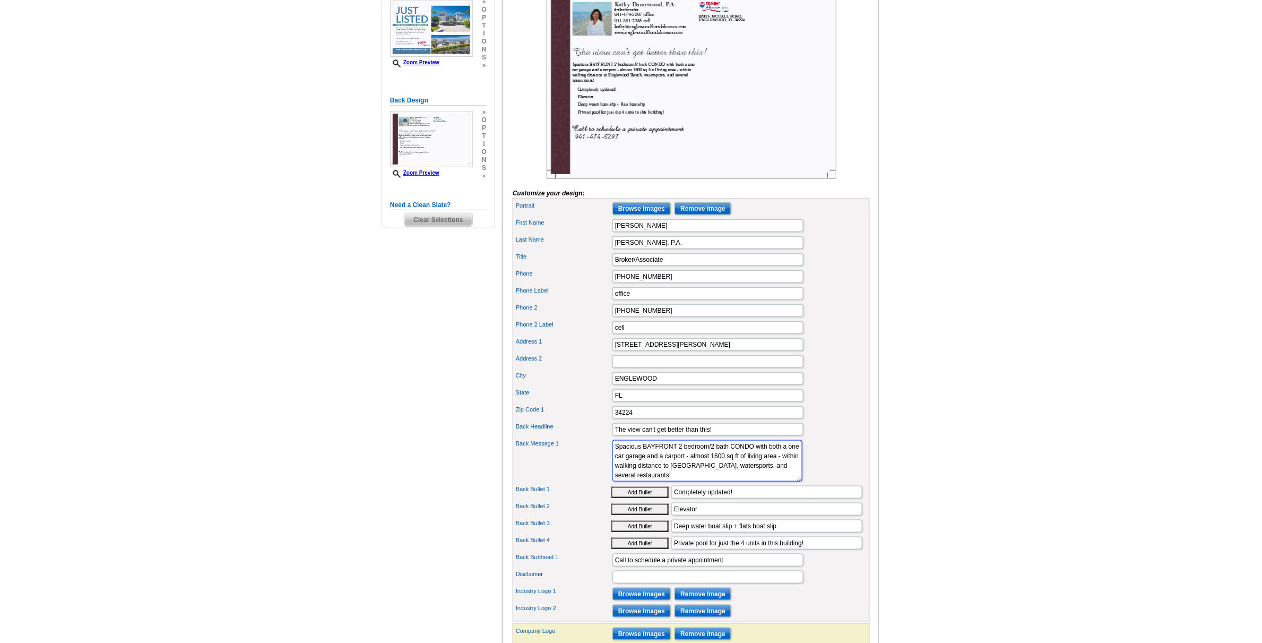
scroll to position [0, 0]
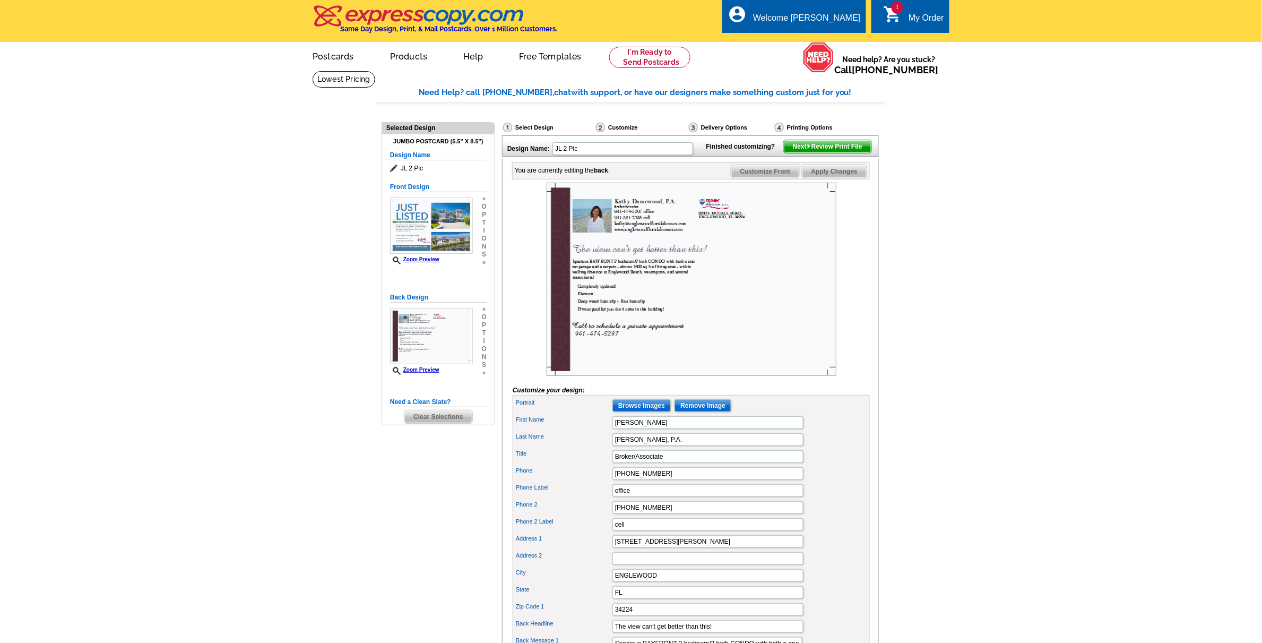
click at [835, 178] on span "Apply Changes" at bounding box center [834, 171] width 64 height 13
click at [804, 153] on span "Next Review Print File" at bounding box center [828, 146] width 88 height 13
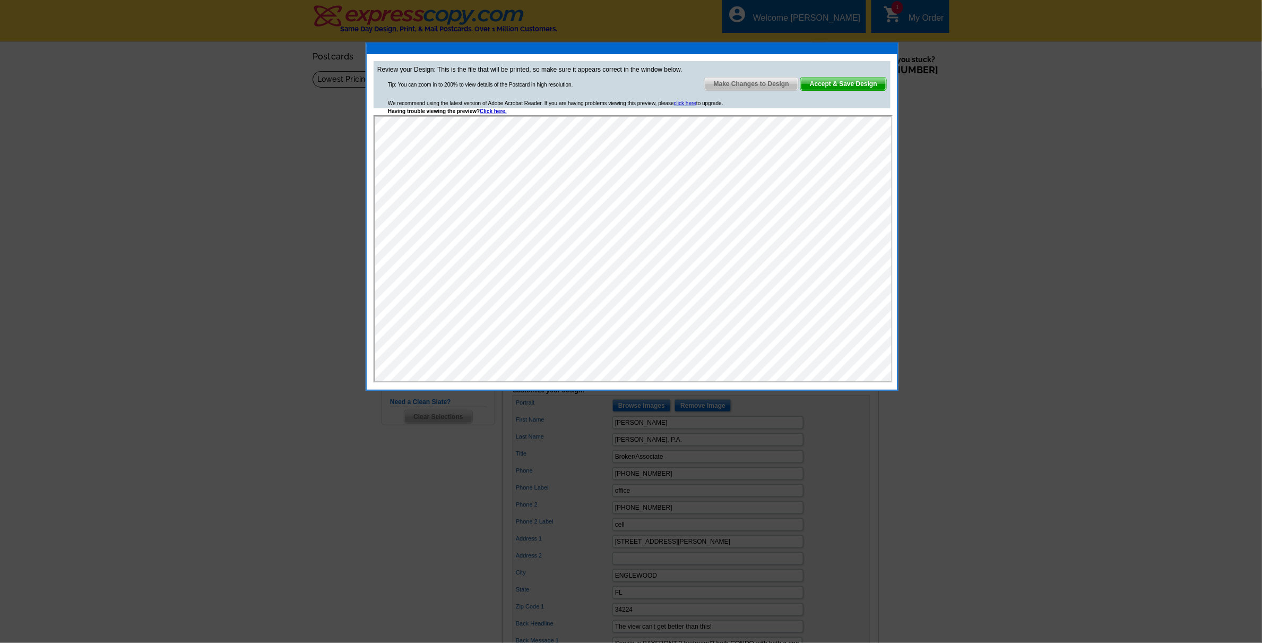
click at [747, 85] on span "Make Changes to Design" at bounding box center [751, 83] width 93 height 13
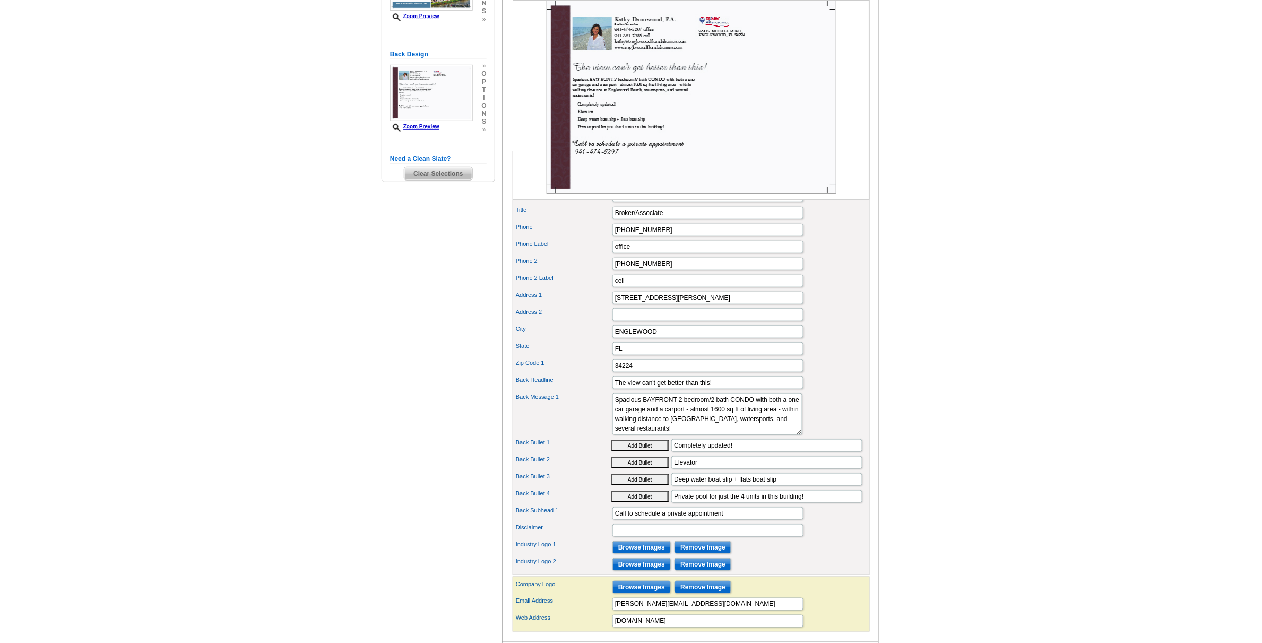
scroll to position [265, 0]
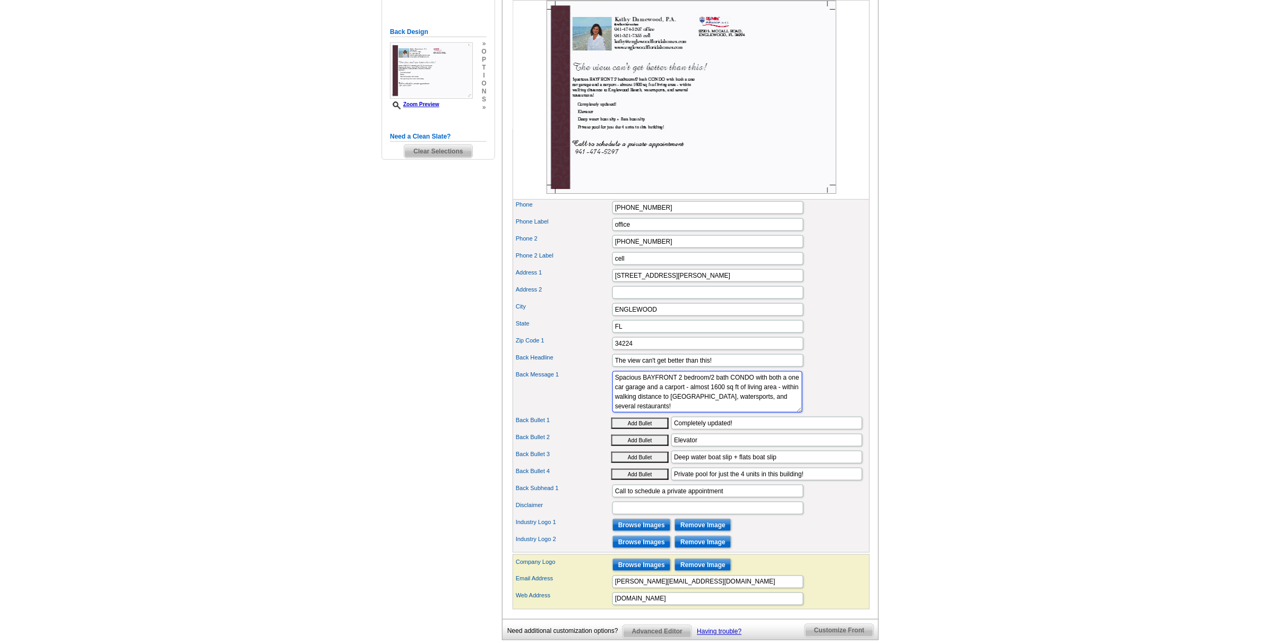
click at [643, 398] on textarea "Spacious BAYFRONT 2 bedroom/2 bath CONDO - within walking distance to Englewood…" at bounding box center [707, 391] width 190 height 41
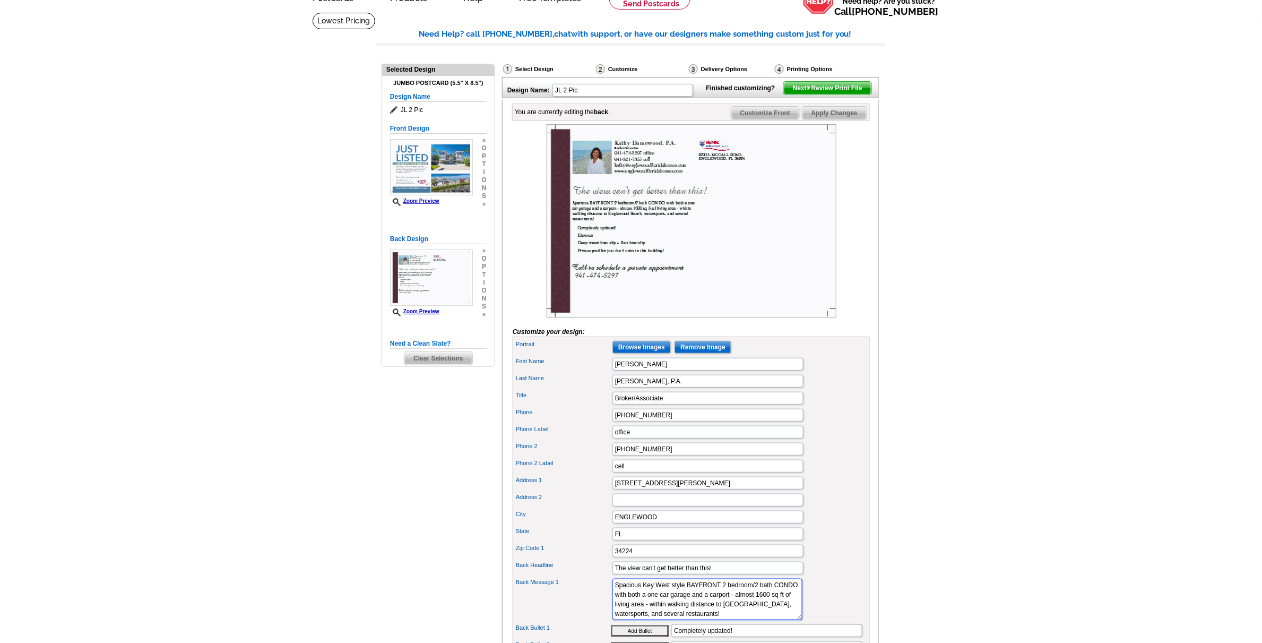
scroll to position [0, 0]
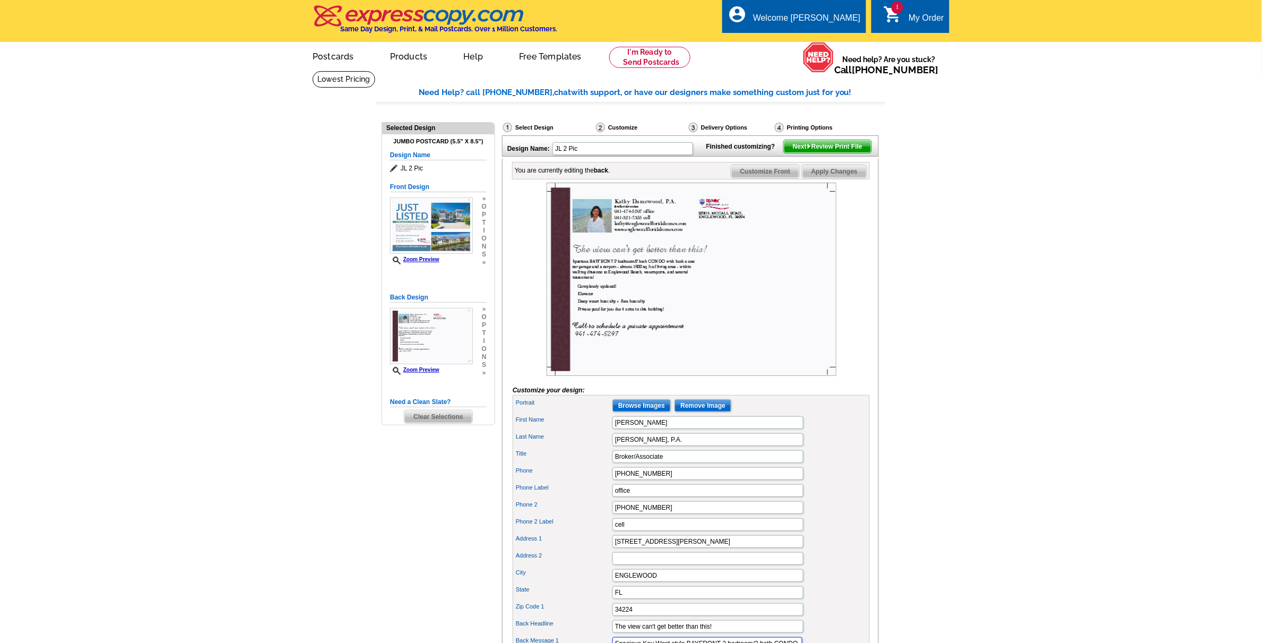
type textarea "Spacious Key West style BAYFRONT 2 bedroom/2 bath CONDO with both a one car gar…"
click at [831, 178] on span "Apply Changes" at bounding box center [834, 171] width 64 height 13
click at [412, 213] on img at bounding box center [431, 225] width 83 height 56
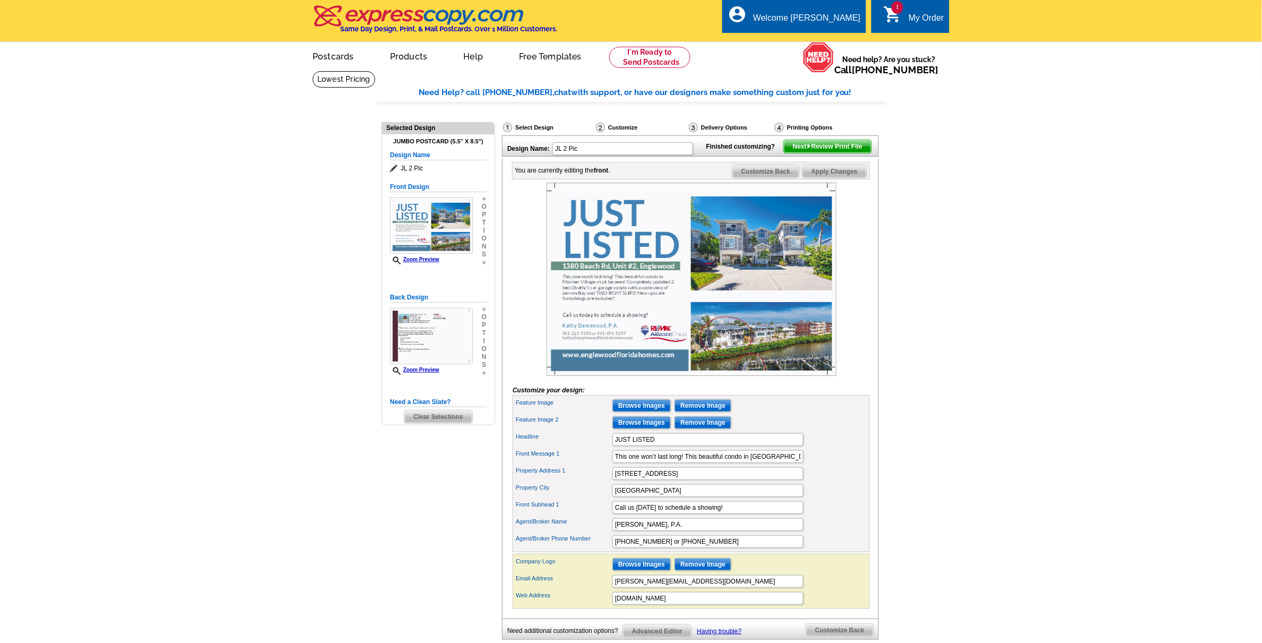
click at [891, 14] on icon "shopping_cart" at bounding box center [892, 14] width 19 height 19
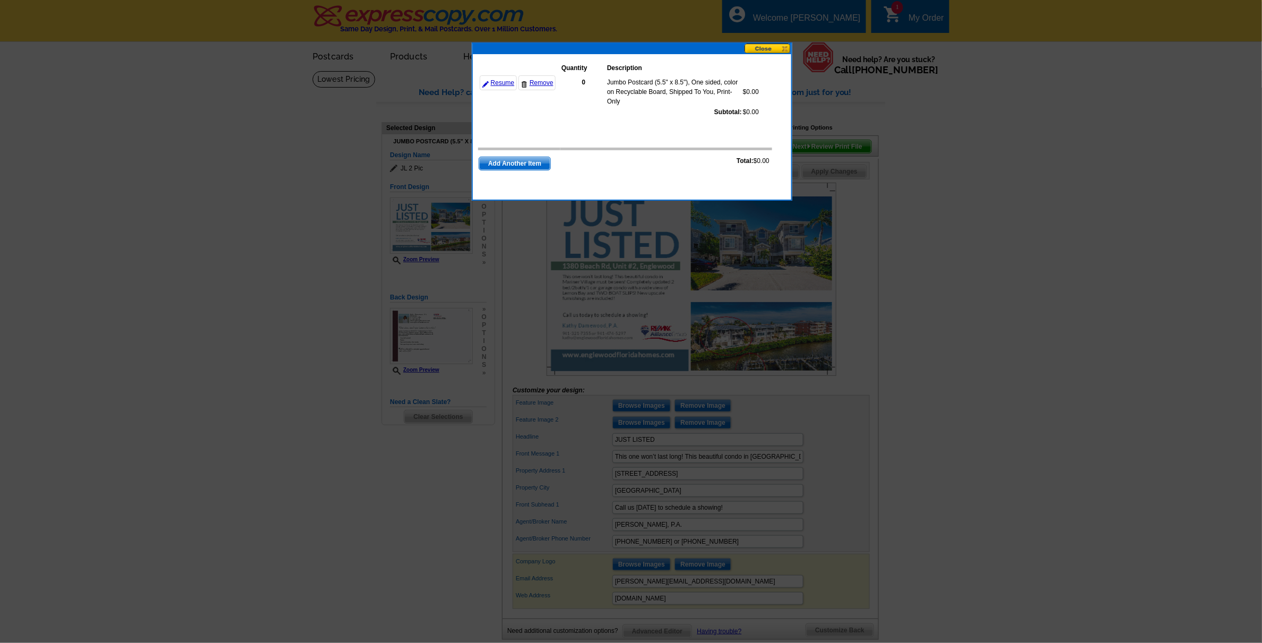
click at [760, 46] on button at bounding box center [767, 49] width 47 height 10
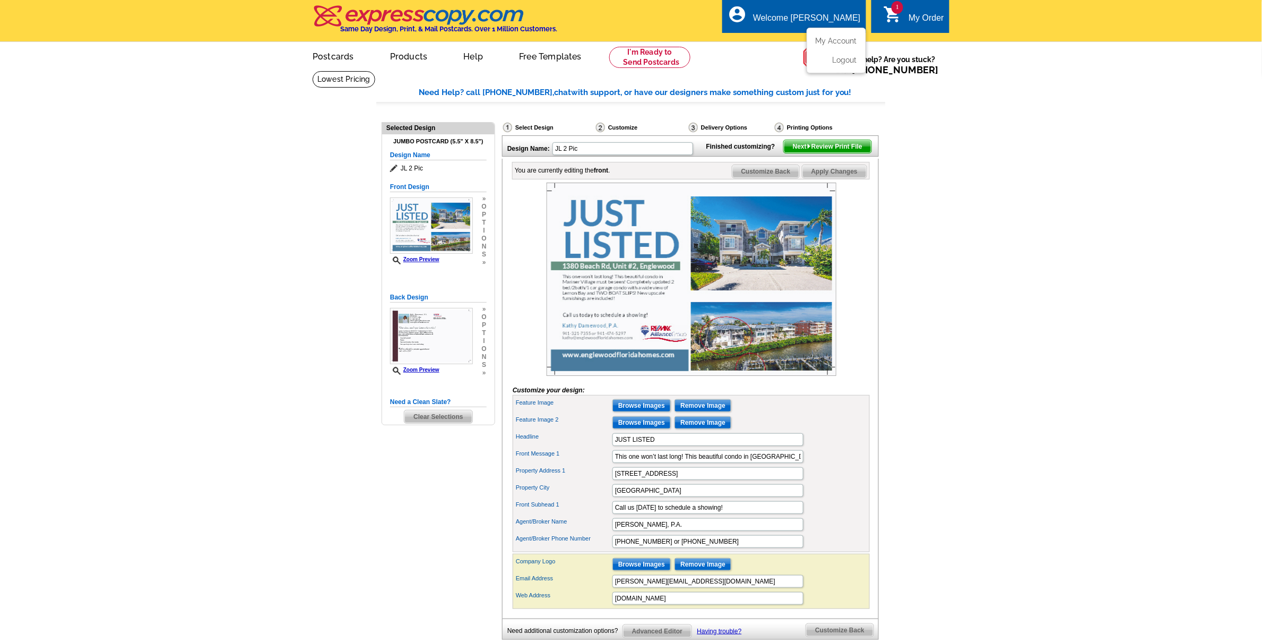
click at [803, 13] on div "Welcome [PERSON_NAME]" at bounding box center [806, 20] width 107 height 15
click at [839, 41] on link "My Account" at bounding box center [834, 41] width 46 height 10
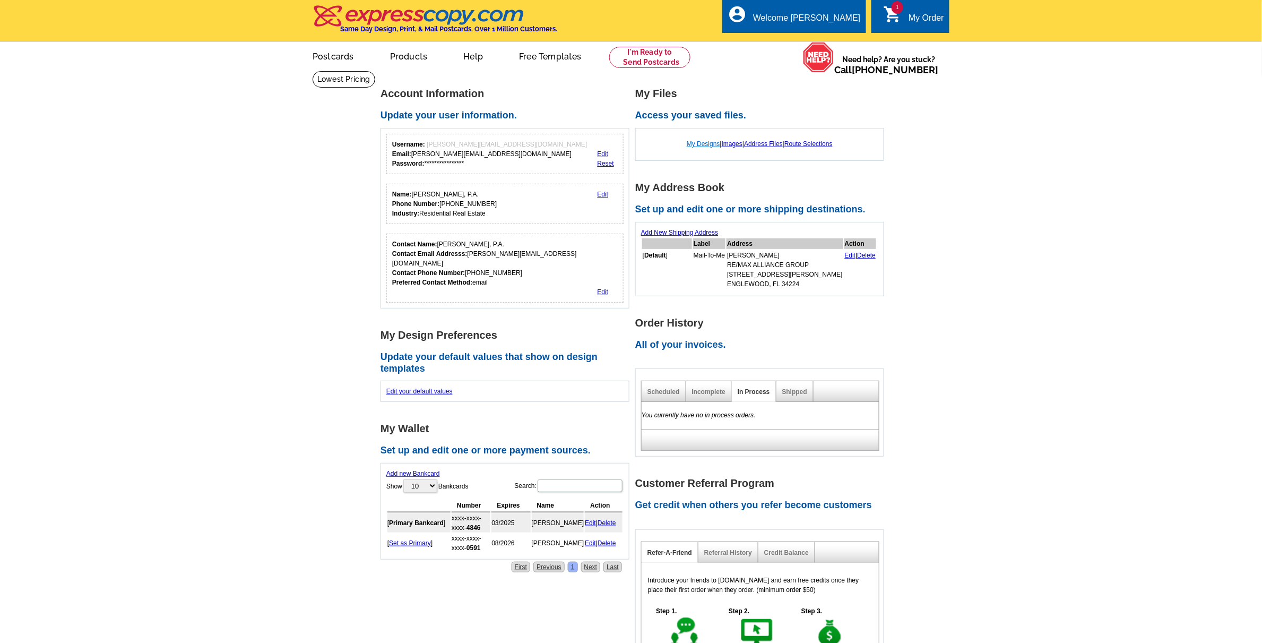
click at [699, 143] on link "My Designs" at bounding box center [703, 143] width 33 height 7
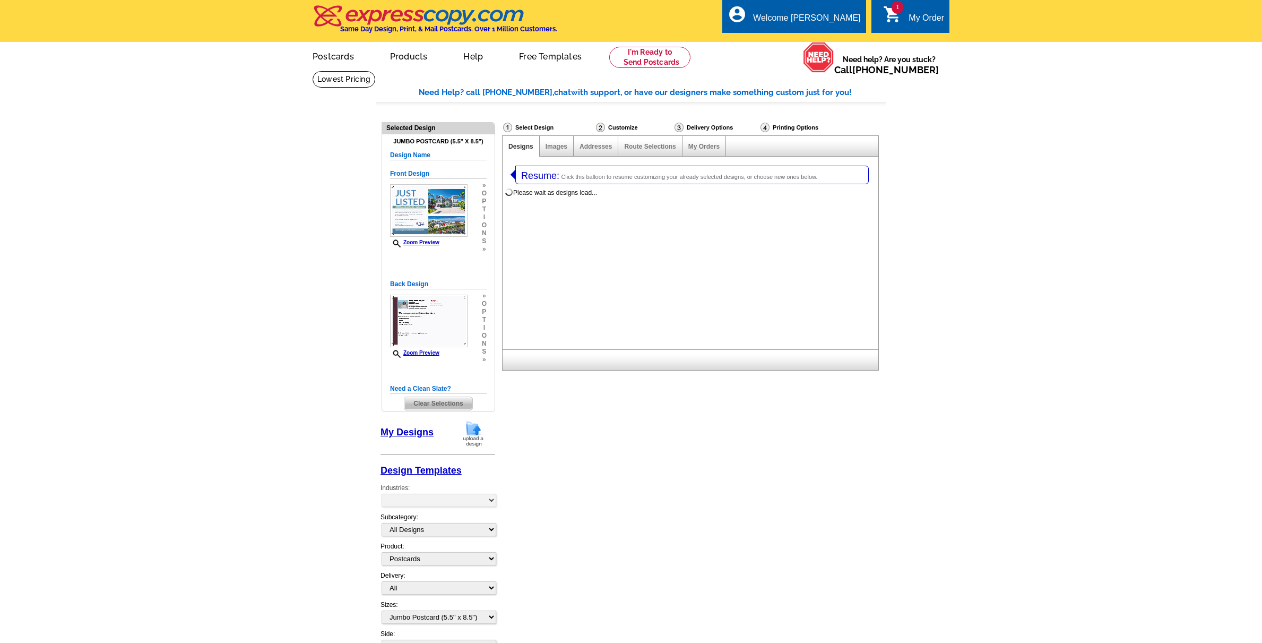
select select "1"
select select "2"
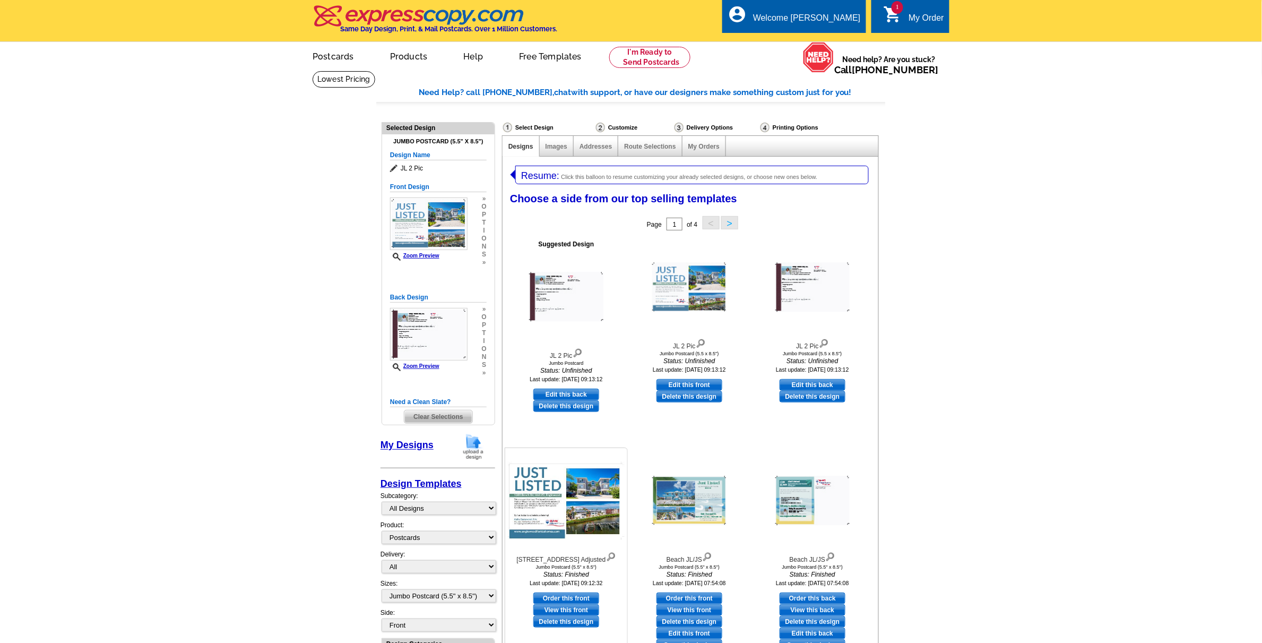
click at [558, 609] on link "View this front" at bounding box center [566, 610] width 66 height 12
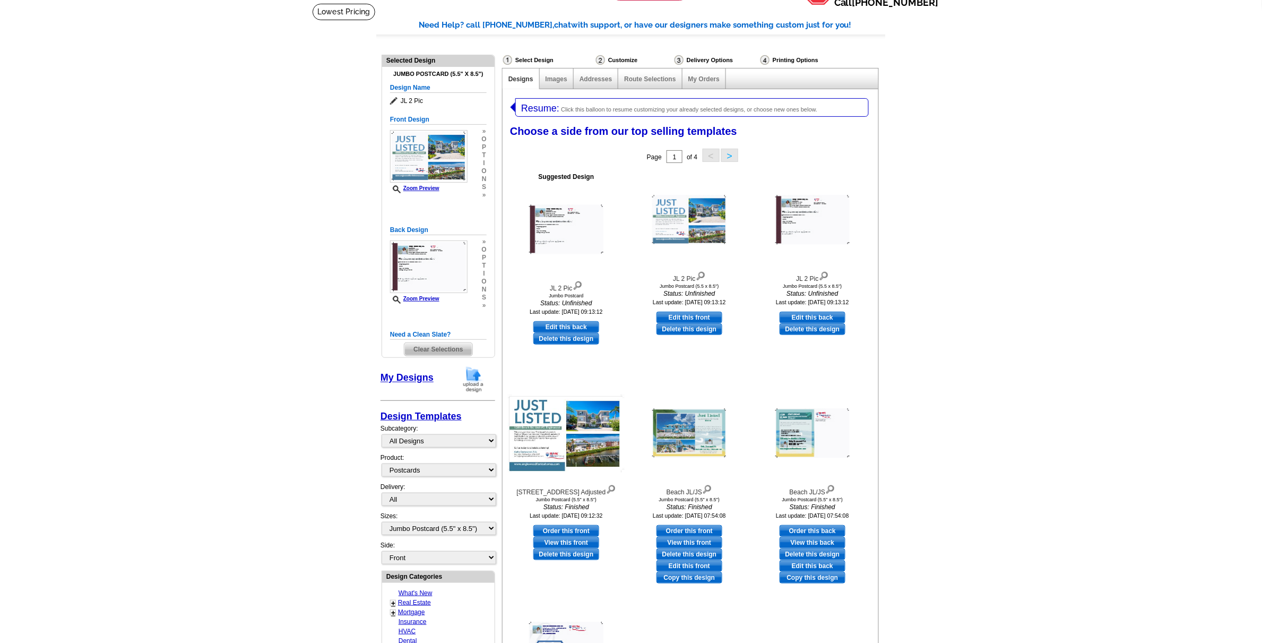
scroll to position [133, 0]
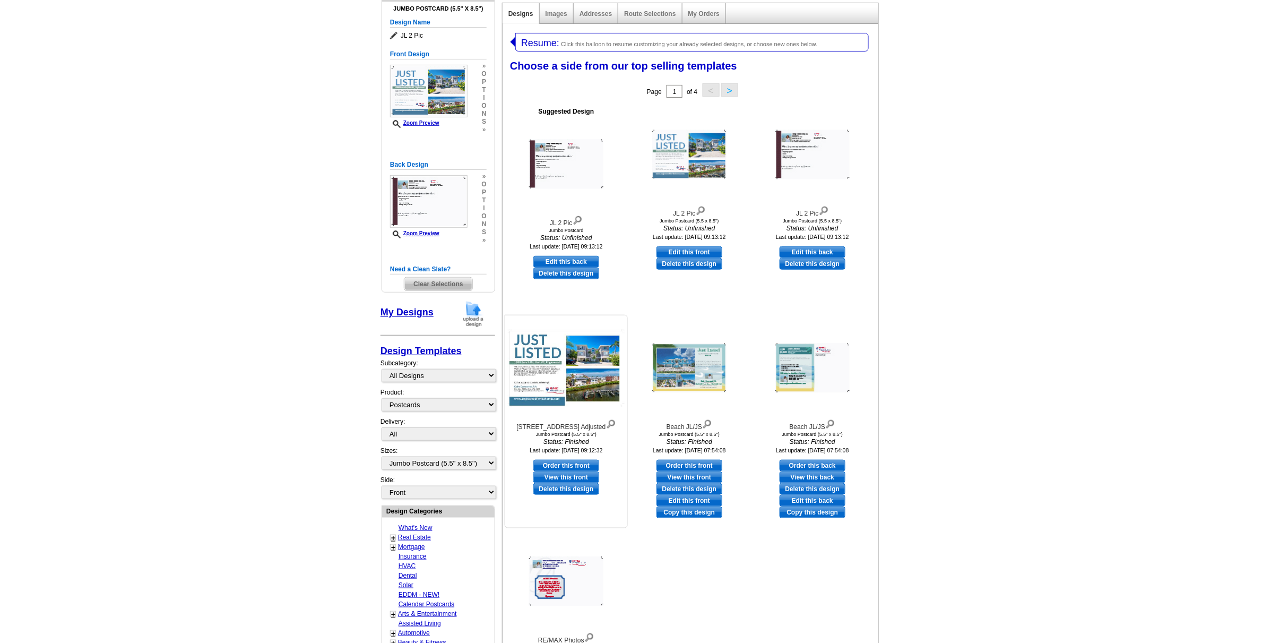
click at [553, 463] on link "Order this front" at bounding box center [566, 465] width 66 height 12
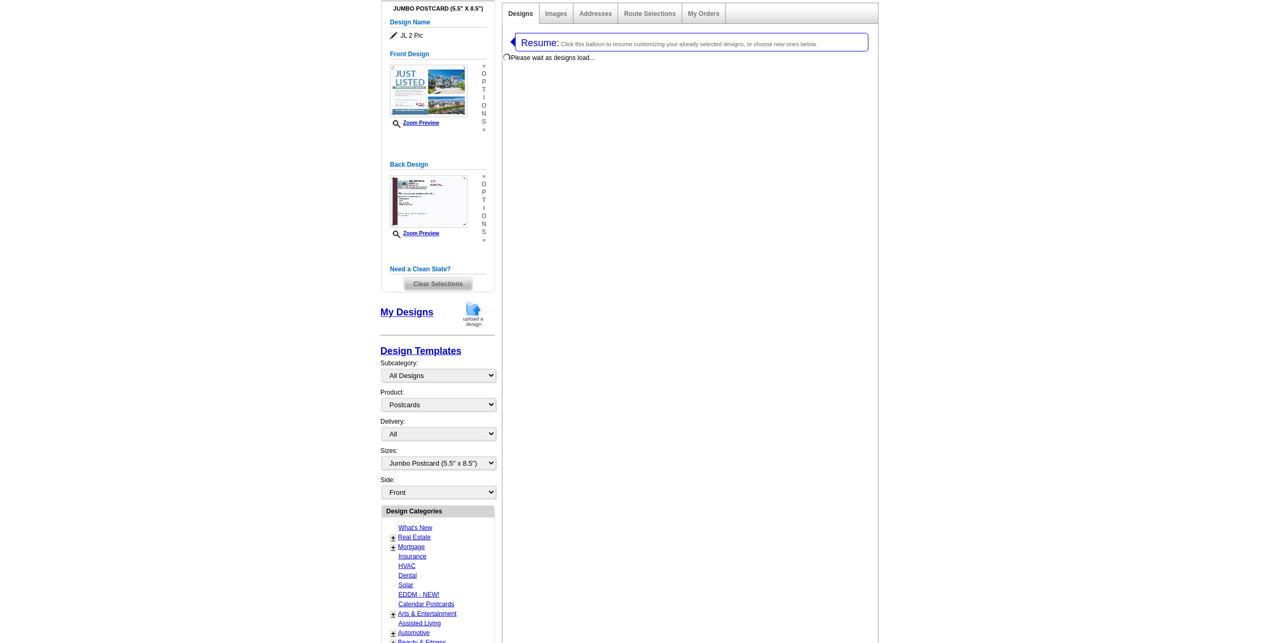
select select "back"
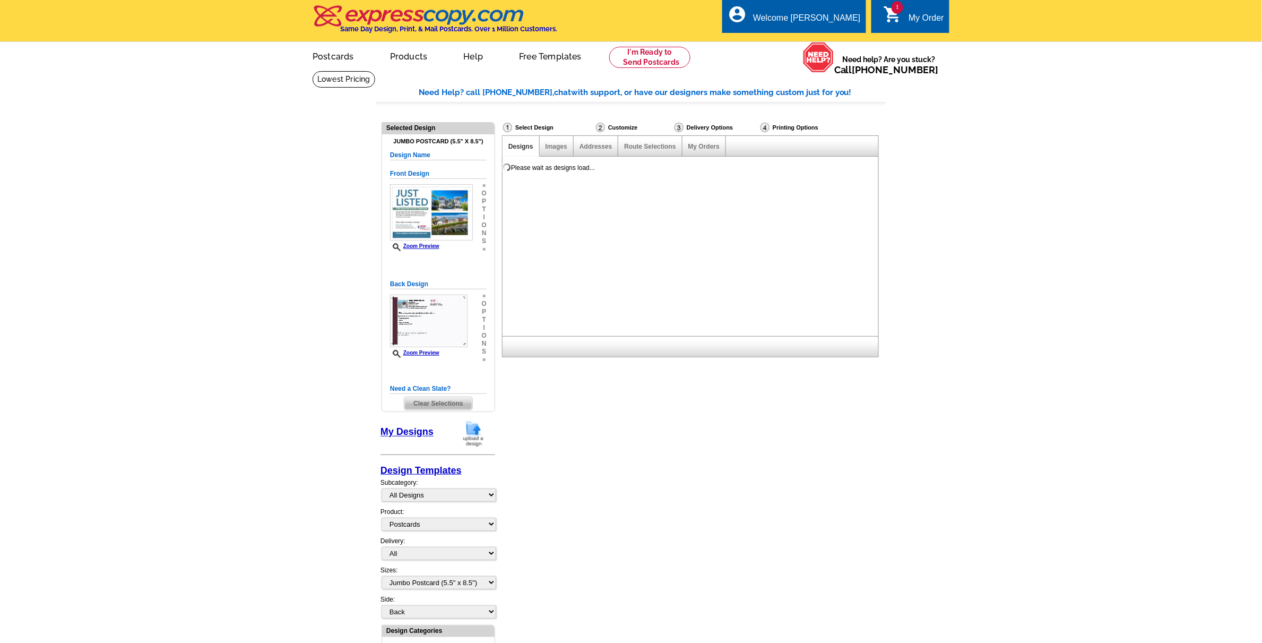
scroll to position [0, 0]
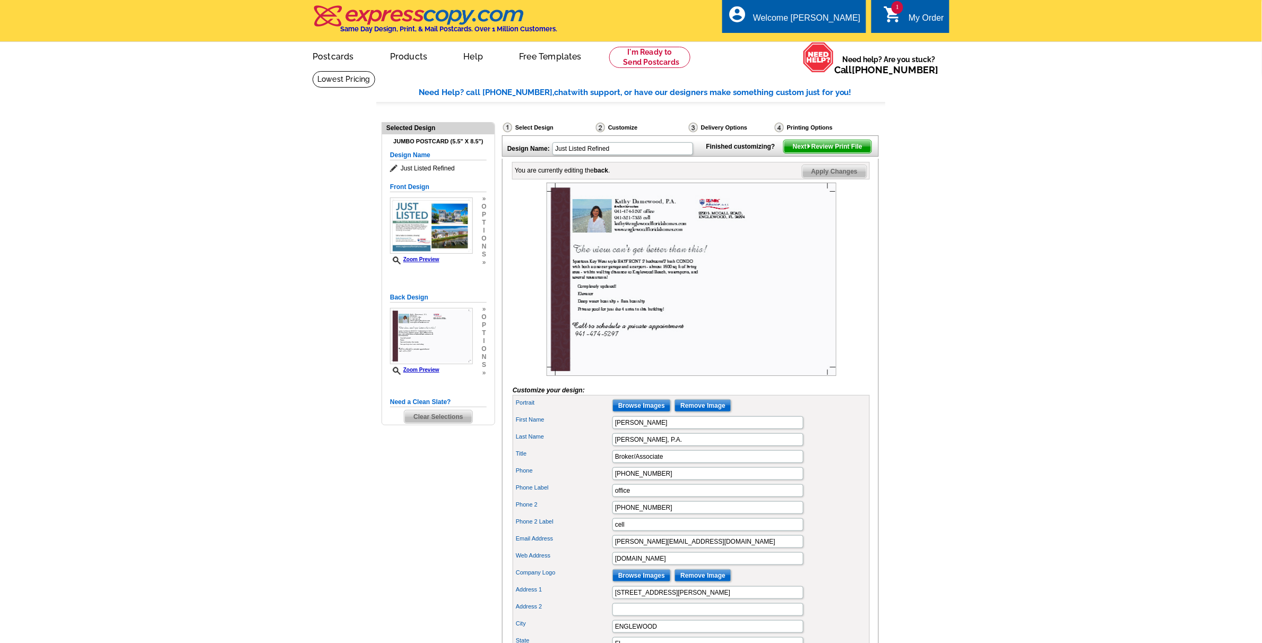
click at [807, 149] on img at bounding box center [809, 146] width 5 height 5
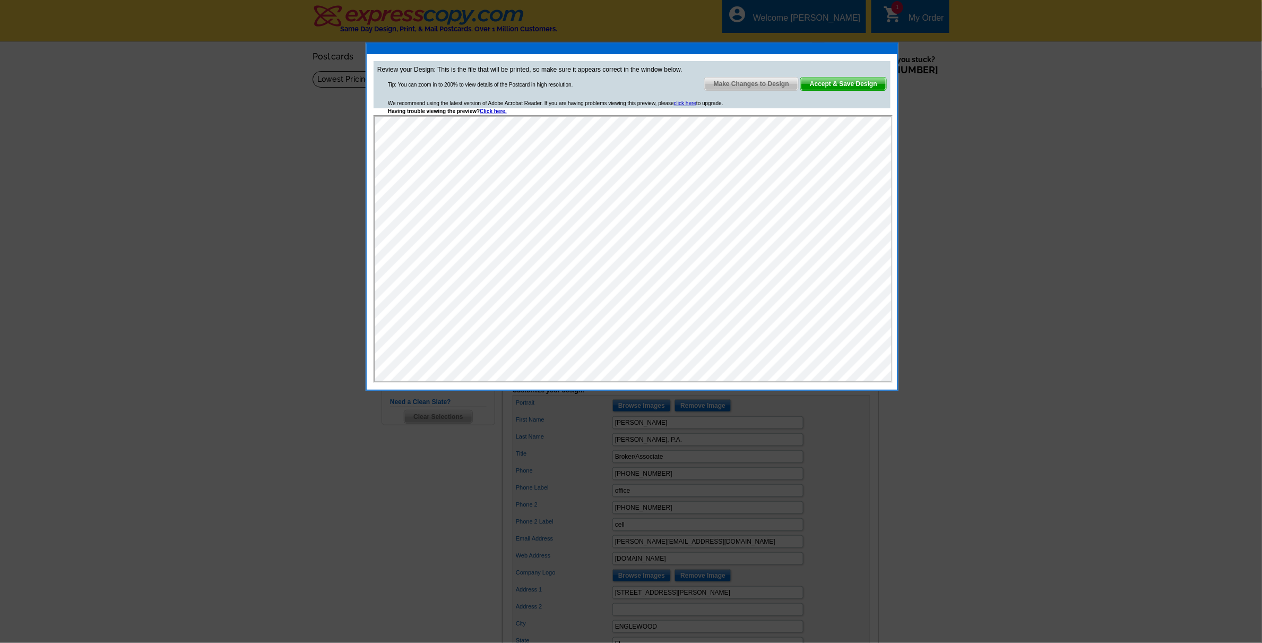
click at [829, 82] on span "Accept & Save Design" at bounding box center [843, 83] width 85 height 13
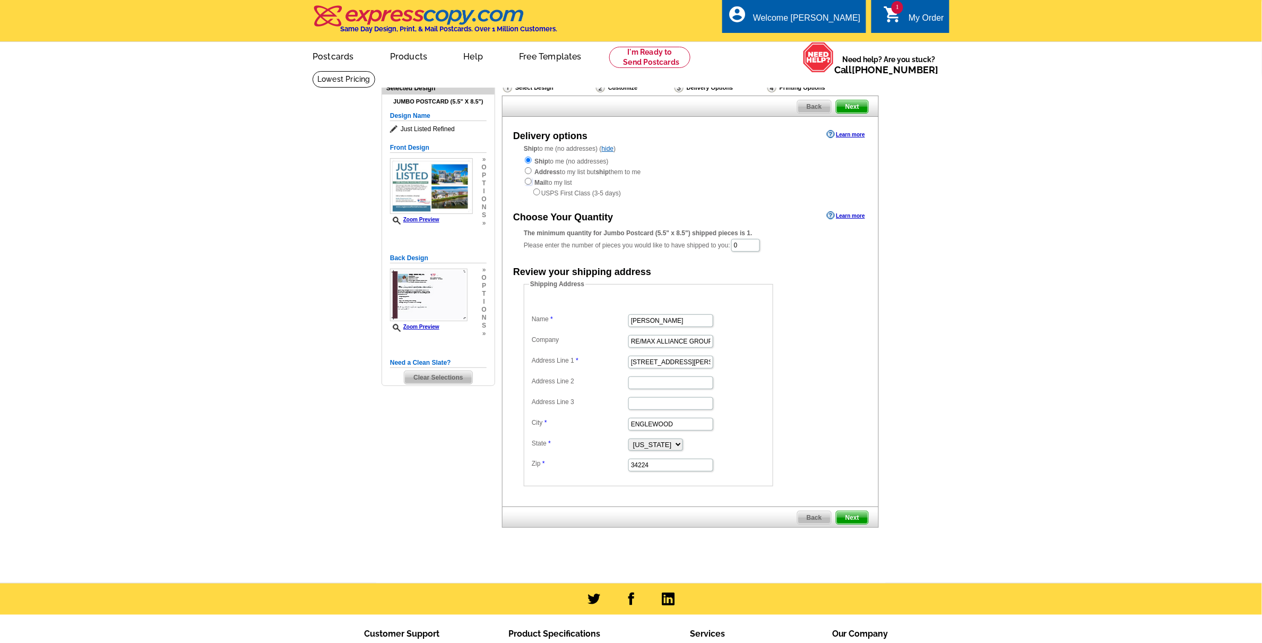
click at [528, 181] on input "radio" at bounding box center [528, 181] width 7 height 7
radio input "true"
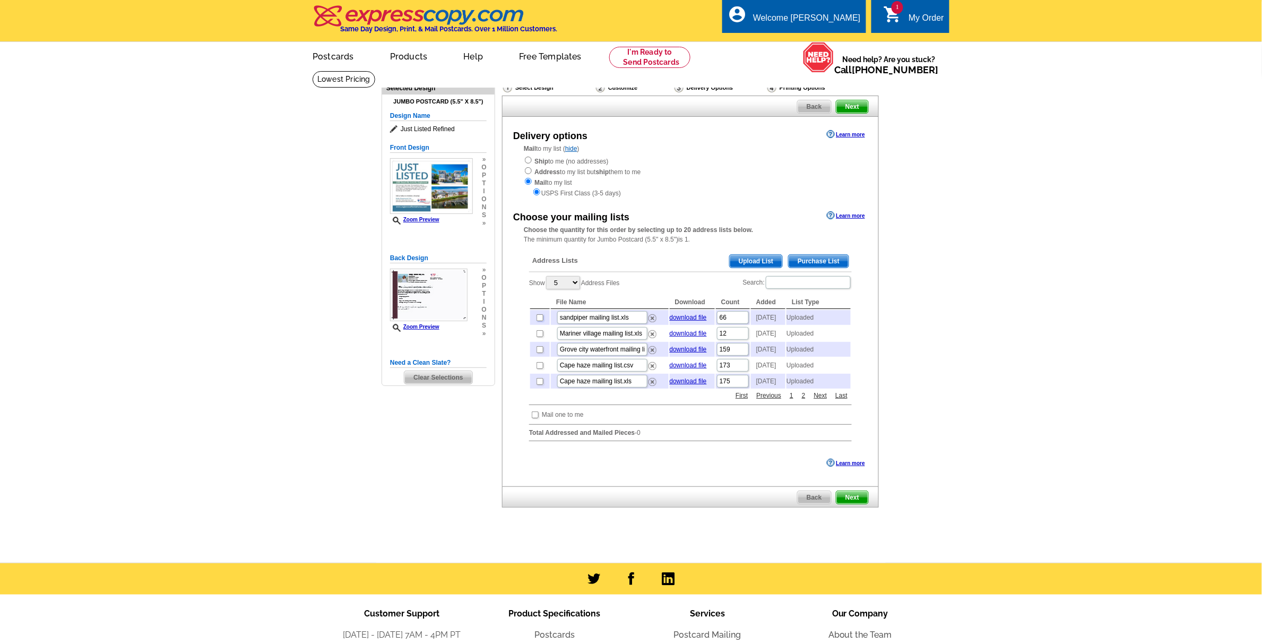
click at [540, 319] on input "checkbox" at bounding box center [539, 317] width 7 height 7
checkbox input "true"
click at [540, 337] on input "checkbox" at bounding box center [539, 333] width 7 height 7
checkbox input "true"
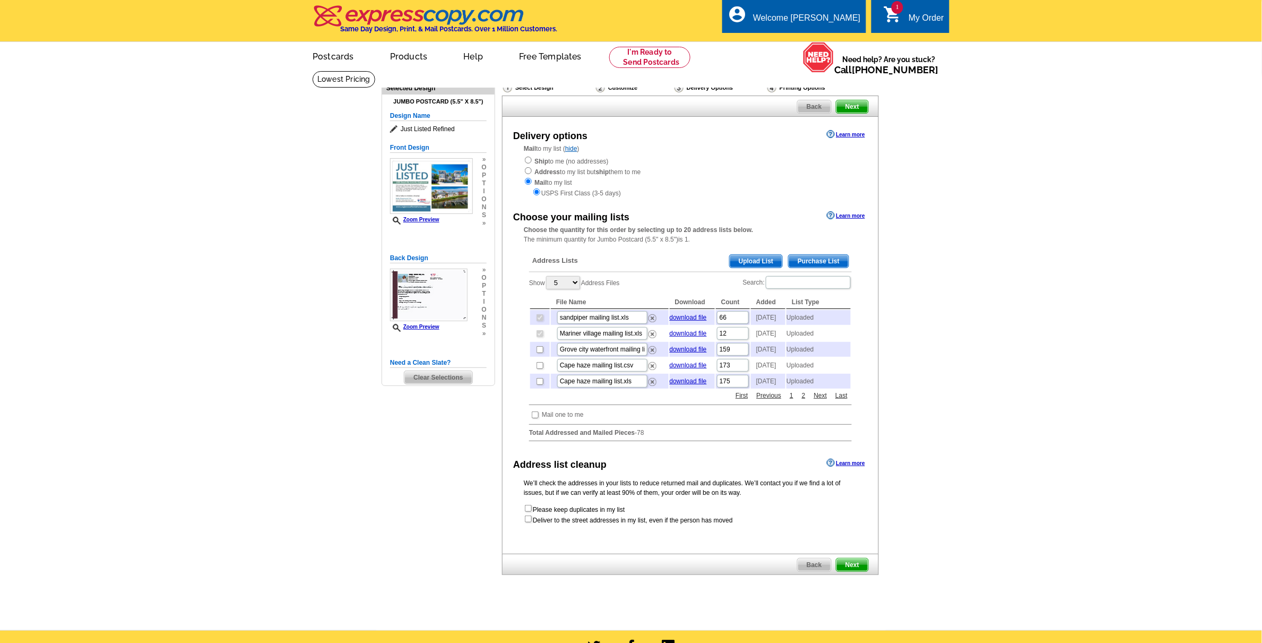
click at [854, 571] on span "Next" at bounding box center [852, 564] width 32 height 13
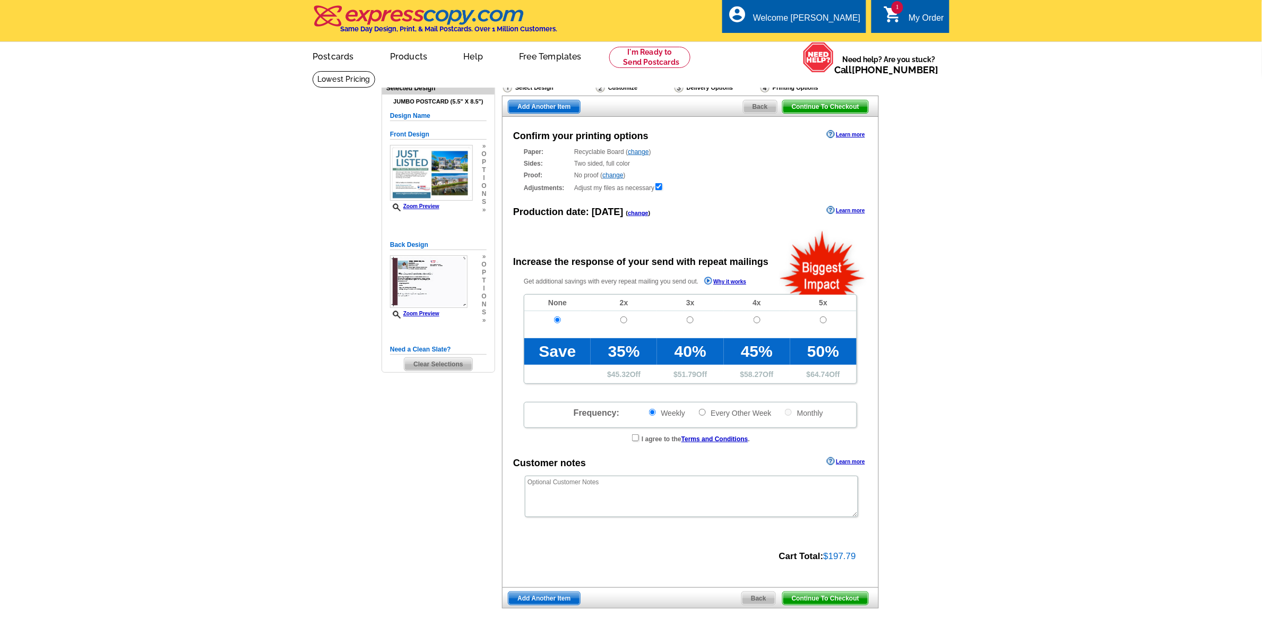
radio input "false"
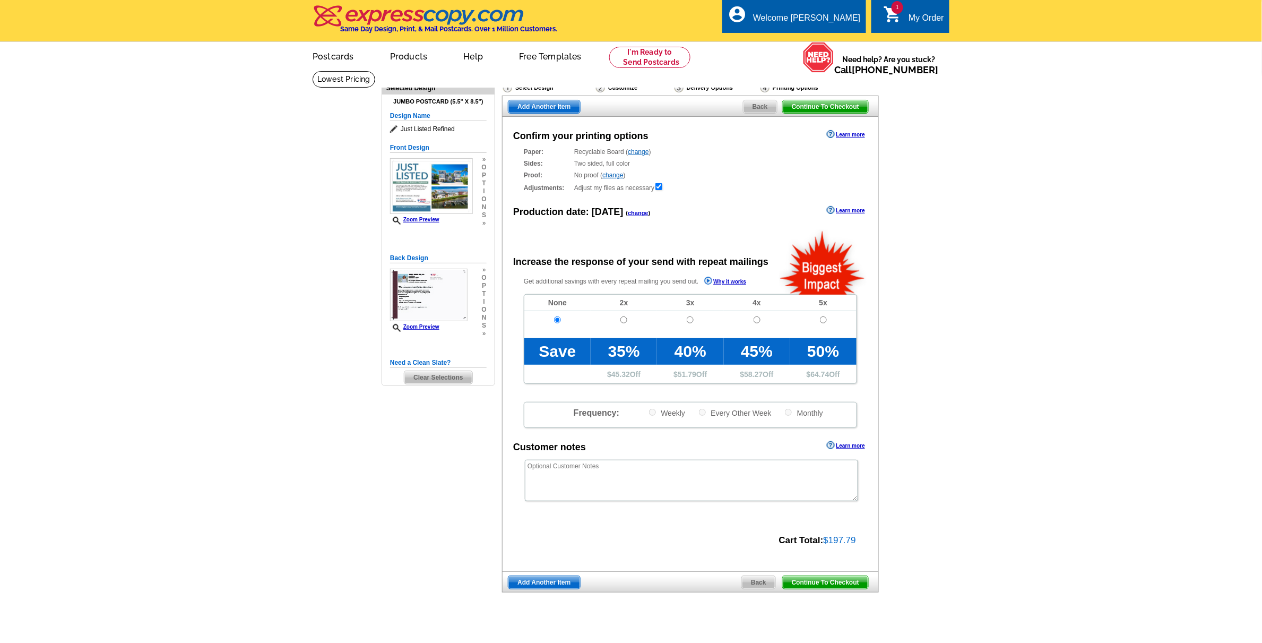
drag, startPoint x: 818, startPoint y: 585, endPoint x: 824, endPoint y: 580, distance: 7.9
click at [818, 584] on span "Continue To Checkout" at bounding box center [825, 582] width 85 height 13
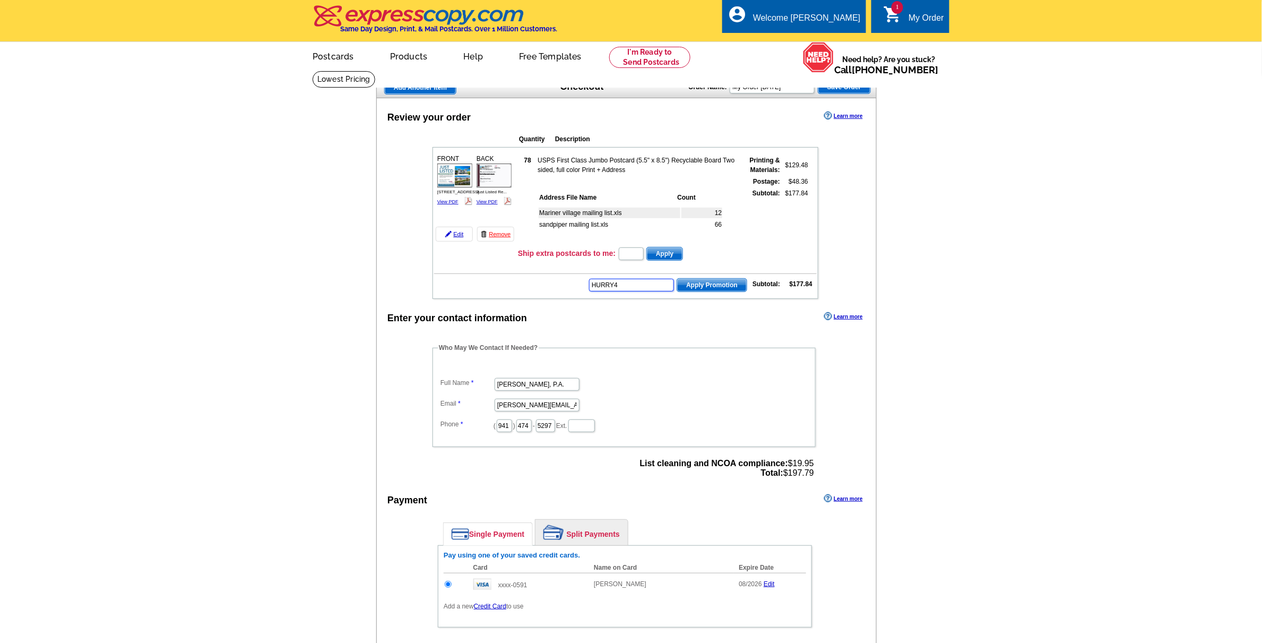
type input "HURRY40"
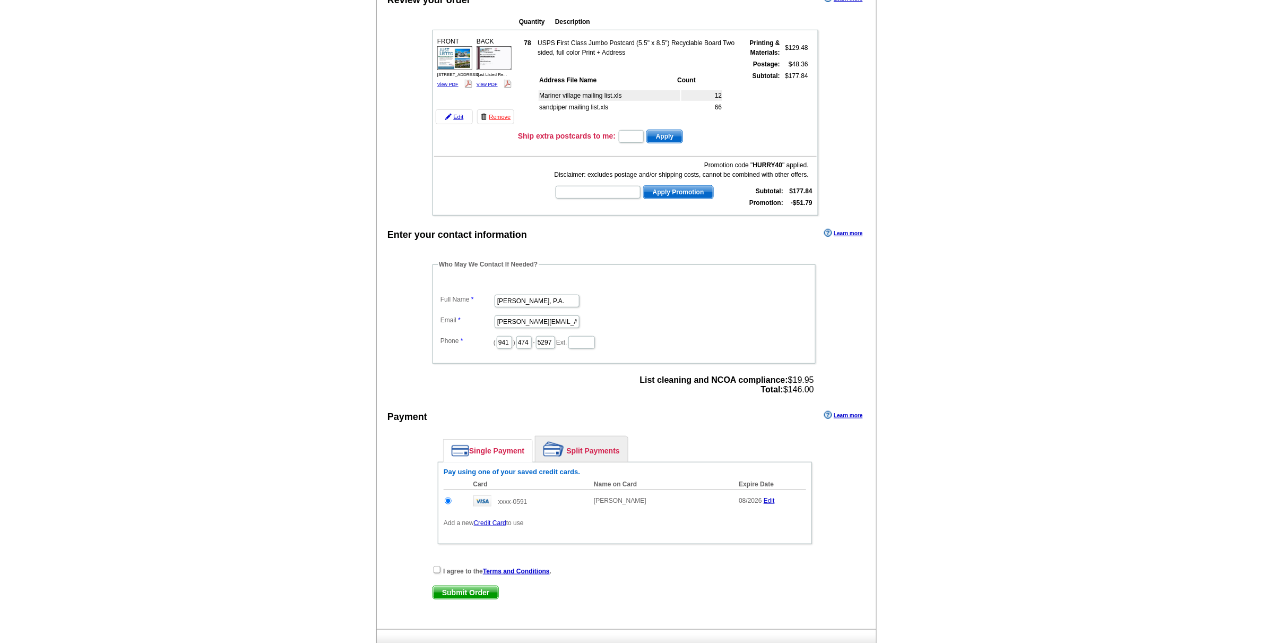
scroll to position [133, 0]
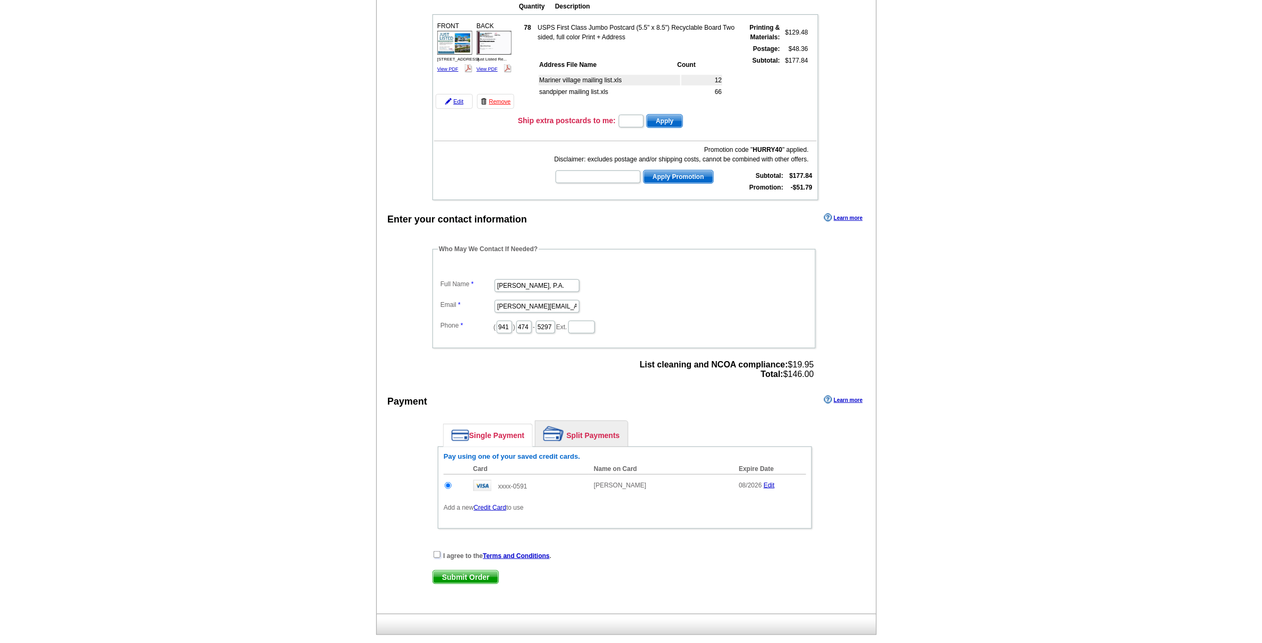
click at [434, 551] on input "checkbox" at bounding box center [436, 554] width 7 height 7
checkbox input "true"
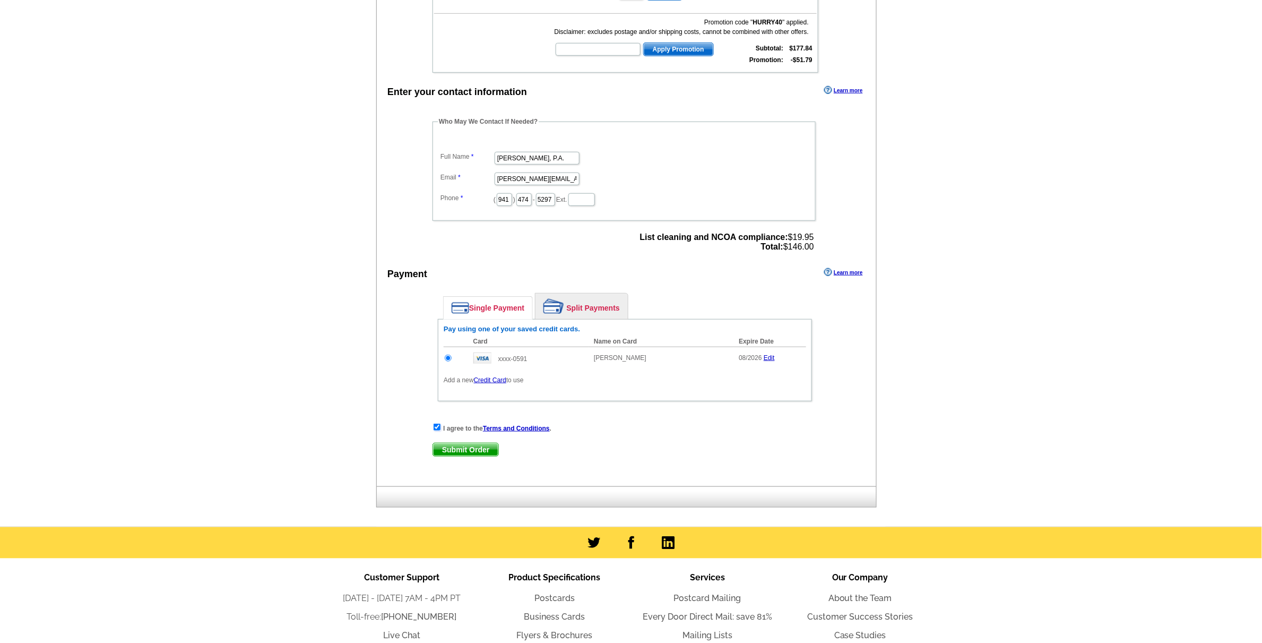
scroll to position [265, 0]
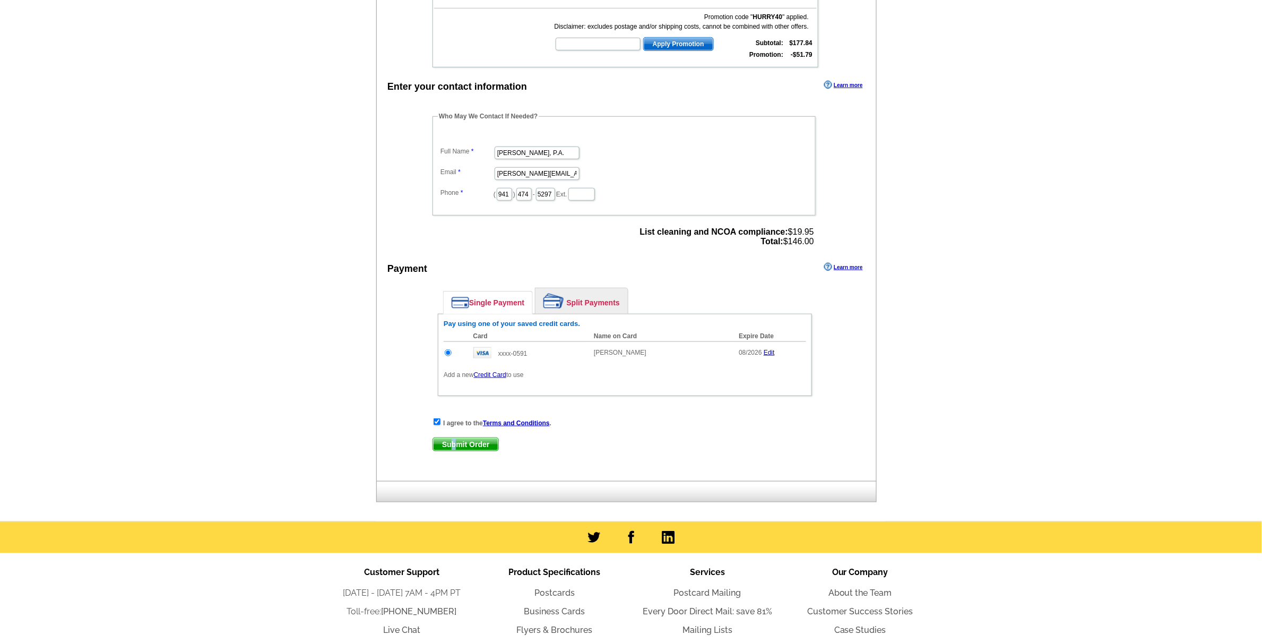
click at [455, 439] on span "Submit Order" at bounding box center [465, 444] width 65 height 13
